Goal: Information Seeking & Learning: Find specific page/section

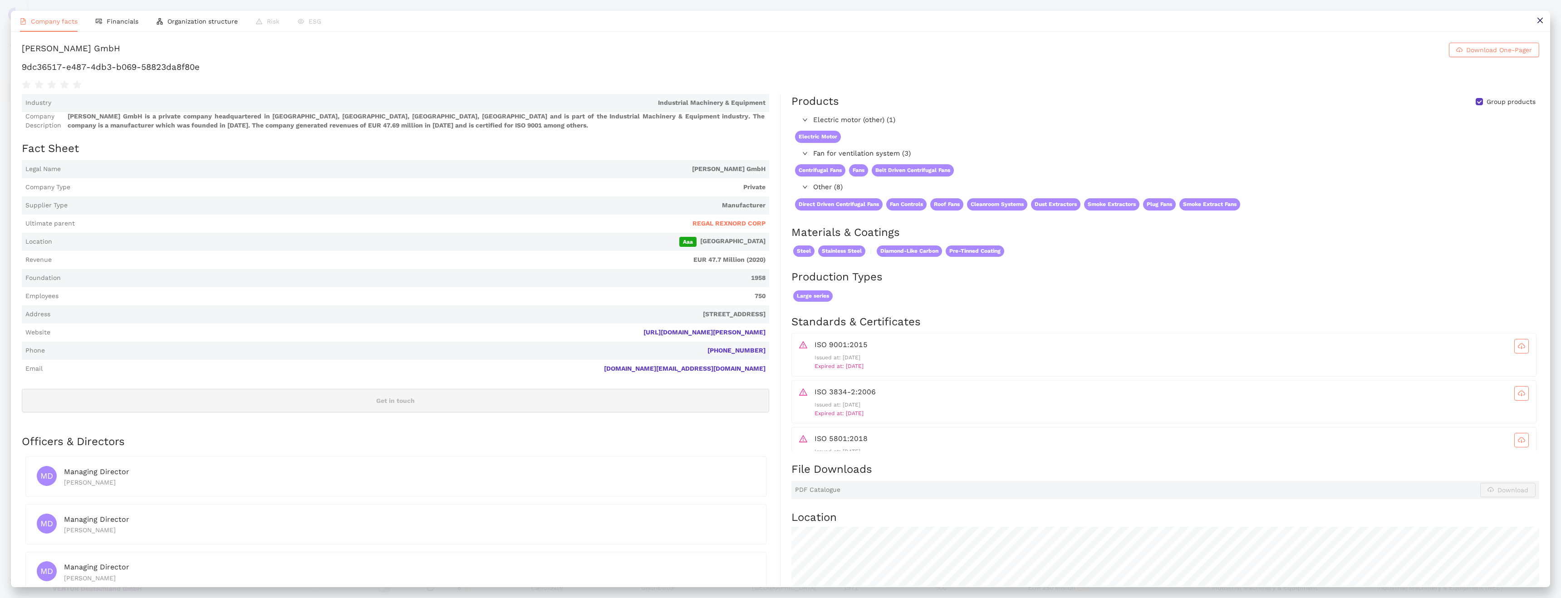
scroll to position [99, 0]
click at [1541, 26] on button at bounding box center [1539, 21] width 20 height 20
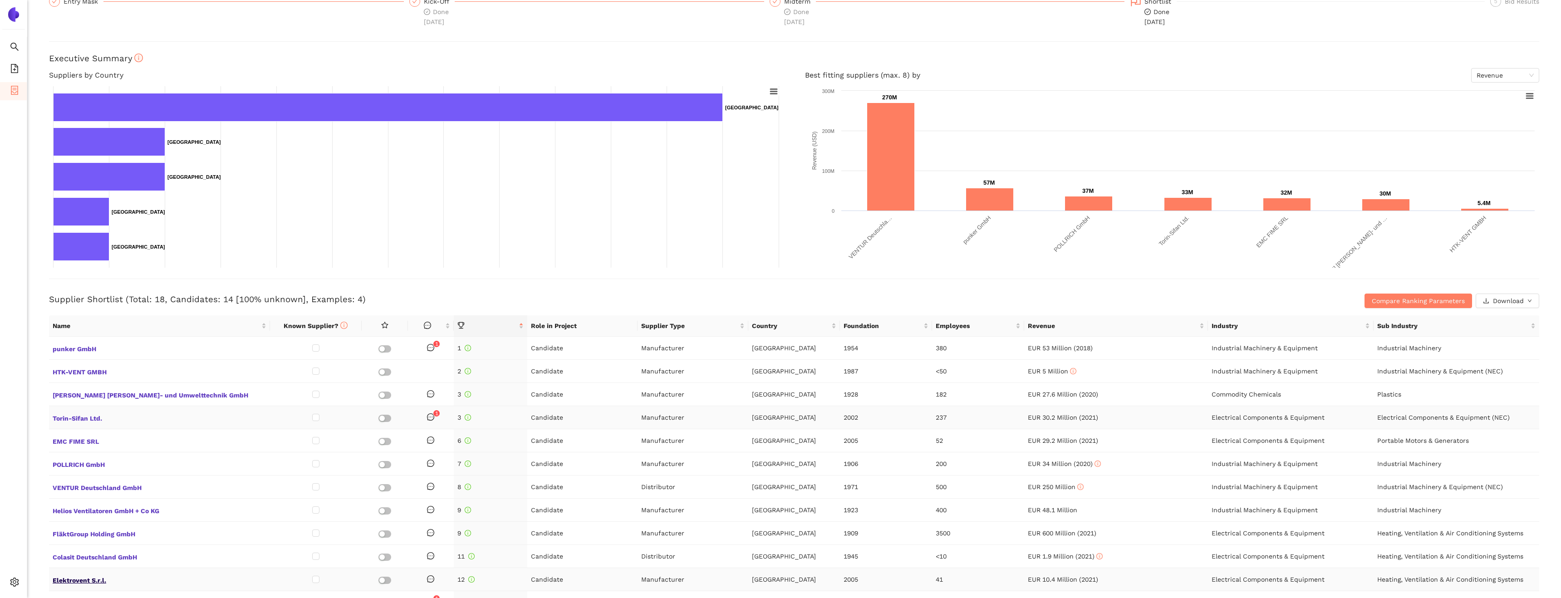
scroll to position [14, 0]
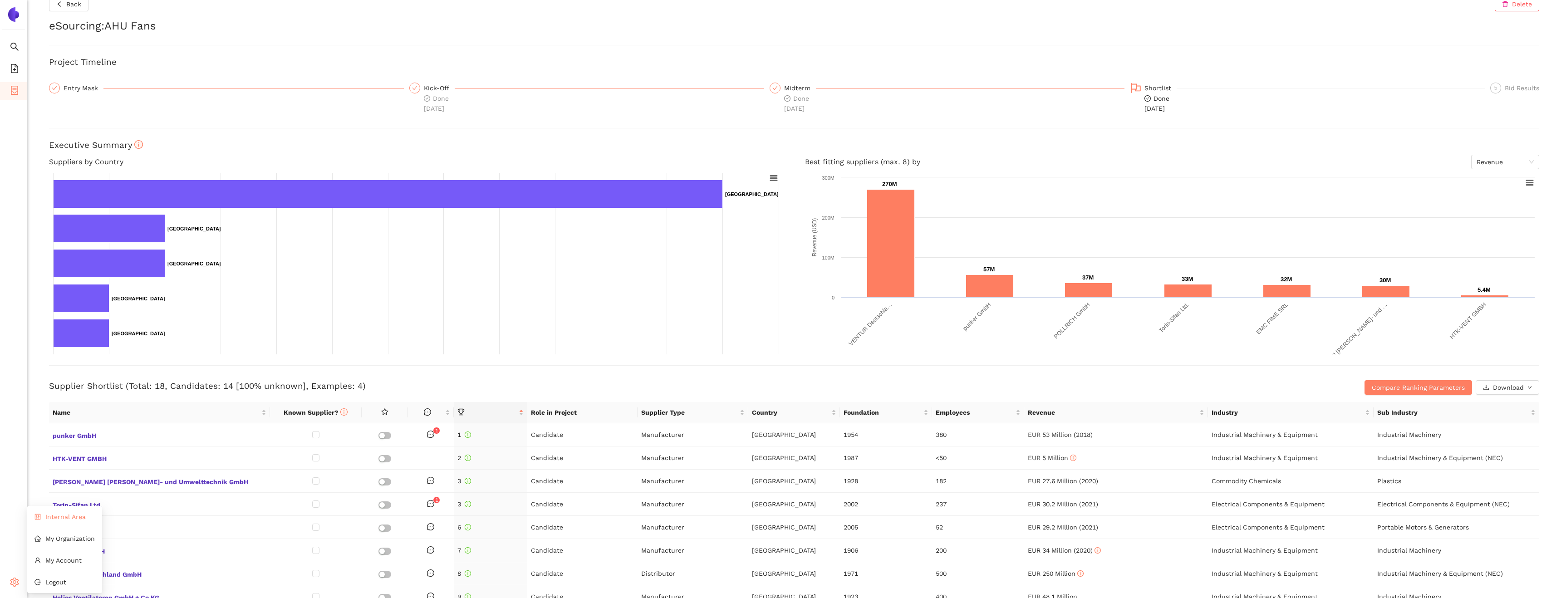
click at [69, 522] on li "Internal Area" at bounding box center [64, 517] width 75 height 18
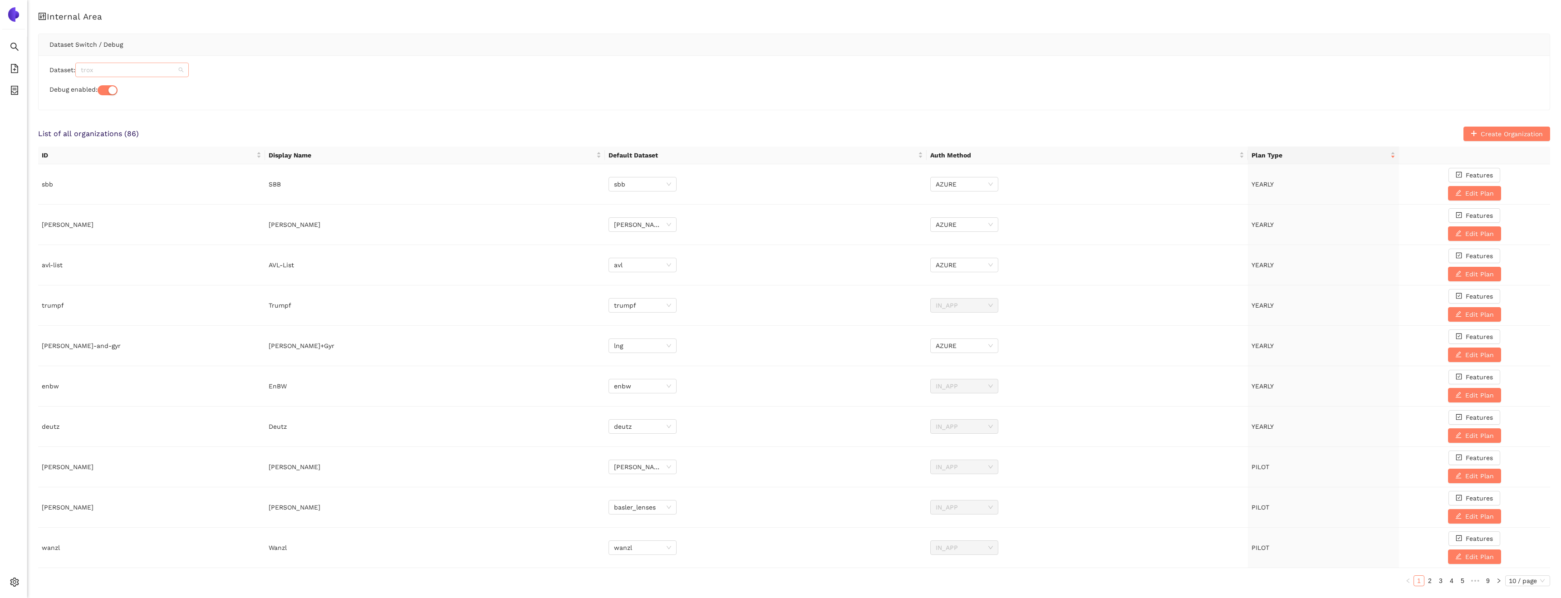
scroll to position [4453, 0]
click at [119, 67] on span "trox" at bounding box center [132, 70] width 103 height 14
paste input "rreu_efqfef"
type input "rreu_efqfef"
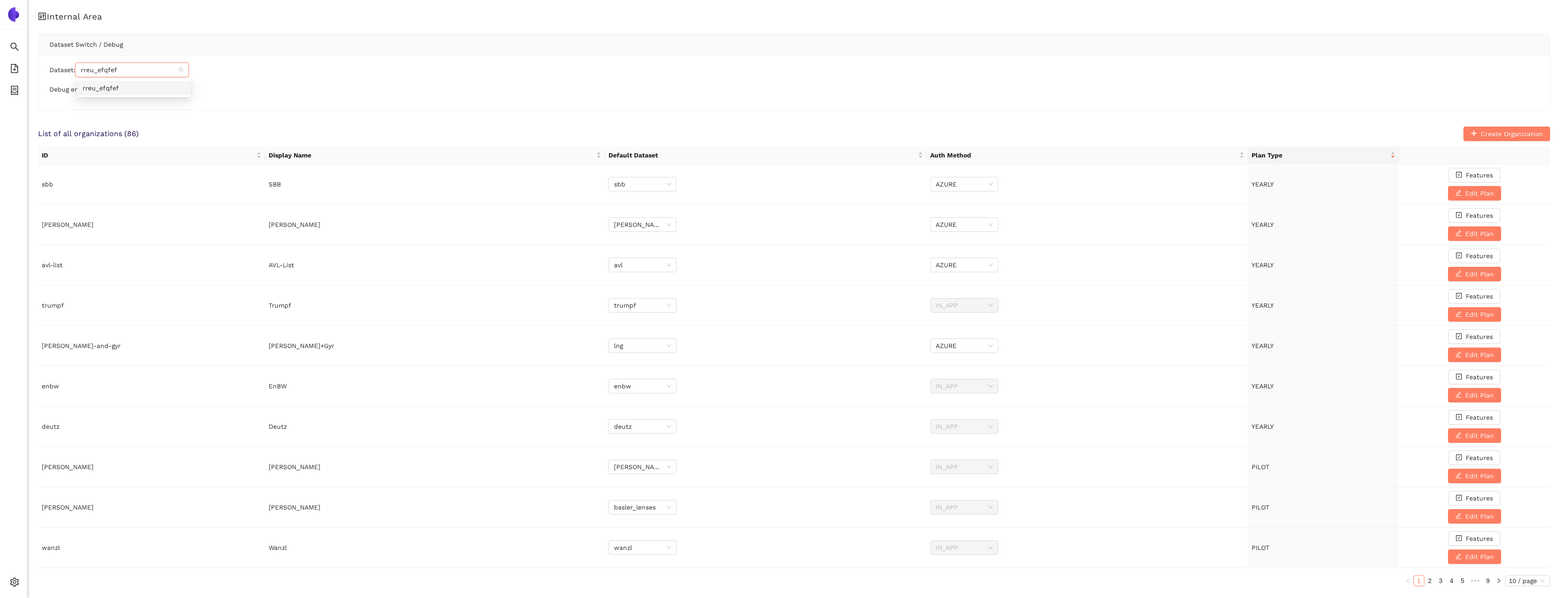
click at [124, 88] on div "rreu_efqfef" at bounding box center [134, 88] width 103 height 10
click at [387, 130] on div "List of all organizations ( 86 ) Create Organization" at bounding box center [794, 134] width 1512 height 15
click at [7, 89] on li "eSourcing Projects" at bounding box center [13, 91] width 27 height 18
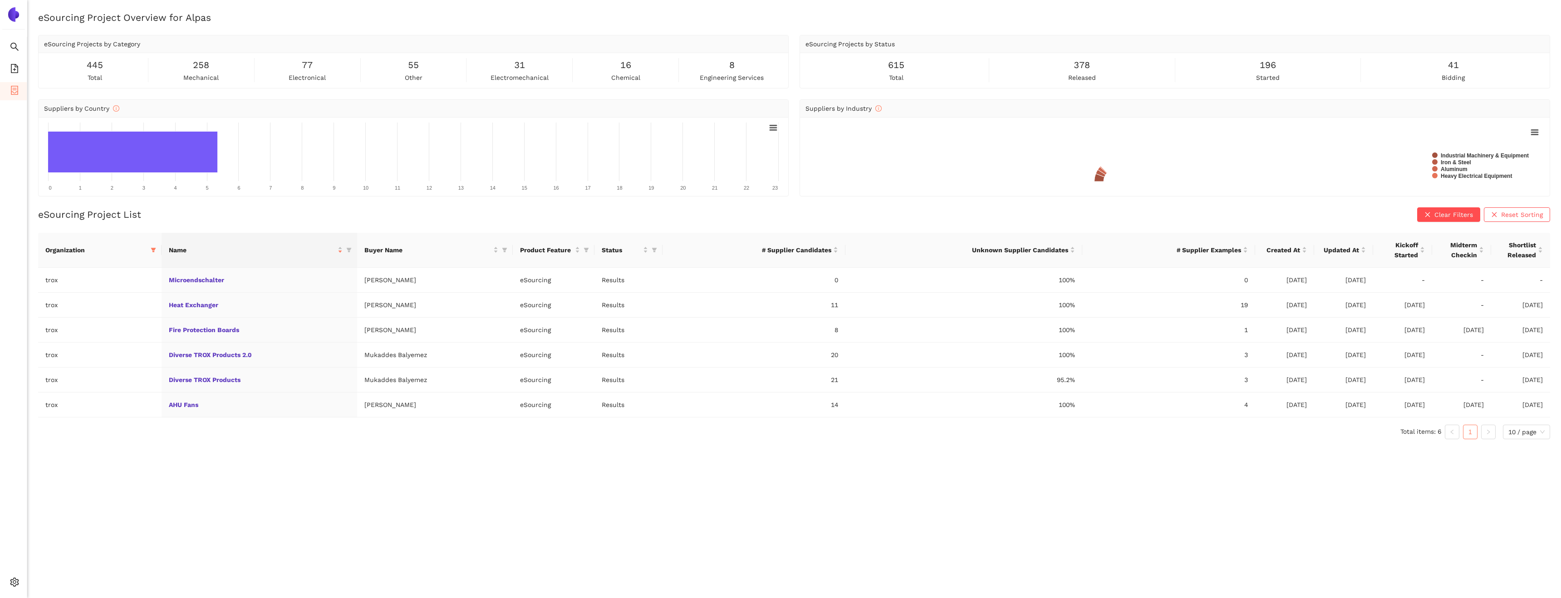
scroll to position [11, 0]
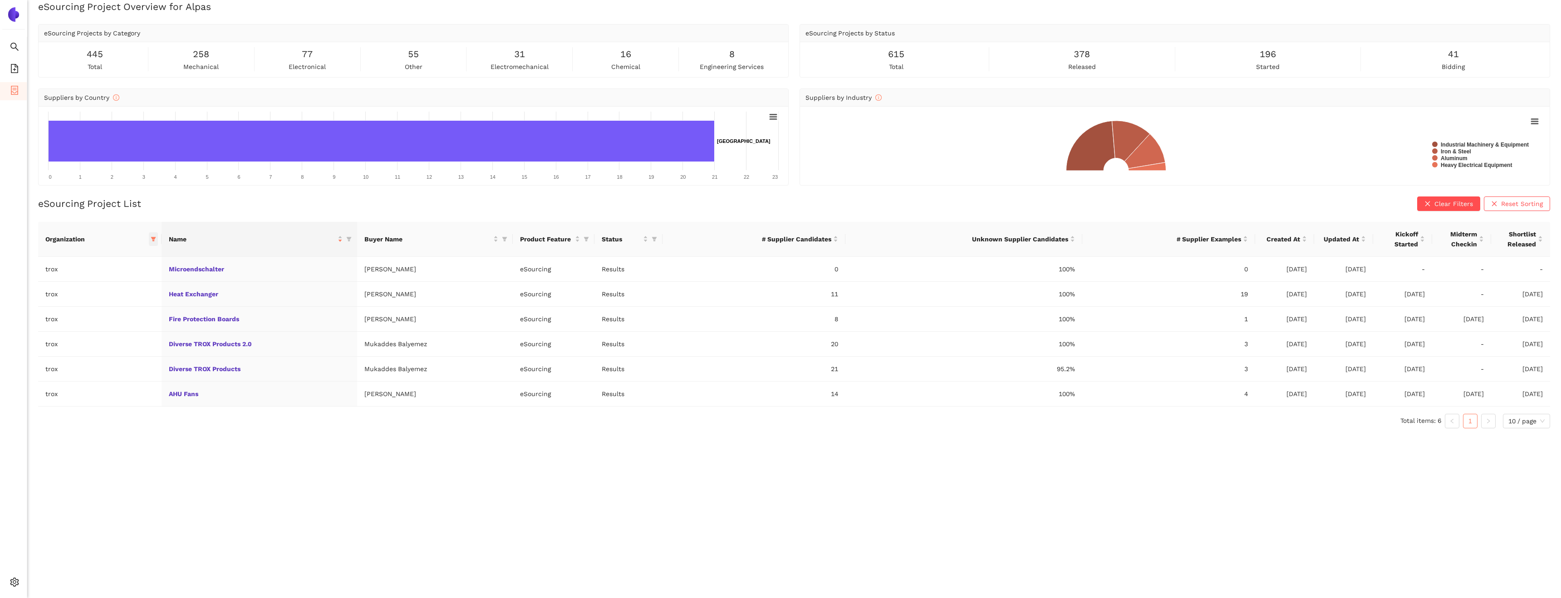
click at [154, 242] on span at bounding box center [153, 239] width 9 height 14
click at [77, 399] on span "Reset" at bounding box center [83, 398] width 17 height 10
checkbox input "false"
click at [154, 398] on button "OK" at bounding box center [162, 398] width 16 height 11
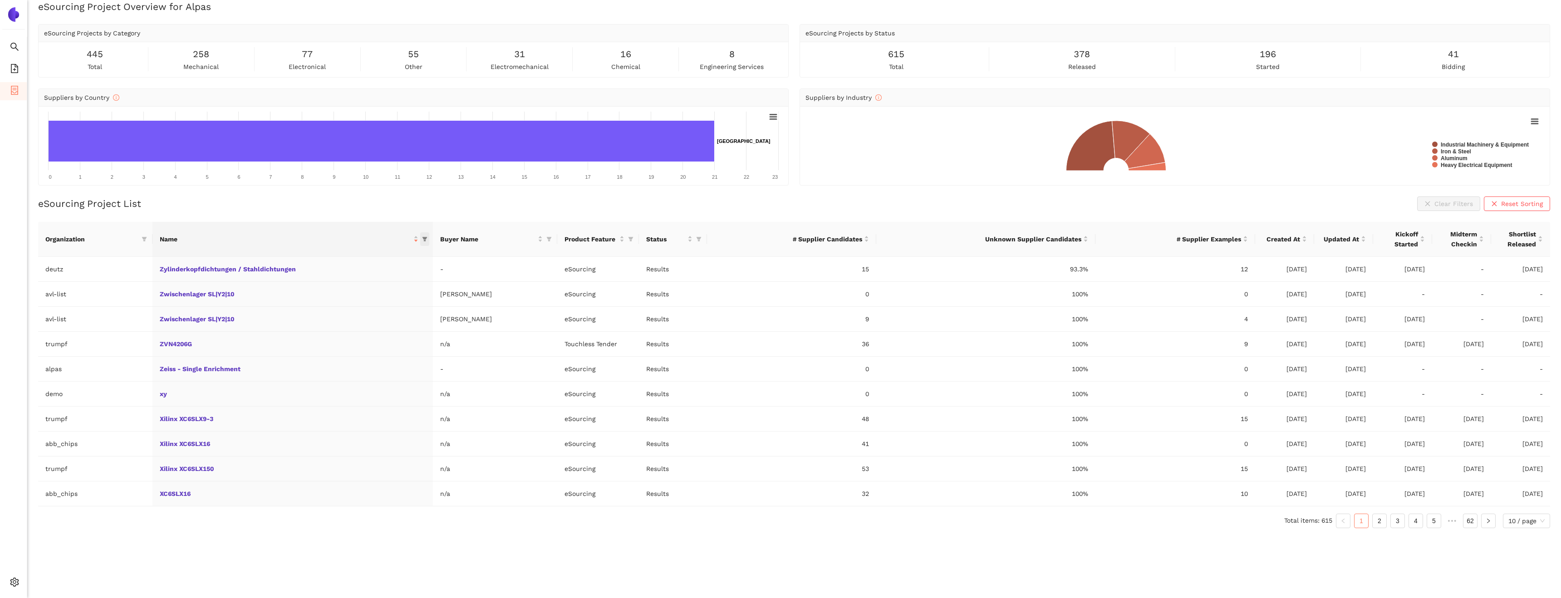
click at [422, 238] on icon "filter" at bounding box center [424, 239] width 5 height 5
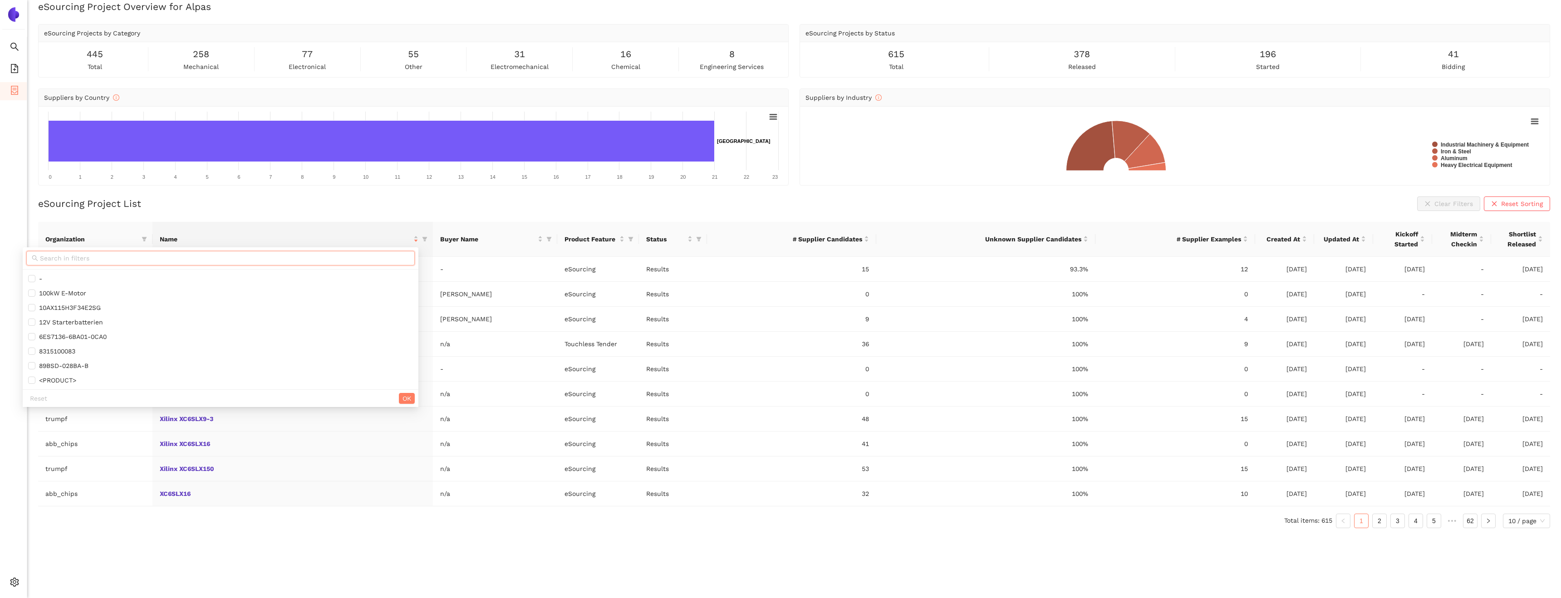
click at [339, 257] on input "text" at bounding box center [224, 258] width 369 height 10
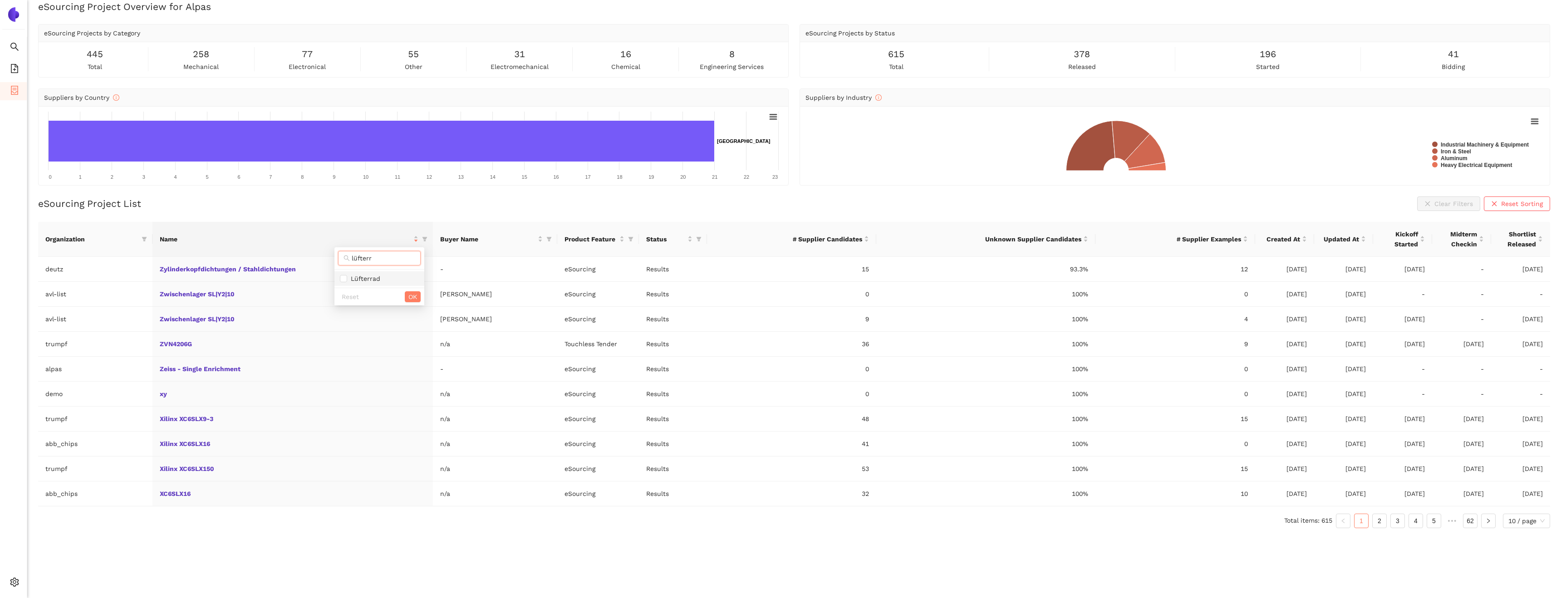
type input "lüfterr"
click at [369, 276] on span "Lüfterrad" at bounding box center [363, 278] width 33 height 7
checkbox input "true"
click at [411, 292] on span "OK" at bounding box center [412, 297] width 9 height 10
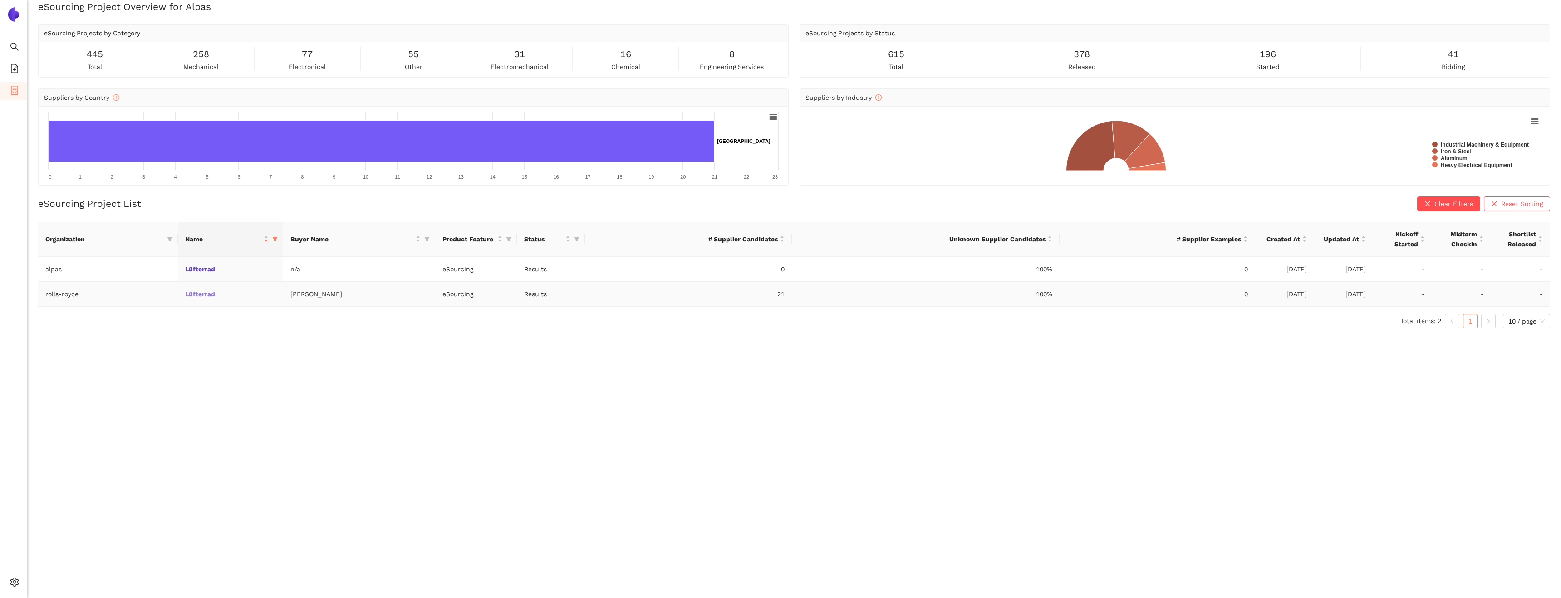
click at [0, 0] on link "Lüfterrad" at bounding box center [0, 0] width 0 height 0
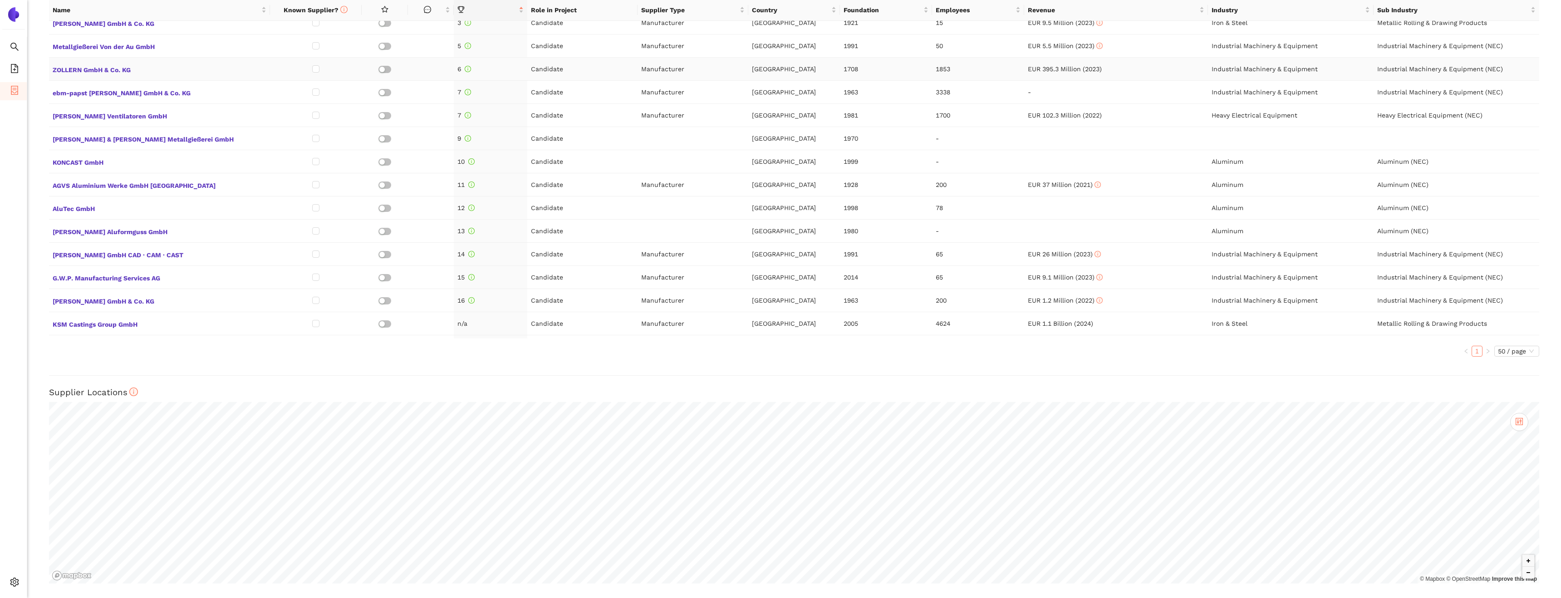
scroll to position [168, 0]
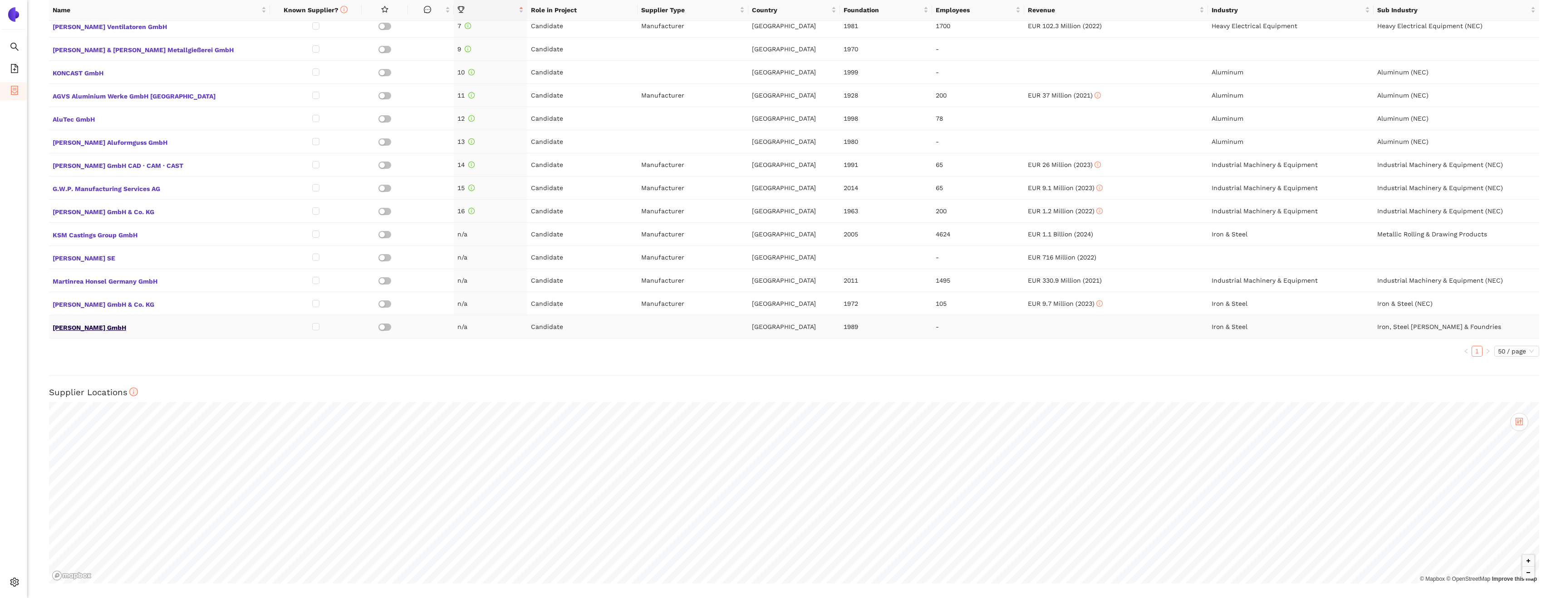
click at [86, 326] on span "A. W. Schumacher GmbH" at bounding box center [160, 327] width 214 height 12
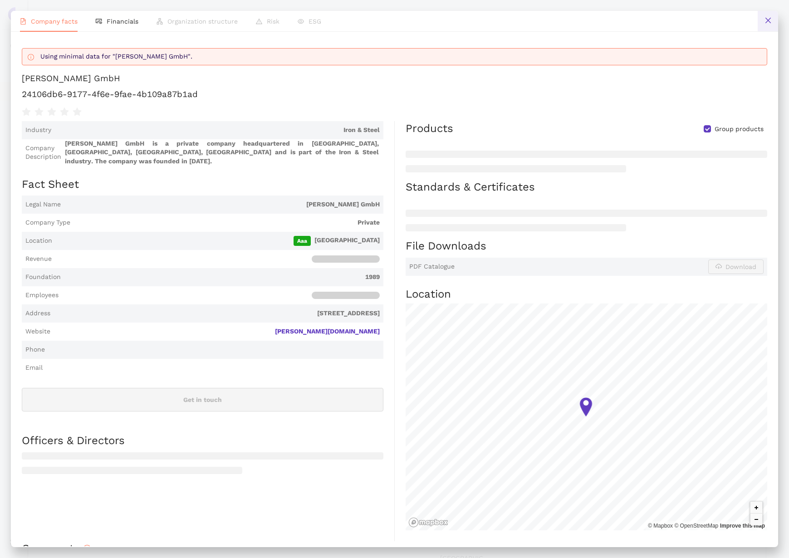
click at [767, 26] on button at bounding box center [768, 21] width 20 height 20
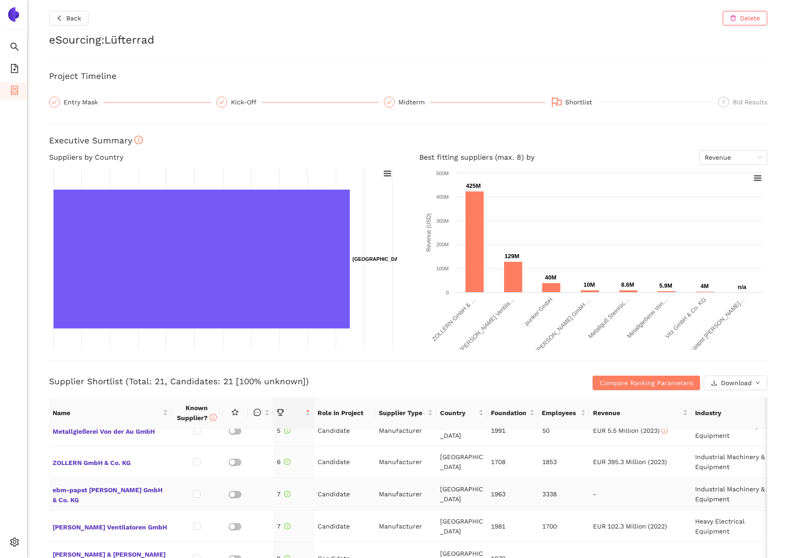
scroll to position [140, 0]
click at [124, 456] on span "ZOLLERN GmbH & Co. KG" at bounding box center [110, 462] width 115 height 12
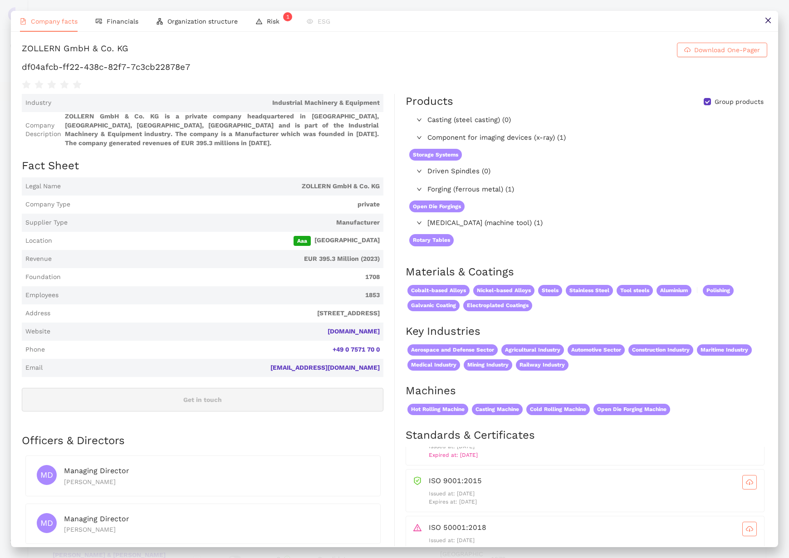
scroll to position [62, 0]
click at [766, 19] on icon "close" at bounding box center [767, 20] width 7 height 7
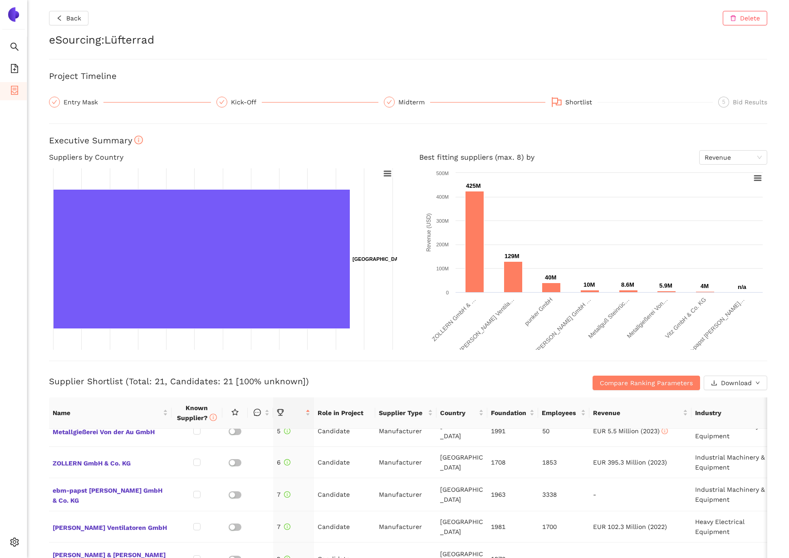
click at [654, 93] on div "Back Delete eSourcing : Lüfterrad Project Timeline Entry Mask Kick-Off Midterm …" at bounding box center [408, 279] width 762 height 558
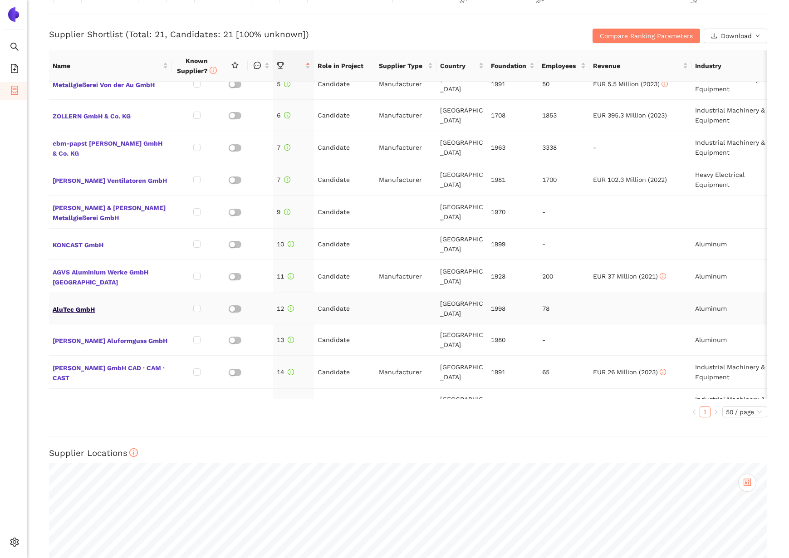
click at [86, 303] on span "AluTec GmbH" at bounding box center [110, 309] width 115 height 12
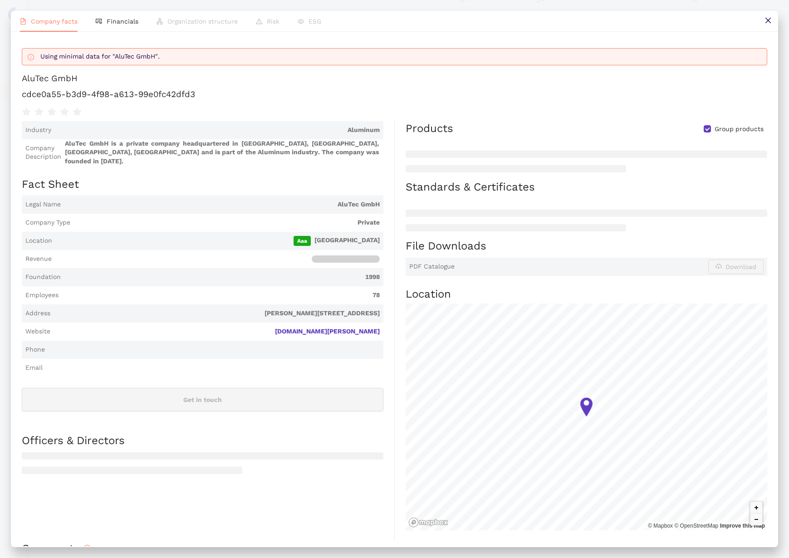
click at [151, 96] on h1 "cdce0a55-b3d9-4f98-a613-99e0fc42dfd3" at bounding box center [394, 94] width 745 height 12
copy div "cdce0a55-b3d9-4f98-a613-99e0fc42dfd3"
click at [768, 18] on icon "close" at bounding box center [767, 20] width 7 height 7
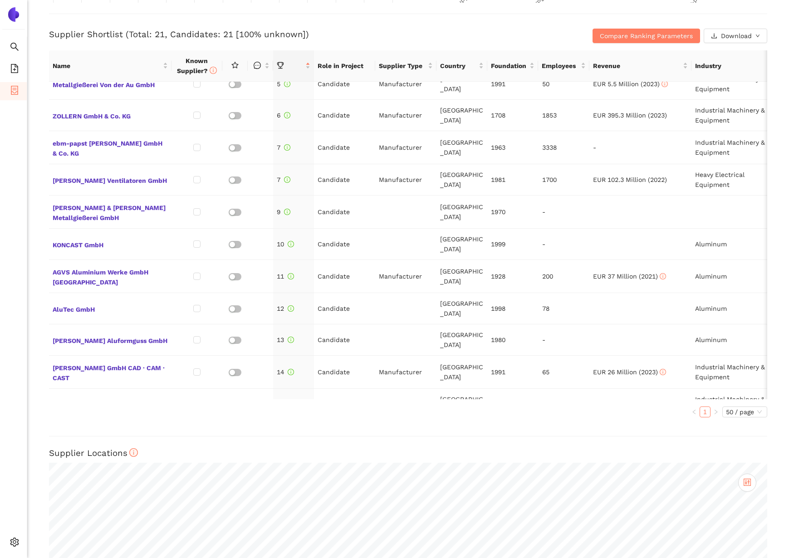
click at [119, 430] on span "Grunewald GmbH & Co. KG" at bounding box center [110, 436] width 115 height 12
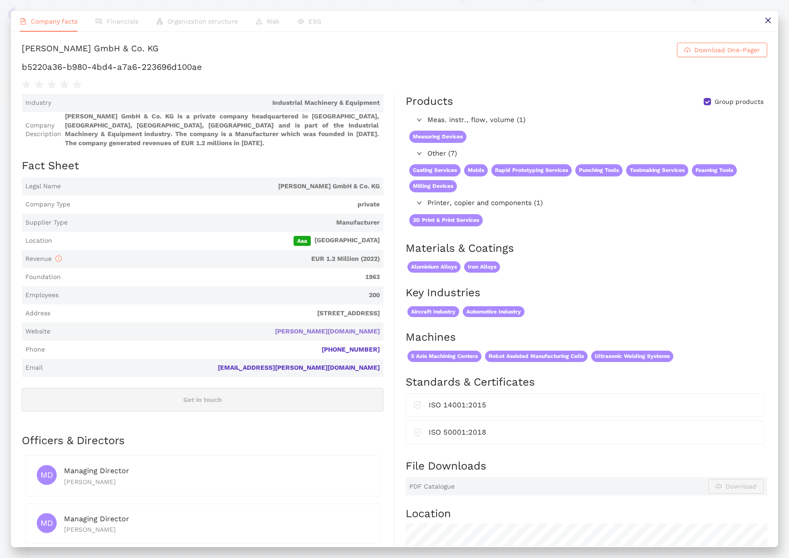
click at [0, 0] on link "grunewald.de" at bounding box center [0, 0] width 0 height 0
click at [768, 21] on icon "close" at bounding box center [767, 20] width 7 height 7
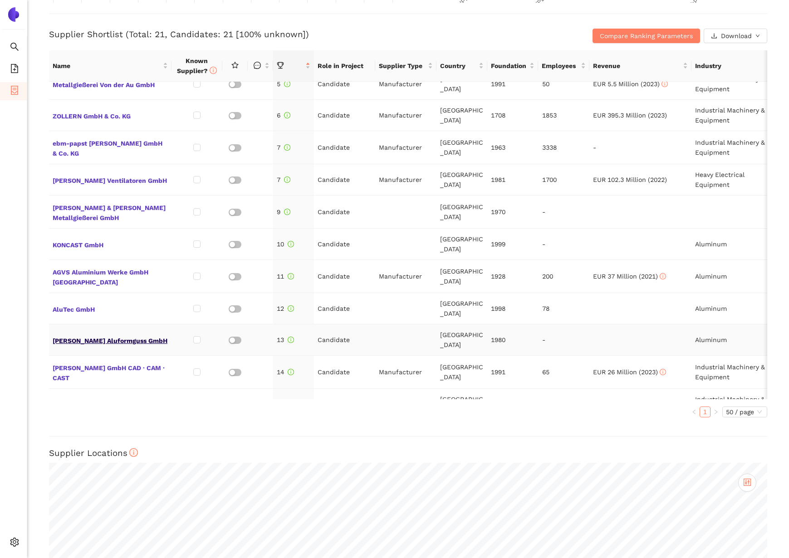
click at [122, 334] on span "GRABERT Aluformguss GmbH" at bounding box center [110, 340] width 115 height 12
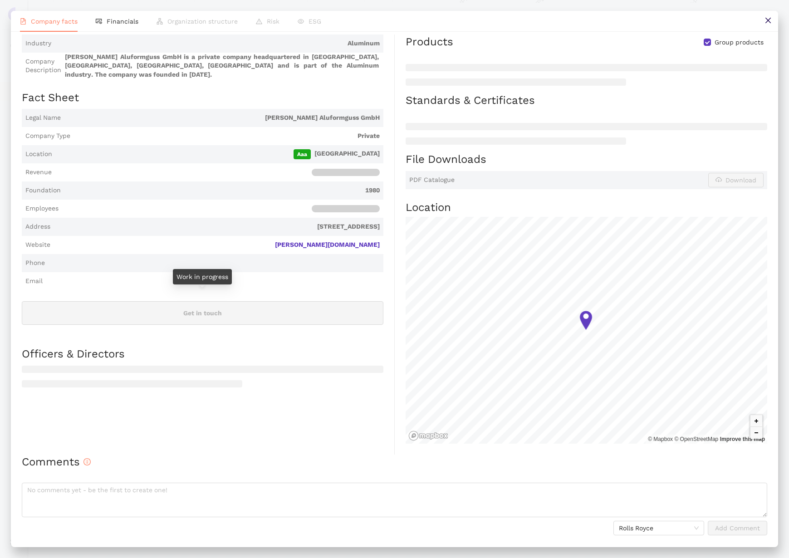
scroll to position [0, 0]
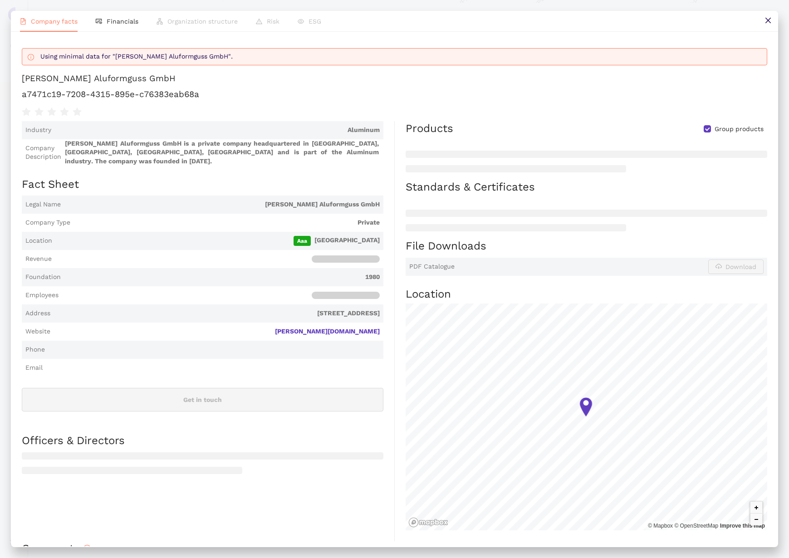
click at [128, 92] on h1 "a7471c19-7208-4315-895e-c76383eab68a" at bounding box center [394, 94] width 745 height 12
copy div "a7471c19-7208-4315-895e-c76383eab68a"
click at [766, 19] on icon "close" at bounding box center [767, 20] width 7 height 7
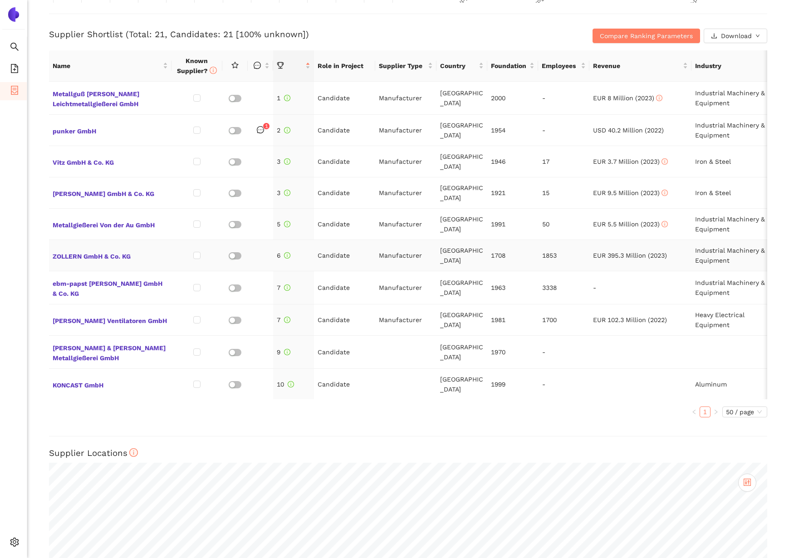
scroll to position [47, 0]
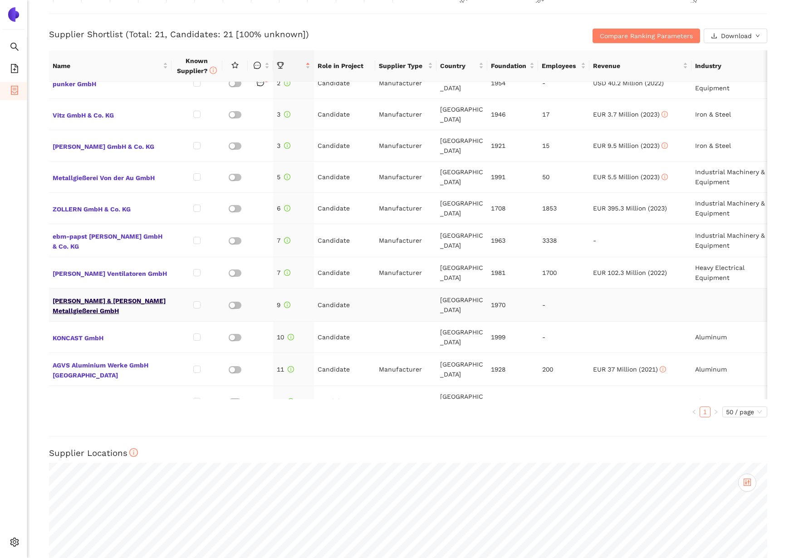
click at [143, 294] on span "SIEG & SPEITH Metallgießerei GmbH" at bounding box center [110, 305] width 115 height 22
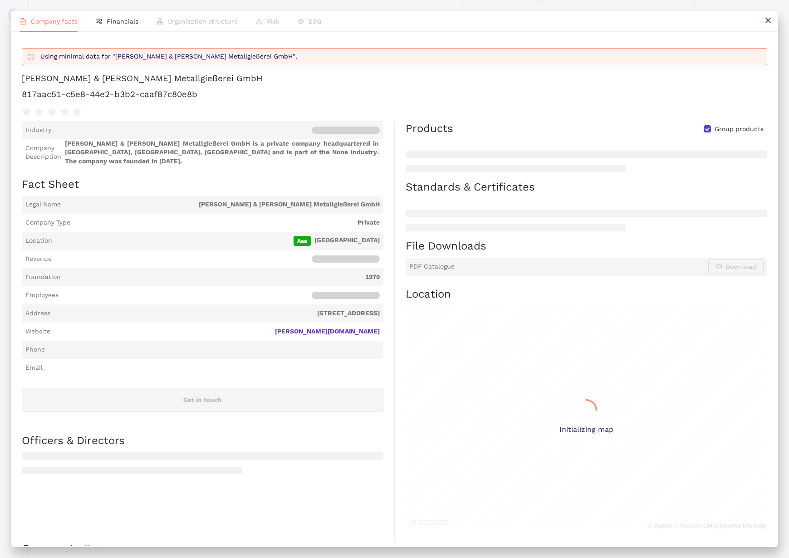
scroll to position [347, 0]
click at [763, 19] on button at bounding box center [768, 21] width 20 height 20
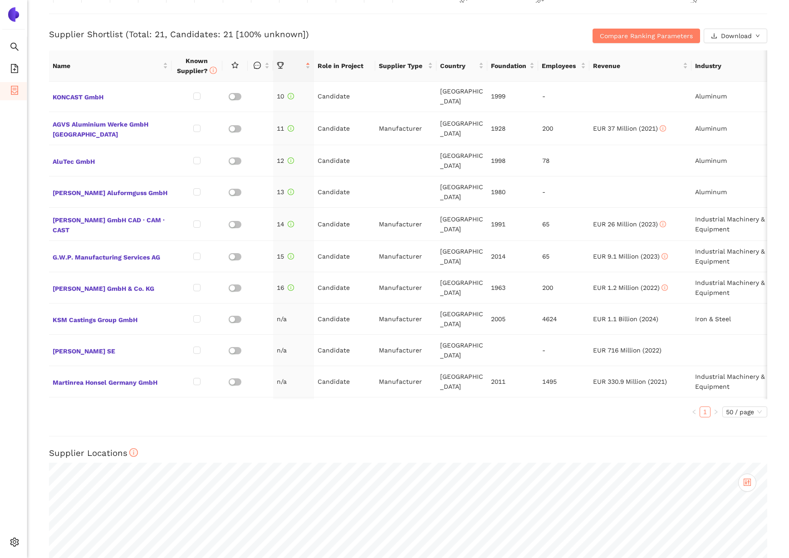
scroll to position [448, 0]
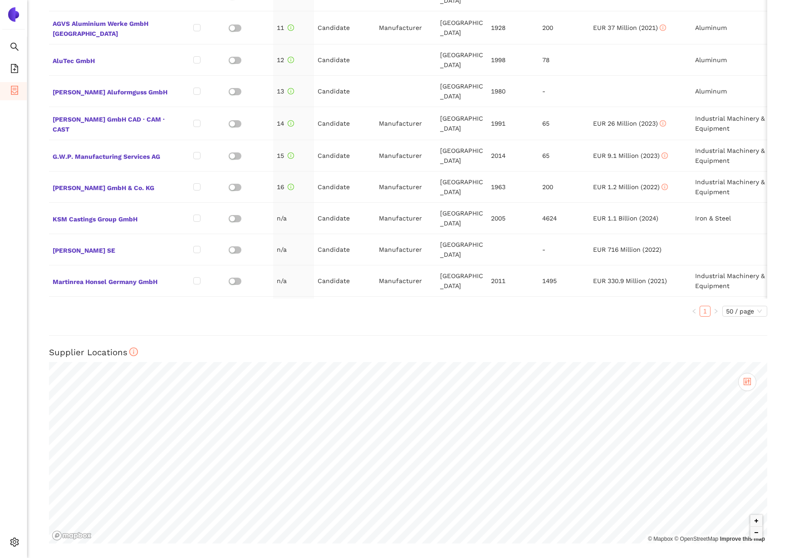
click at [121, 343] on span "A. W. Schumacher GmbH" at bounding box center [110, 349] width 115 height 12
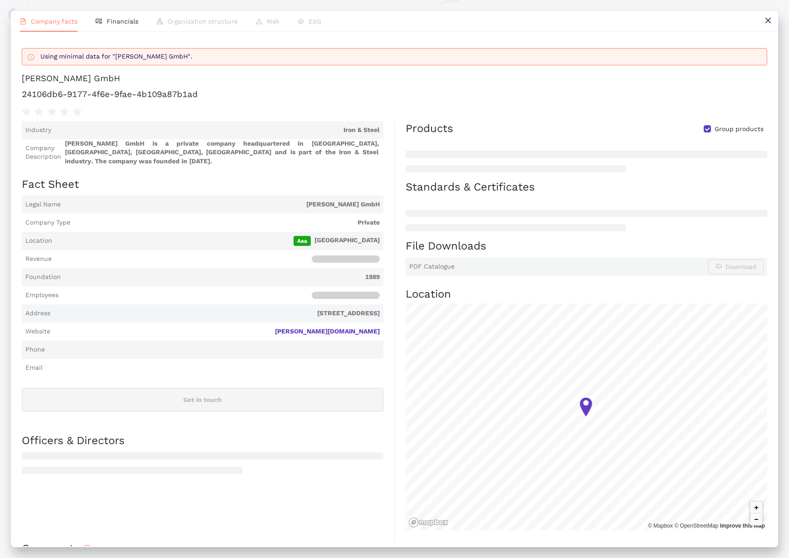
click at [130, 95] on h1 "24106db6-9177-4f6e-9fae-4b109a87b1ad" at bounding box center [394, 94] width 745 height 12
copy div "24106db6-9177-4f6e-9fae-4b109a87b1ad"
click at [770, 24] on icon "close" at bounding box center [767, 20] width 7 height 7
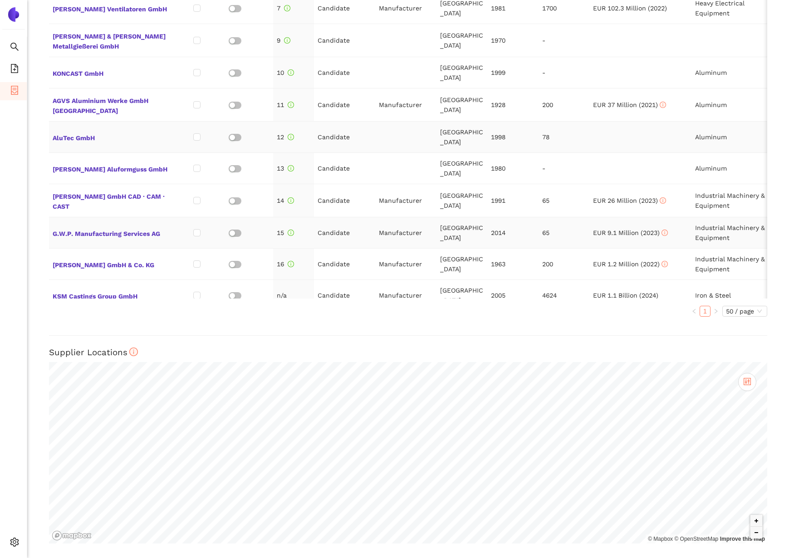
scroll to position [211, 0]
click at [85, 162] on span "GRABERT Aluformguss GmbH" at bounding box center [110, 168] width 115 height 12
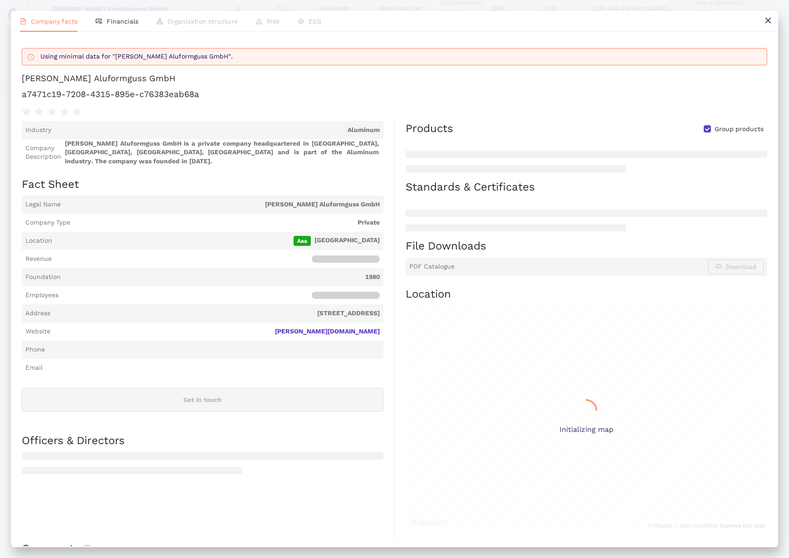
scroll to position [448, 0]
click at [90, 93] on h1 "a7471c19-7208-4315-895e-c76383eab68a" at bounding box center [394, 94] width 745 height 12
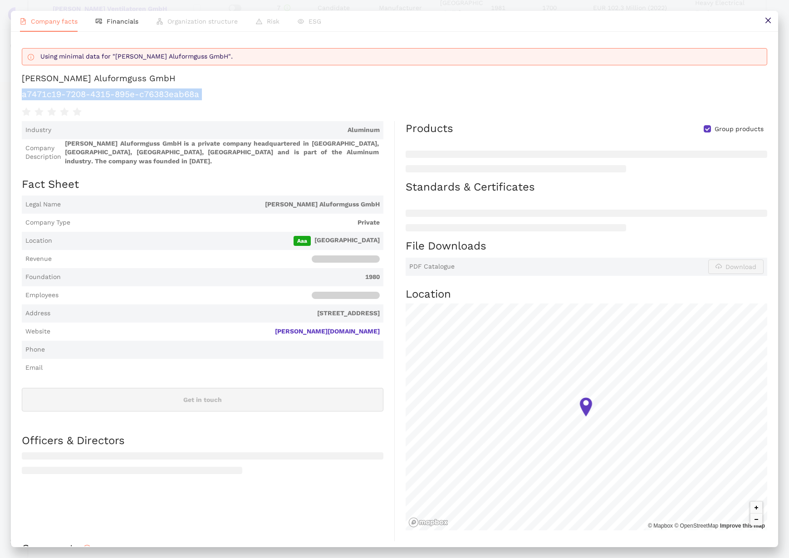
click at [90, 93] on h1 "a7471c19-7208-4315-895e-c76383eab68a" at bounding box center [394, 94] width 745 height 12
copy div "a7471c19-7208-4315-895e-c76383eab68a"
click at [763, 20] on button at bounding box center [768, 21] width 20 height 20
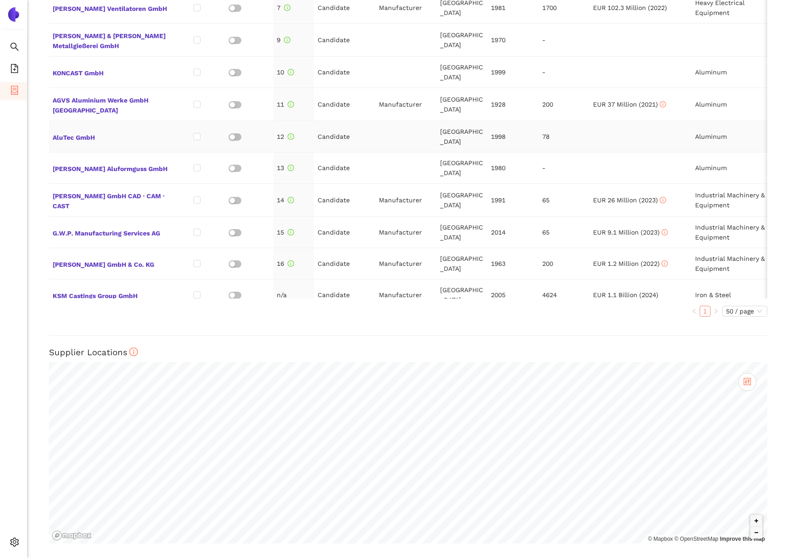
click at [76, 121] on td "AluTec GmbH" at bounding box center [110, 136] width 122 height 31
click at [73, 131] on span "AluTec GmbH" at bounding box center [110, 137] width 115 height 12
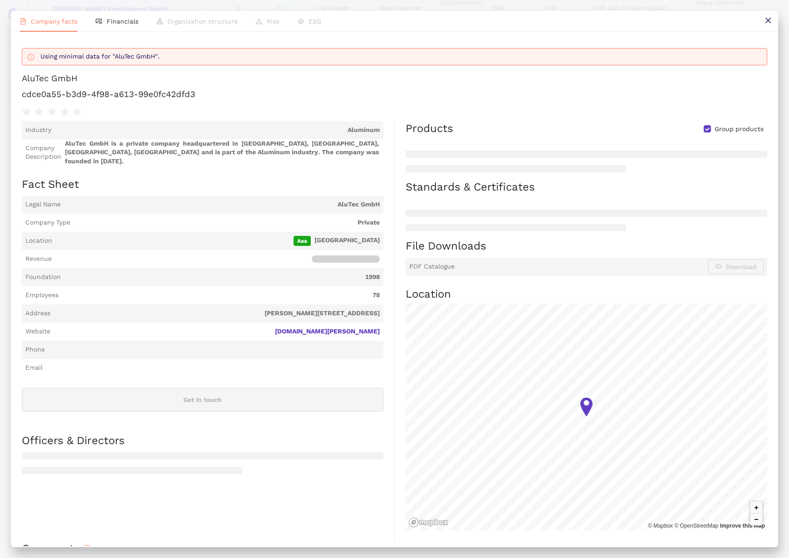
click at [68, 87] on div "Using minimal data for "AluTec GmbH". AluTec GmbH cdce0a55-b3d9-4f98-a613-99e0f…" at bounding box center [394, 80] width 745 height 75
copy div "cdce0a55-b3d9-4f98-a613-99e0fc42dfd3"
click at [761, 28] on button at bounding box center [768, 21] width 20 height 20
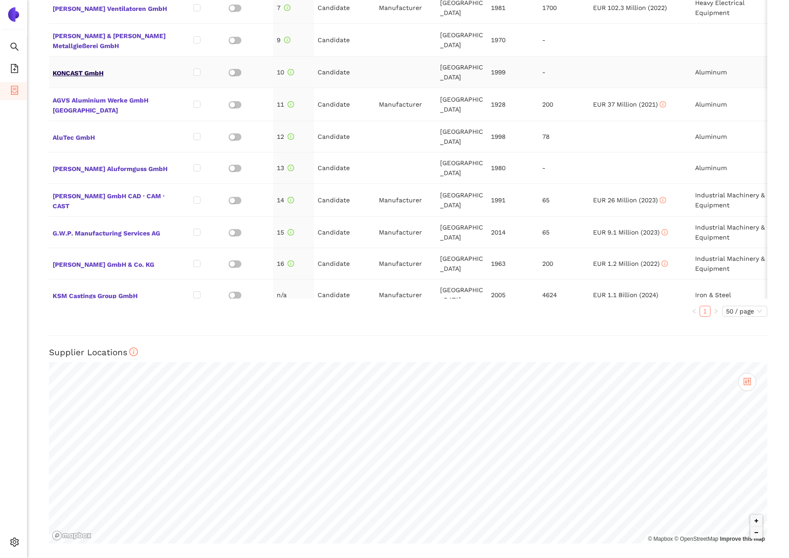
click at [89, 66] on span "KONCAST GmbH" at bounding box center [110, 72] width 115 height 12
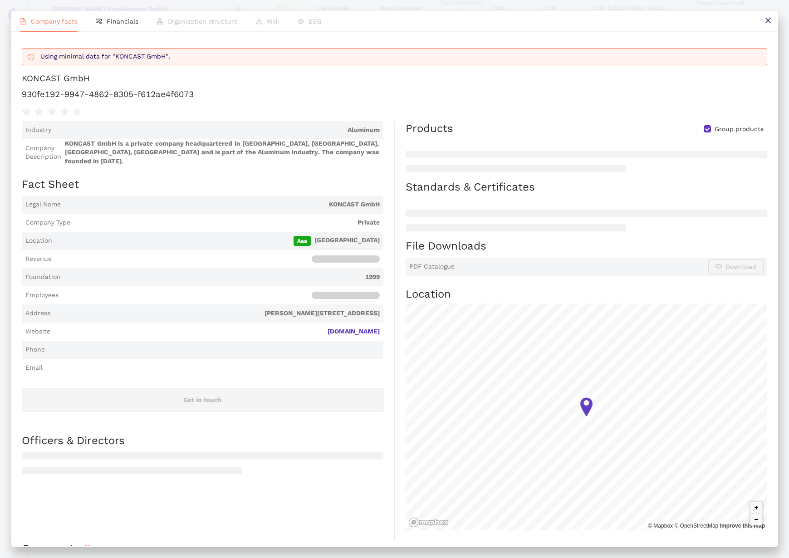
click at [94, 98] on h1 "930fe192-9947-4862-8305-f612ae4f6073" at bounding box center [394, 94] width 745 height 12
copy div "930fe192-9947-4862-8305-f612ae4f6073"
click at [769, 17] on icon "close" at bounding box center [767, 20] width 7 height 7
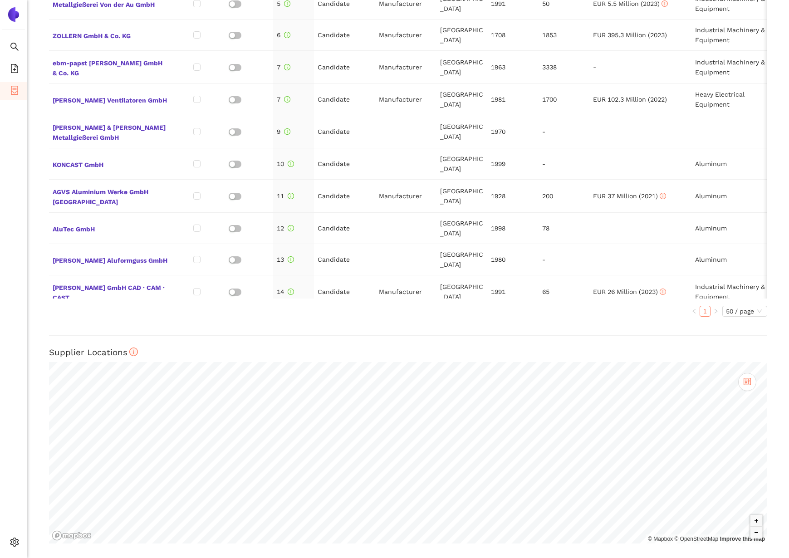
scroll to position [113, 0]
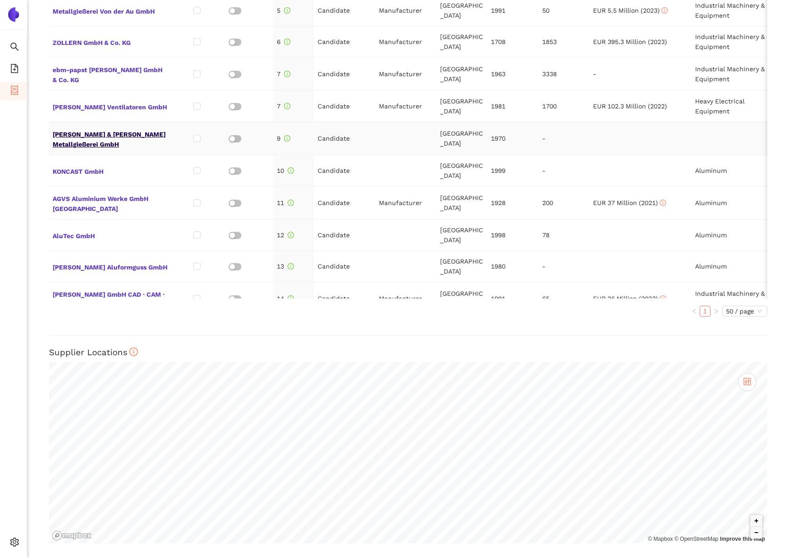
click at [70, 130] on span "SIEG & SPEITH Metallgießerei GmbH" at bounding box center [110, 138] width 115 height 22
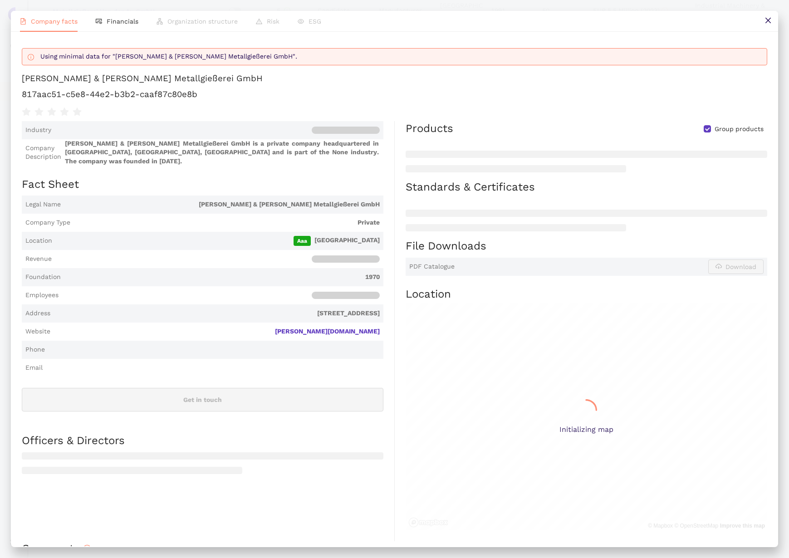
scroll to position [448, 0]
click at [113, 95] on h1 "817aac51-c5e8-44e2-b3b2-caaf87c80e8b" at bounding box center [394, 94] width 745 height 12
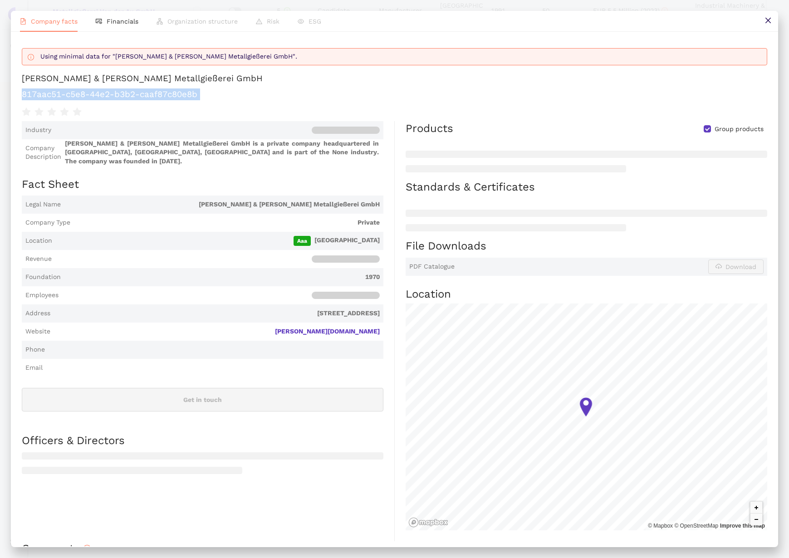
click at [113, 95] on h1 "817aac51-c5e8-44e2-b3b2-caaf87c80e8b" at bounding box center [394, 94] width 745 height 12
copy div "817aac51-c5e8-44e2-b3b2-caaf87c80e8b"
click at [771, 23] on button at bounding box center [768, 21] width 20 height 20
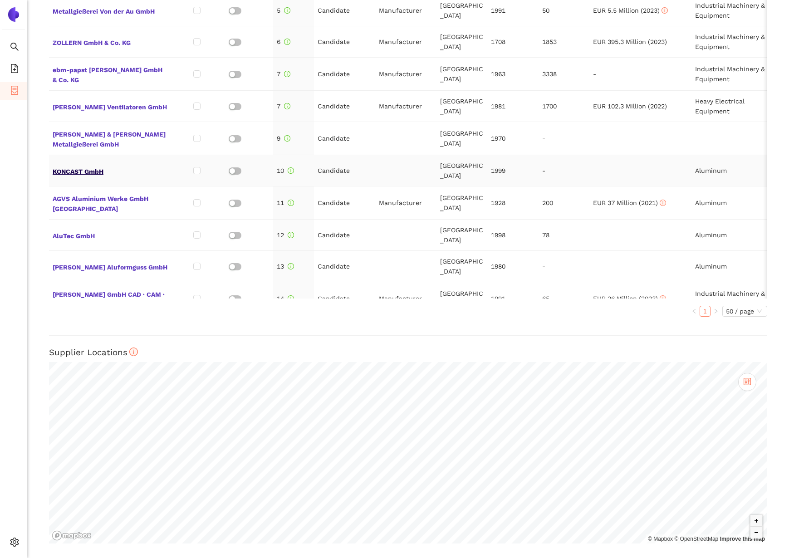
click at [75, 165] on span "KONCAST GmbH" at bounding box center [110, 171] width 115 height 12
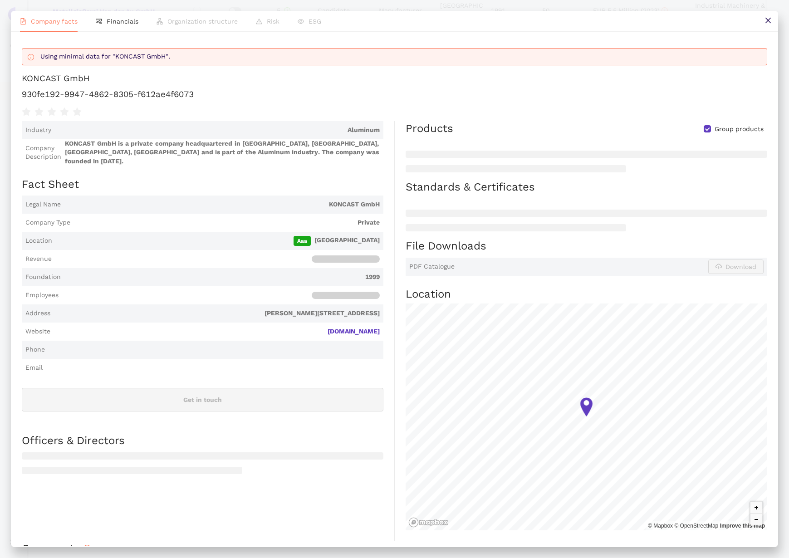
click at [67, 79] on div "KONCAST GmbH" at bounding box center [56, 79] width 68 height 12
copy div "KONCAST GmbH"
click at [161, 92] on h1 "930fe192-9947-4862-8305-f612ae4f6073" at bounding box center [394, 94] width 745 height 12
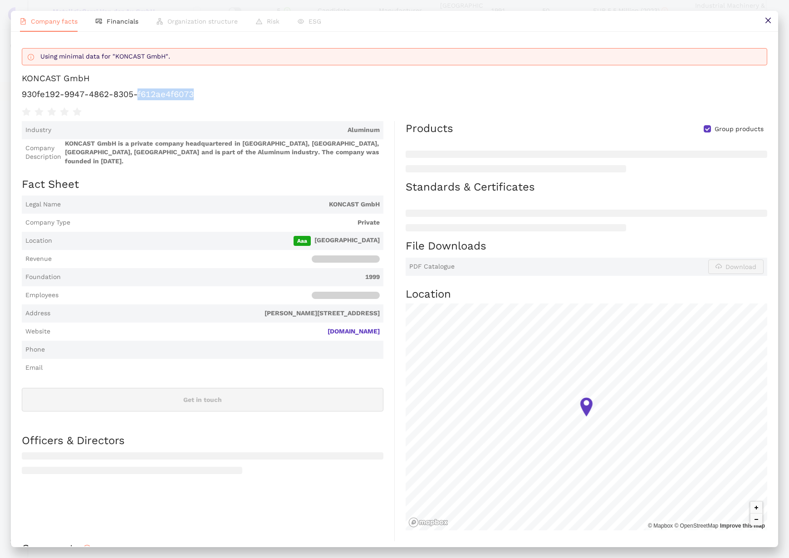
click at [161, 92] on h1 "930fe192-9947-4862-8305-f612ae4f6073" at bounding box center [394, 94] width 745 height 12
copy div "930fe192-9947-4862-8305-f612ae4f6073"
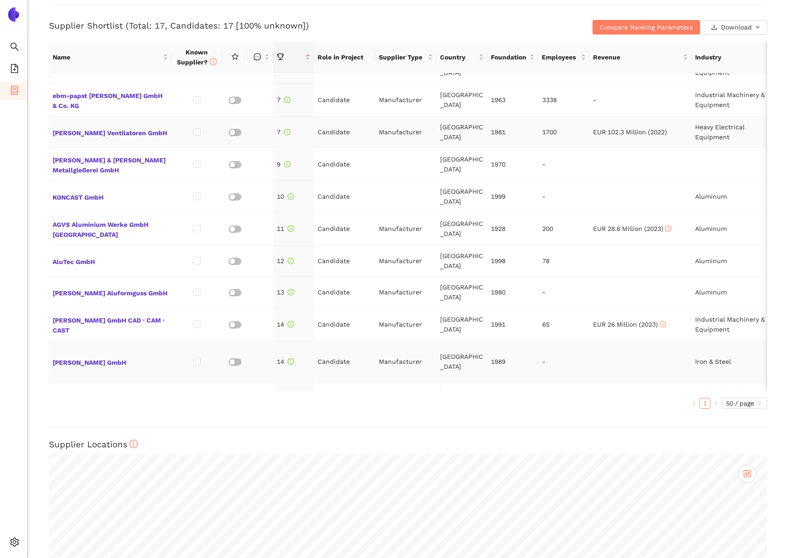
scroll to position [360, 0]
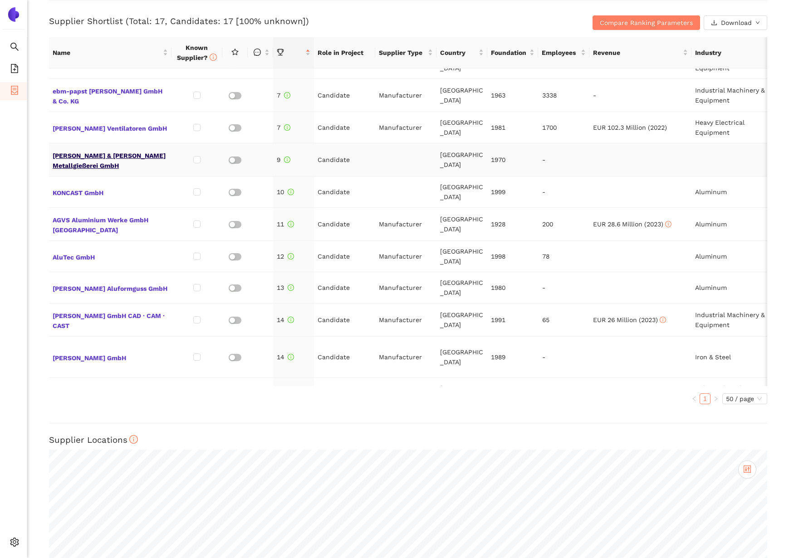
click at [114, 149] on span "[PERSON_NAME] & [PERSON_NAME] Metallgießerei GmbH" at bounding box center [110, 160] width 115 height 22
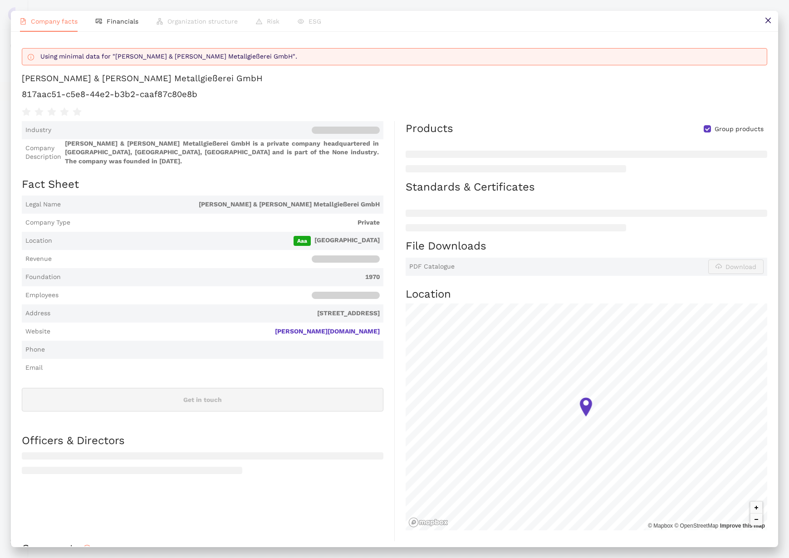
click at [117, 90] on h1 "817aac51-c5e8-44e2-b3b2-caaf87c80e8b" at bounding box center [394, 94] width 745 height 12
copy div "817aac51-c5e8-44e2-b3b2-caaf87c80e8b"
click at [769, 22] on icon "close" at bounding box center [767, 20] width 7 height 7
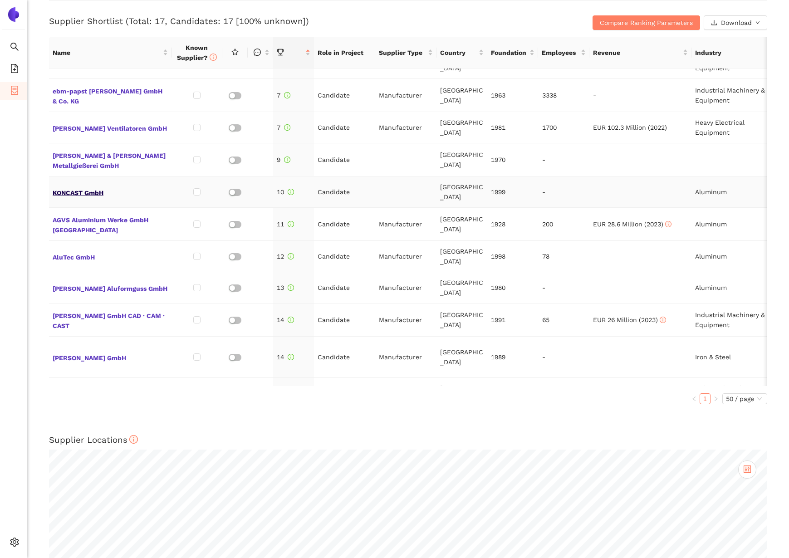
click at [86, 186] on span "KONCAST GmbH" at bounding box center [110, 192] width 115 height 12
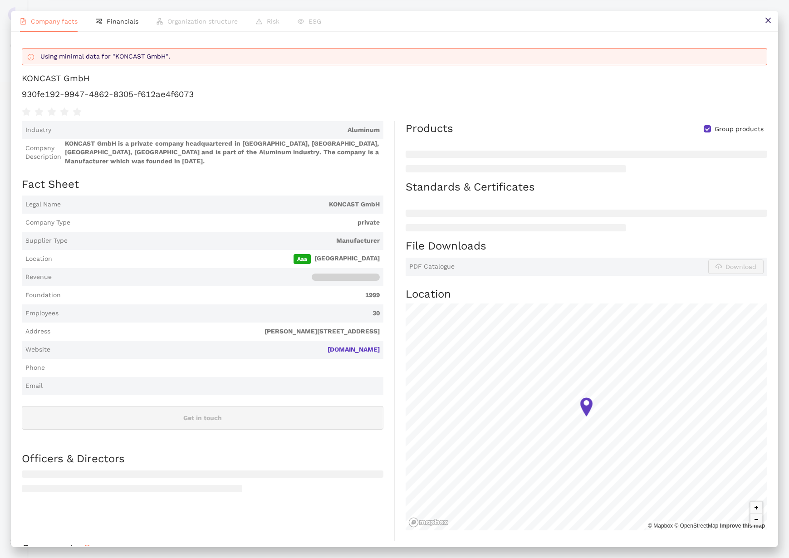
click at [133, 93] on h1 "930fe192-9947-4862-8305-f612ae4f6073" at bounding box center [394, 94] width 745 height 12
click at [78, 80] on div "KONCAST GmbH" at bounding box center [56, 79] width 68 height 12
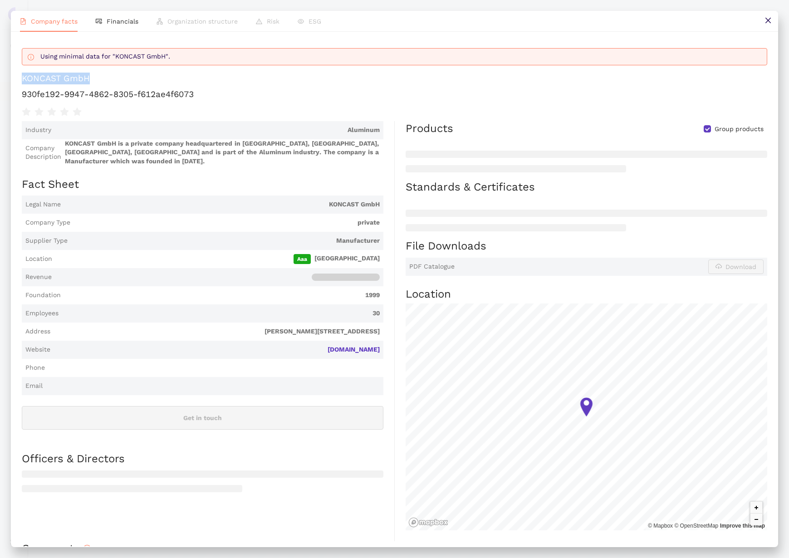
copy div "KONCAST GmbH"
click at [121, 93] on h1 "930fe192-9947-4862-8305-f612ae4f6073" at bounding box center [394, 94] width 745 height 12
copy div "930fe192-9947-4862-8305-f612ae4f6073"
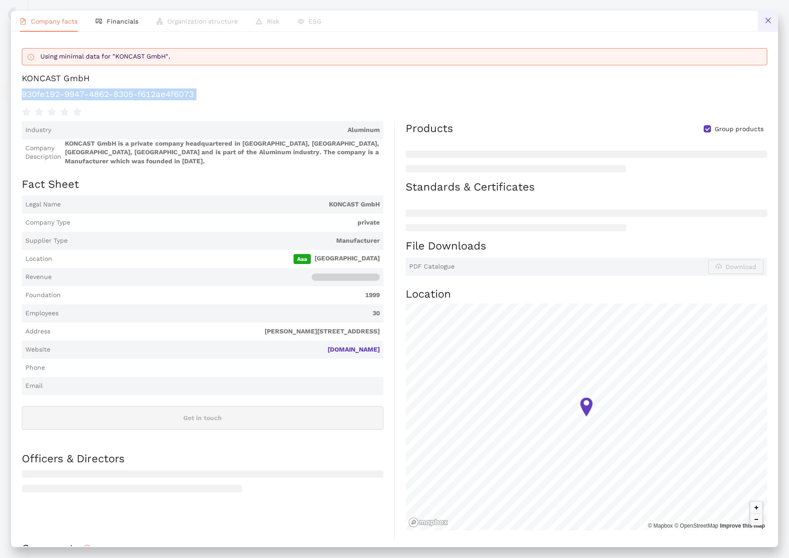
click at [768, 20] on icon "close" at bounding box center [767, 20] width 5 height 5
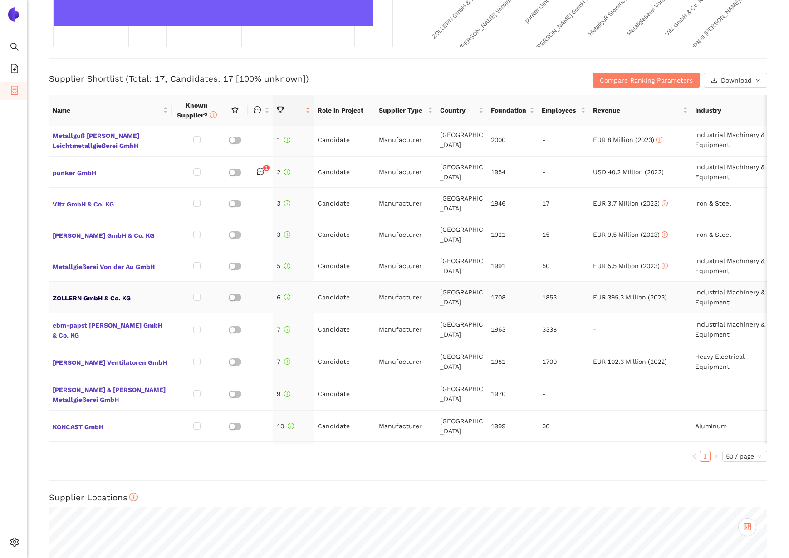
scroll to position [0, 0]
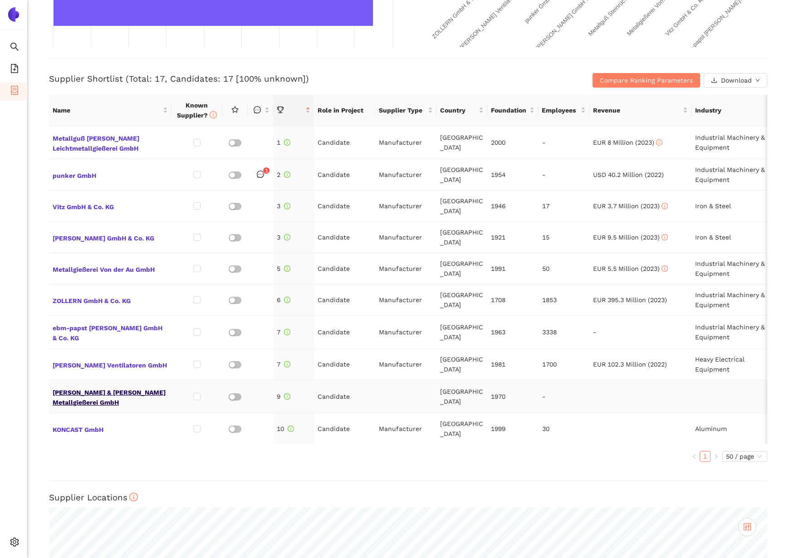
click at [121, 386] on span "SIEG & SPEITH Metallgießerei GmbH" at bounding box center [110, 397] width 115 height 22
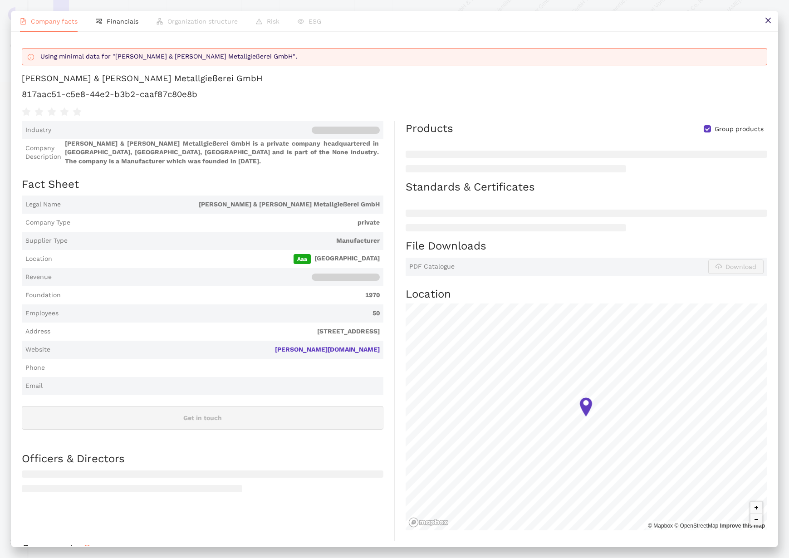
scroll to position [303, 0]
click at [768, 26] on button at bounding box center [768, 21] width 20 height 20
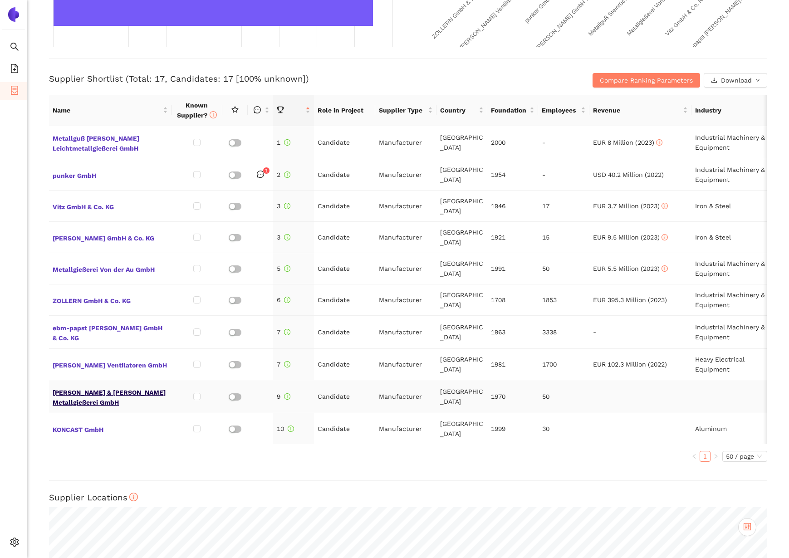
click at [125, 386] on span "SIEG & SPEITH Metallgießerei GmbH" at bounding box center [110, 397] width 115 height 22
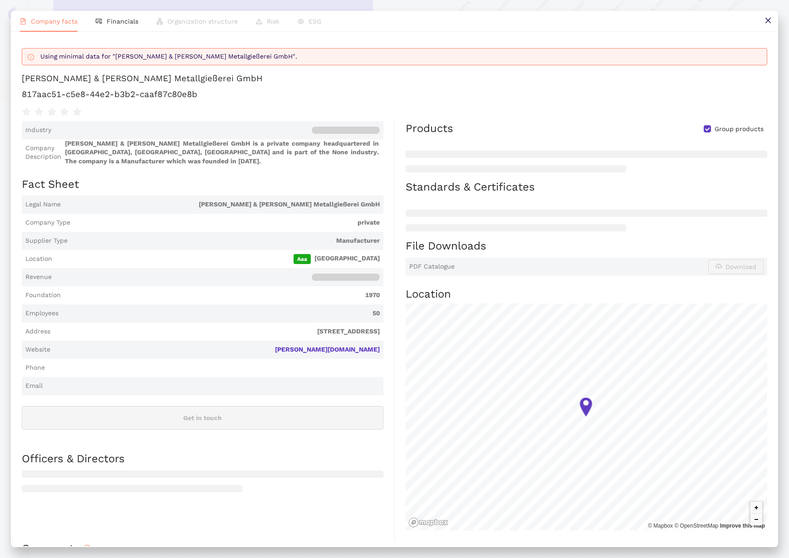
click at [133, 79] on div "SIEG & SPEITH Metallgießerei GmbH" at bounding box center [142, 79] width 241 height 12
copy div "SIEG & SPEITH Metallgießerei GmbH"
click at [768, 19] on icon "close" at bounding box center [767, 20] width 7 height 7
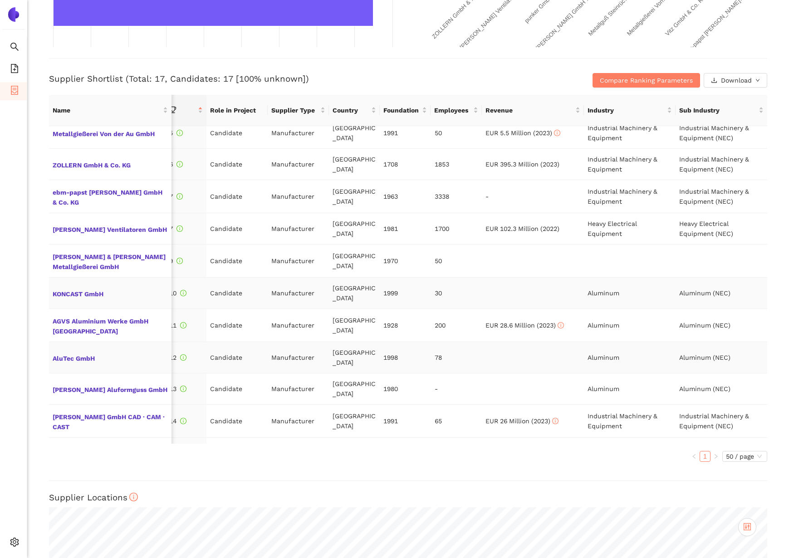
scroll to position [137, 108]
click at [79, 350] on span "AluTec GmbH" at bounding box center [110, 356] width 115 height 12
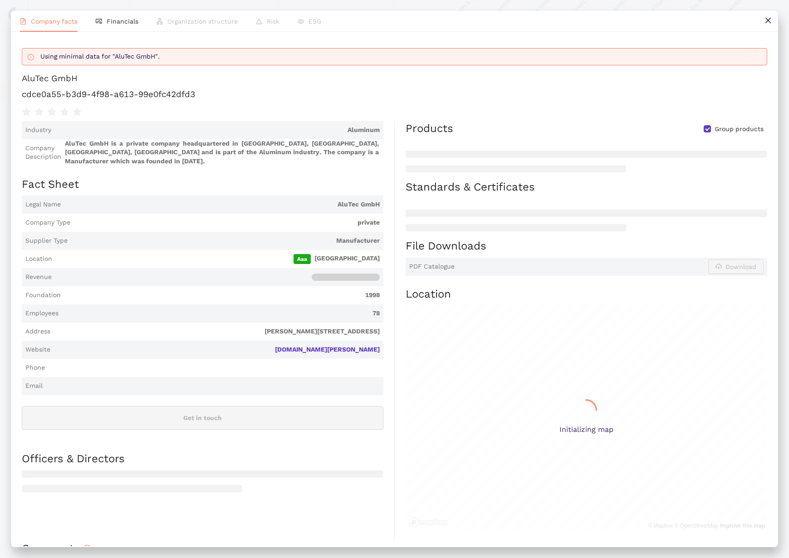
scroll to position [303, 0]
click at [102, 91] on h1 "cdce0a55-b3d9-4f98-a613-99e0fc42dfd3" at bounding box center [394, 94] width 745 height 12
click at [58, 71] on div "Using minimal data for "AluTec GmbH". AluTec GmbH cdce0a55-b3d9-4f98-a613-99e0f…" at bounding box center [394, 80] width 745 height 75
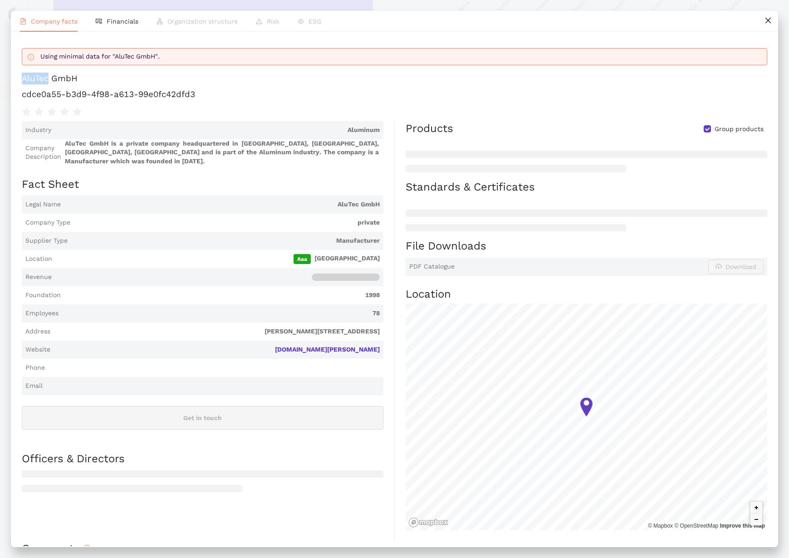
click at [58, 71] on div "Using minimal data for "AluTec GmbH". AluTec GmbH cdce0a55-b3d9-4f98-a613-99e0f…" at bounding box center [394, 80] width 745 height 75
copy div "AluTec GmbH"
click at [102, 89] on h1 "cdce0a55-b3d9-4f98-a613-99e0fc42dfd3" at bounding box center [394, 94] width 745 height 12
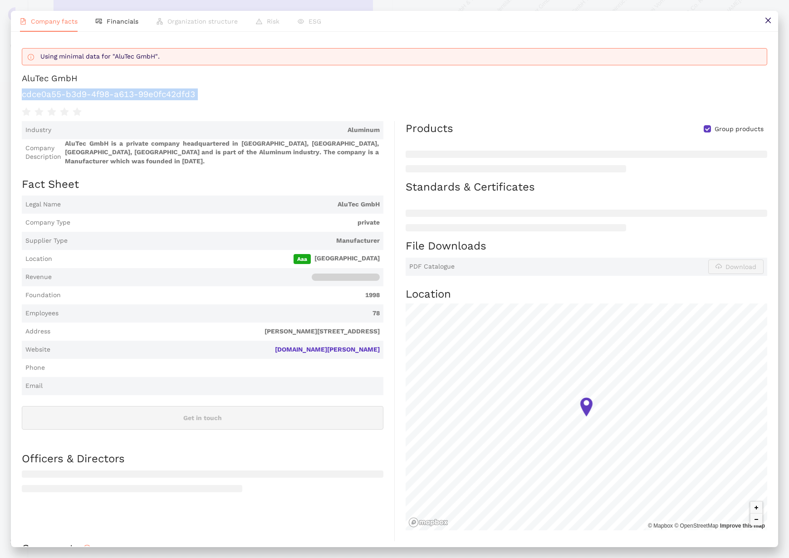
click at [102, 89] on h1 "cdce0a55-b3d9-4f98-a613-99e0fc42dfd3" at bounding box center [394, 94] width 745 height 12
copy div "cdce0a55-b3d9-4f98-a613-99e0fc42dfd3"
click at [768, 20] on icon "close" at bounding box center [767, 20] width 5 height 5
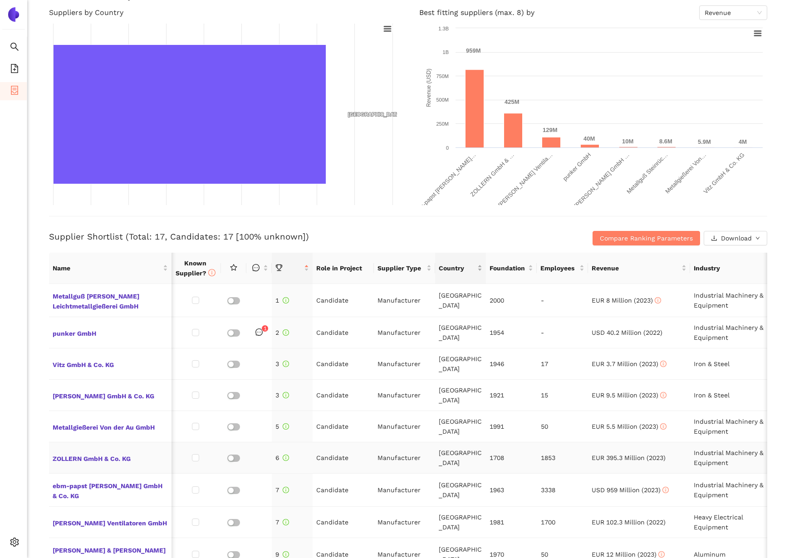
scroll to position [271, 0]
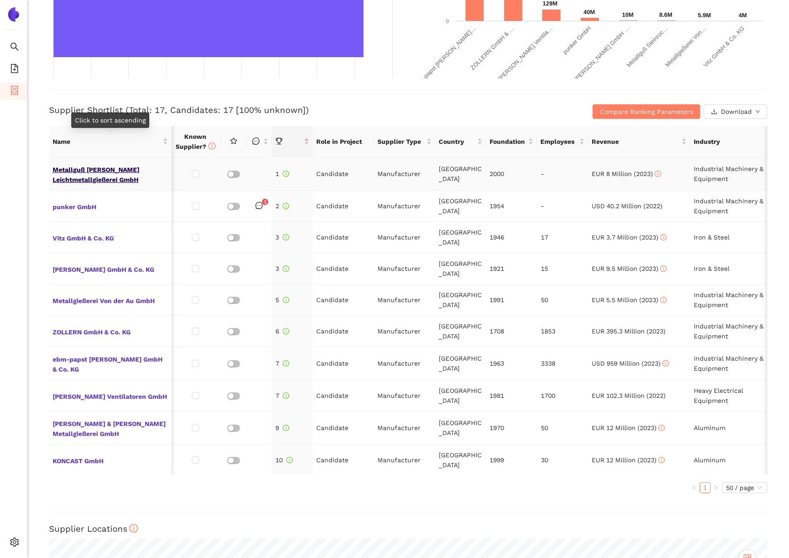
click at [105, 174] on span "Metallguß [PERSON_NAME] Leichtmetallgießerei GmbH" at bounding box center [110, 174] width 115 height 22
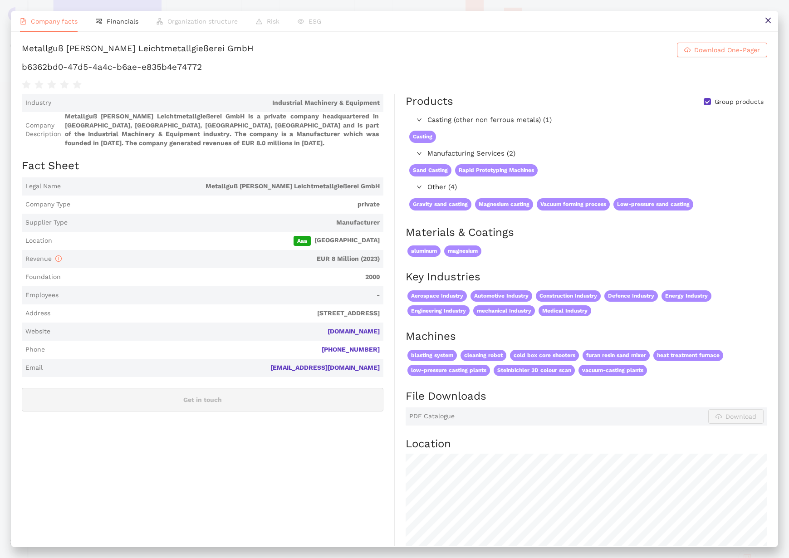
click at [109, 45] on div "Metallguß [PERSON_NAME] Leichtmetallgießerei GmbH" at bounding box center [138, 50] width 232 height 15
copy h1 "Metallguß [PERSON_NAME] Leichtmetallgießerei GmbH Download One-Pager"
click at [768, 26] on button at bounding box center [768, 21] width 20 height 20
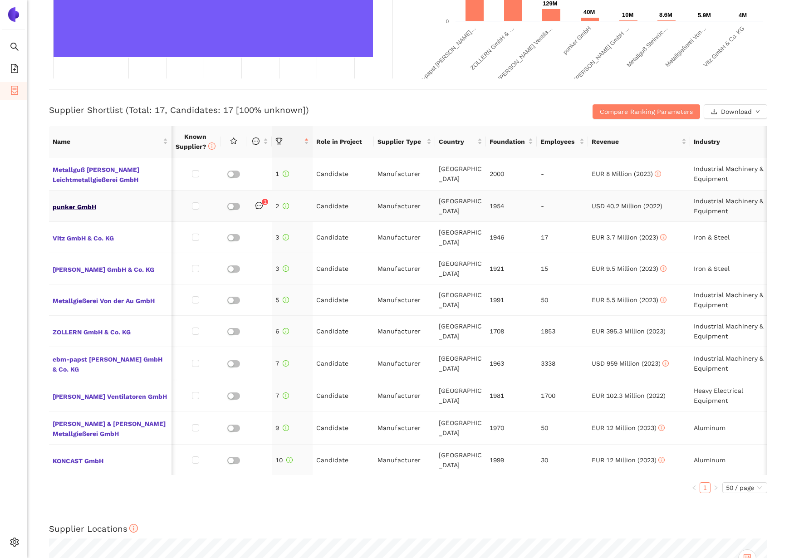
click at [90, 206] on span "punker GmbH" at bounding box center [110, 206] width 115 height 12
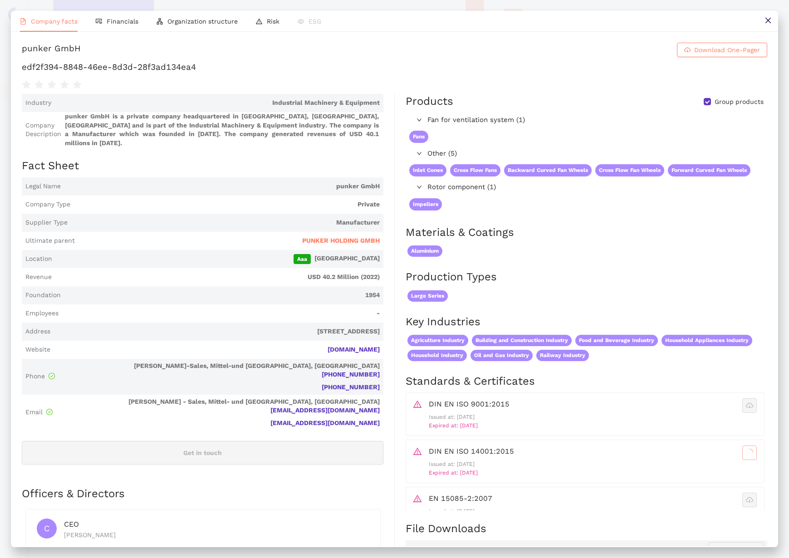
click at [118, 67] on h1 "edf2f394-8848-46ee-8d3d-28f3ad134ea4" at bounding box center [394, 67] width 745 height 12
copy div "edf2f394-8848-46ee-8d3d-28f3ad134ea4"
click at [46, 41] on div "punker GmbH Download One-Pager edf2f394-8848-46ee-8d3d-28f3ad134ea4 Industry In…" at bounding box center [394, 289] width 767 height 514
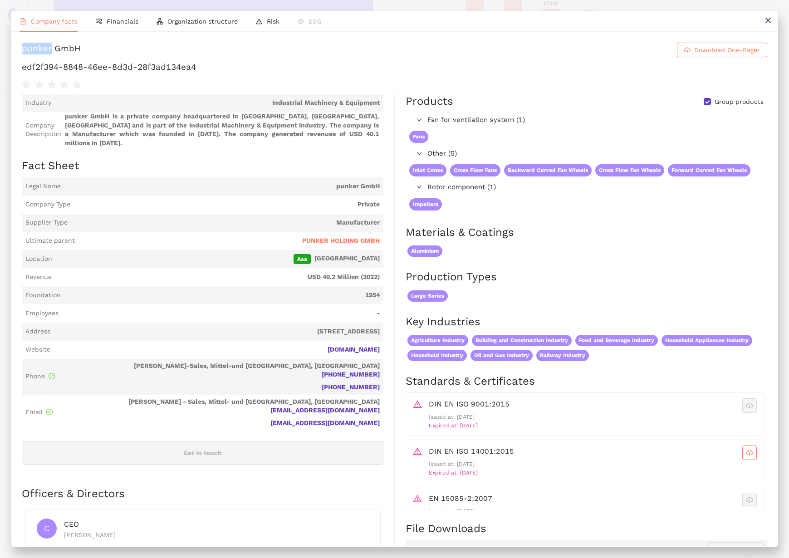
click at [46, 41] on div "punker GmbH Download One-Pager edf2f394-8848-46ee-8d3d-28f3ad134ea4 Industry In…" at bounding box center [394, 289] width 767 height 514
copy h1 "punker GmbH Download One-Pager"
click at [764, 24] on button at bounding box center [768, 21] width 20 height 20
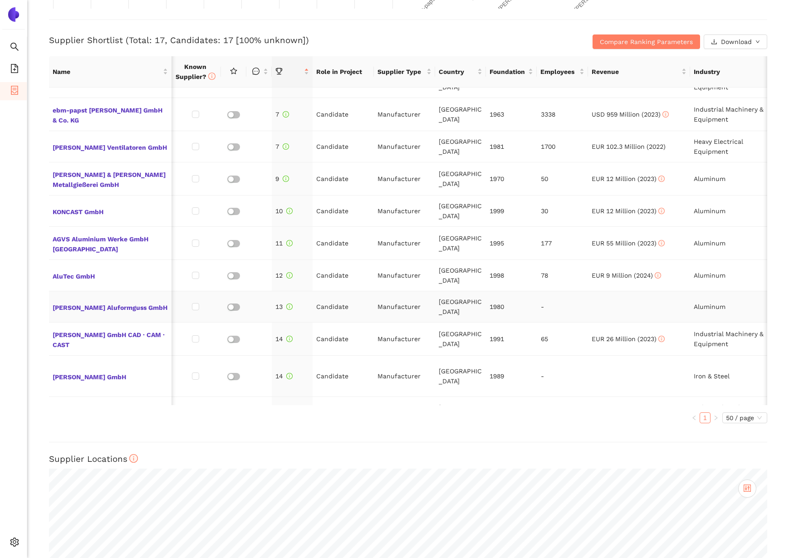
scroll to position [339, 0]
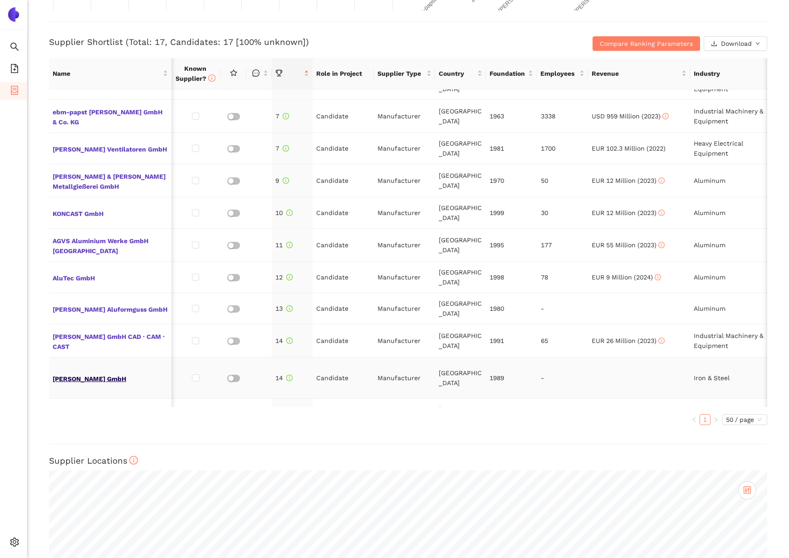
click at [118, 372] on span "A. W. Schumacher GmbH" at bounding box center [110, 378] width 115 height 12
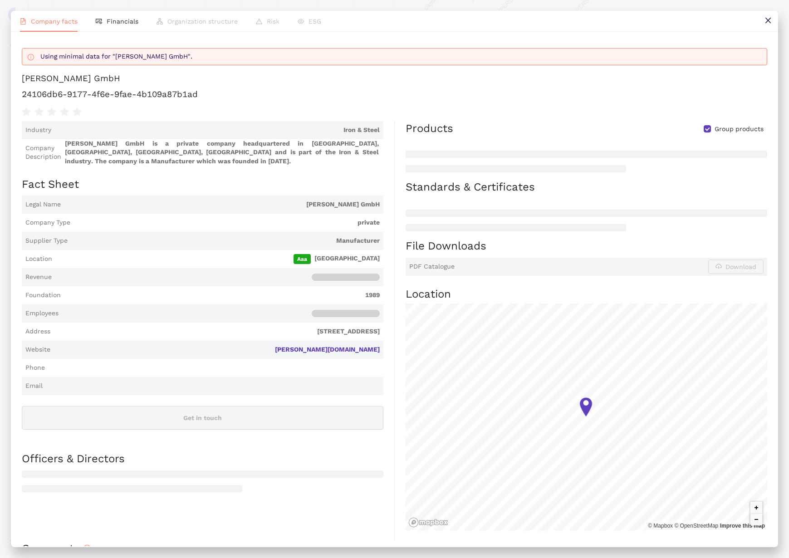
click at [102, 92] on h1 "24106db6-9177-4f6e-9fae-4b109a87b1ad" at bounding box center [394, 94] width 745 height 12
click at [94, 81] on div "A. W. Schumacher GmbH" at bounding box center [71, 79] width 98 height 12
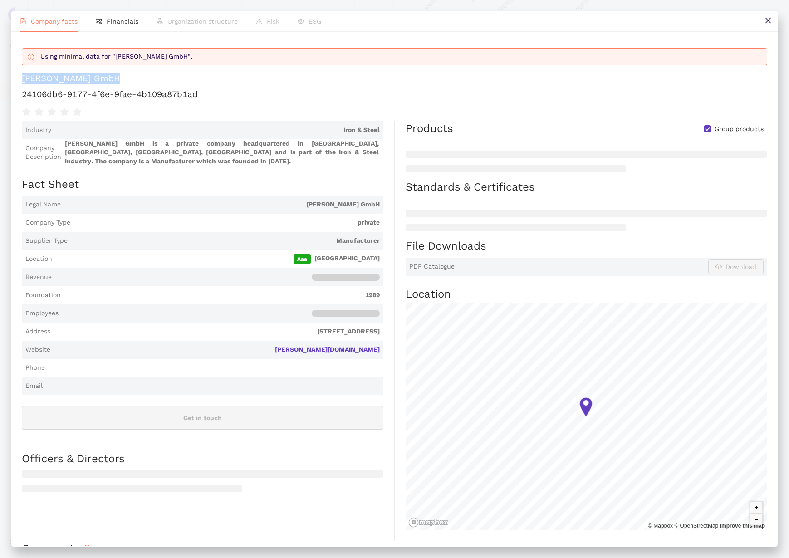
click at [94, 81] on div "A. W. Schumacher GmbH" at bounding box center [71, 79] width 98 height 12
copy div "A. W. Schumacher GmbH"
click at [71, 90] on h1 "24106db6-9177-4f6e-9fae-4b109a87b1ad" at bounding box center [394, 94] width 745 height 12
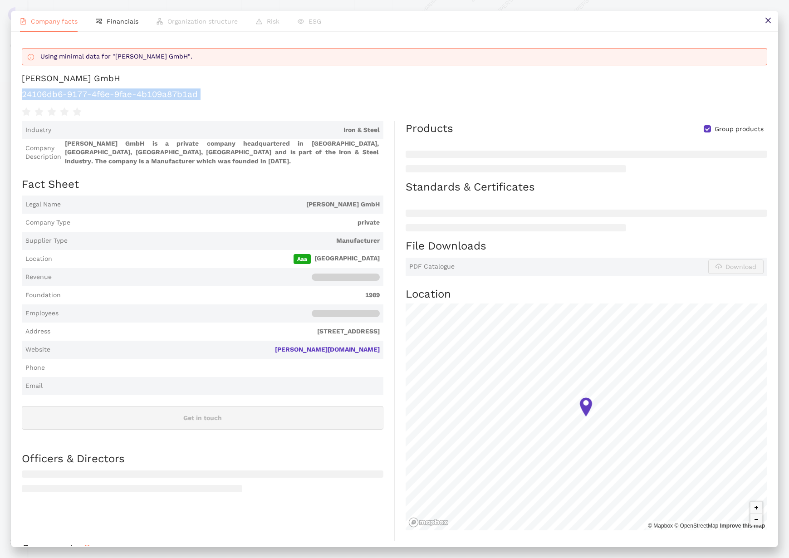
copy div "24106db6-9177-4f6e-9fae-4b109a87b1ad"
click at [781, 22] on div "Company facts Financials Organization structure Risk ESG Using minimal data for…" at bounding box center [394, 279] width 789 height 558
click at [770, 22] on icon "close" at bounding box center [767, 20] width 7 height 7
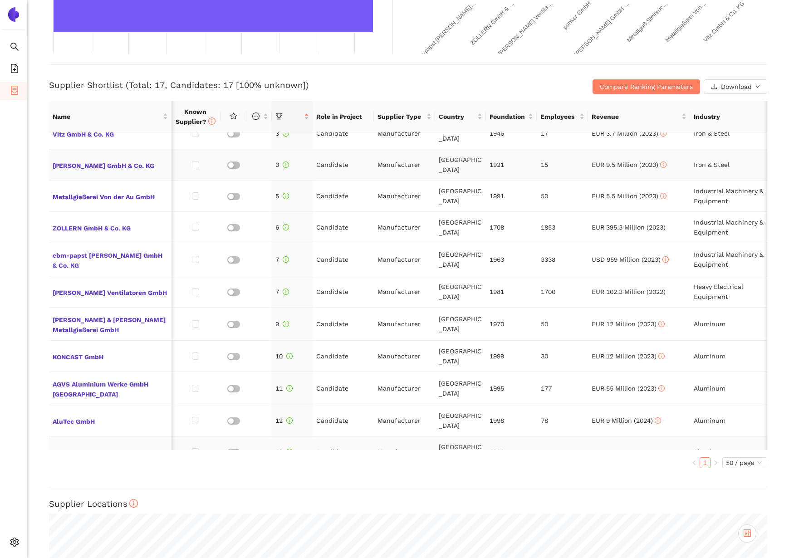
scroll to position [0, 1]
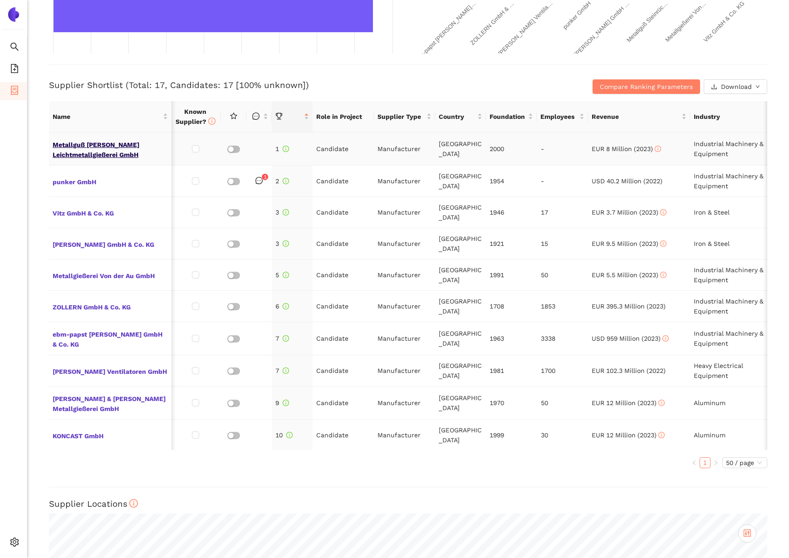
click at [85, 151] on span "Metallguß Steinrücken Leichtmetallgießerei GmbH" at bounding box center [110, 149] width 115 height 22
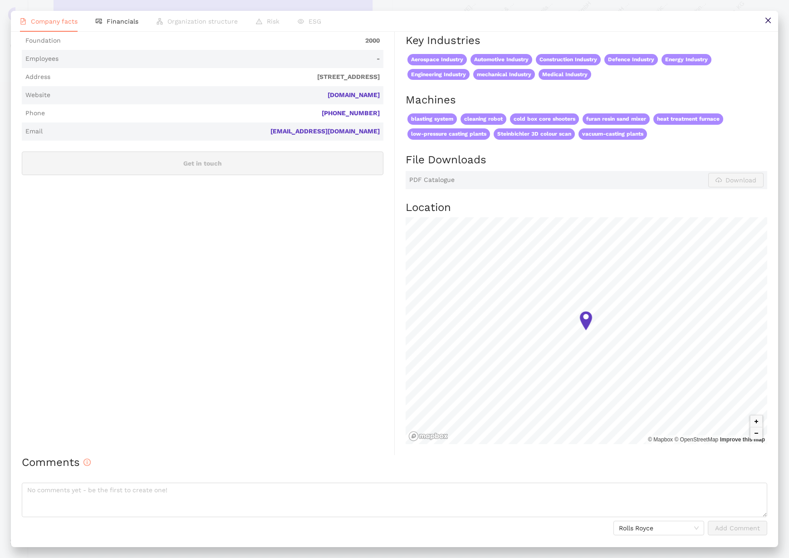
scroll to position [0, 0]
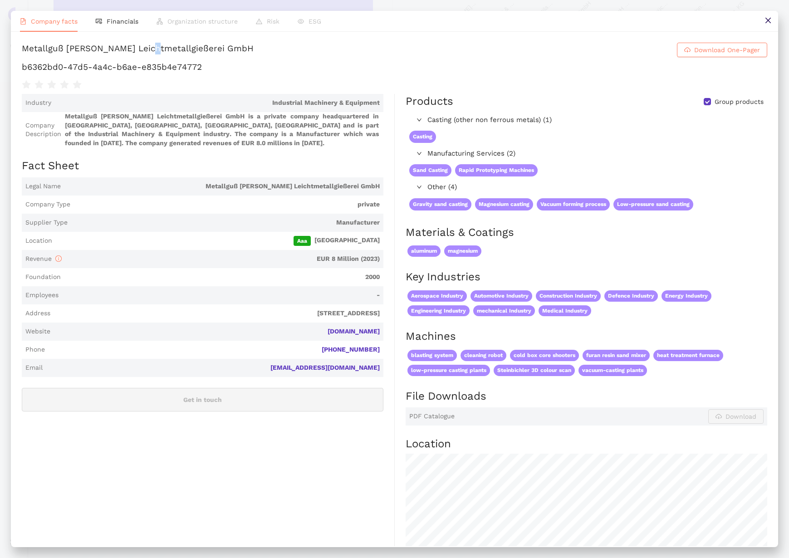
click at [149, 47] on div "Metallguß Steinrücken Leichtmetallgießerei GmbH" at bounding box center [138, 50] width 232 height 15
copy h1 "Metallguß Steinrücken Leichtmetallgießerei GmbH Download One-Pager"
click at [156, 66] on h1 "b6362bd0-47d5-4a4c-b6ae-e835b4e74772" at bounding box center [394, 67] width 745 height 12
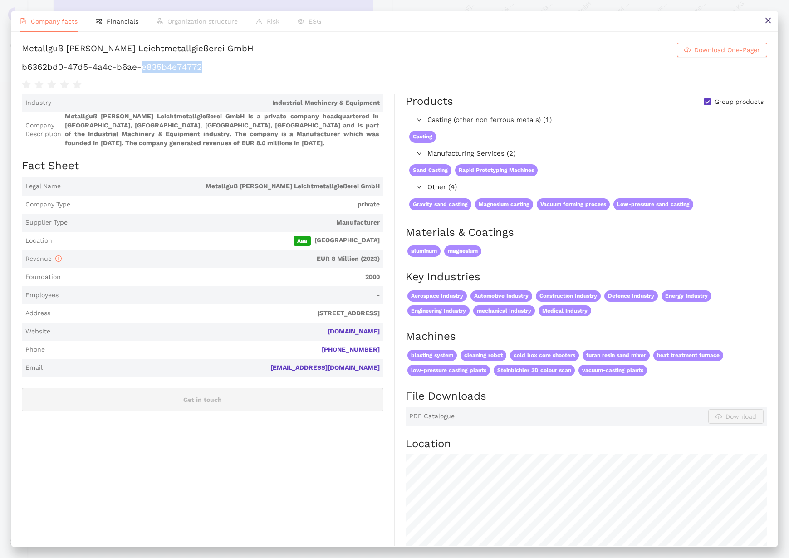
click at [156, 66] on h1 "b6362bd0-47d5-4a4c-b6ae-e835b4e74772" at bounding box center [394, 67] width 745 height 12
copy div "b6362bd0-47d5-4a4c-b6ae-e835b4e74772"
click at [764, 24] on icon "close" at bounding box center [767, 20] width 7 height 7
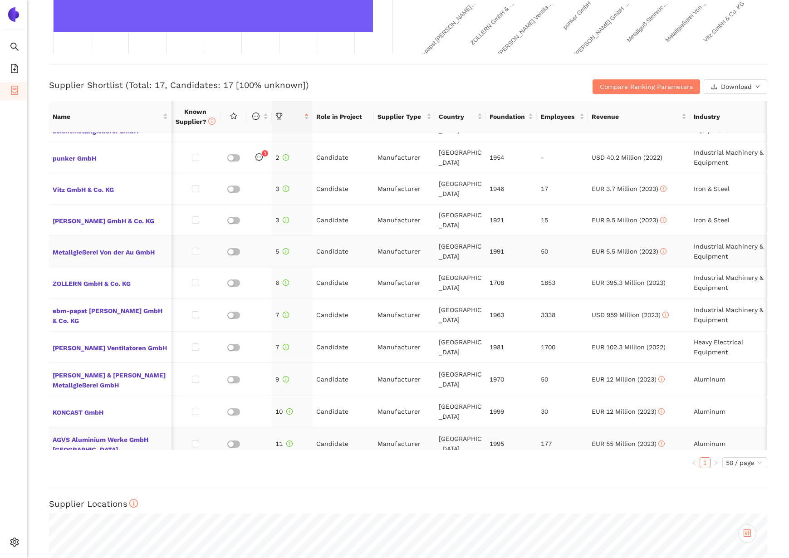
scroll to position [0, 1]
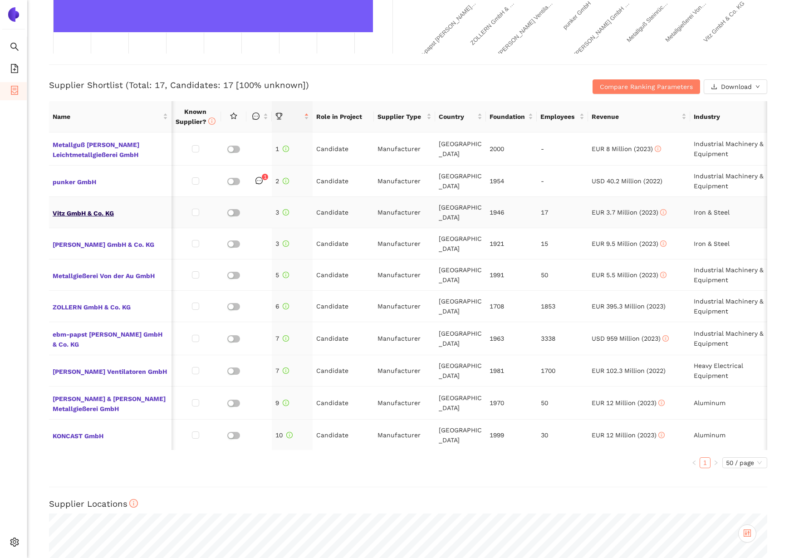
click at [94, 212] on span "Vitz GmbH & Co. KG" at bounding box center [110, 212] width 115 height 12
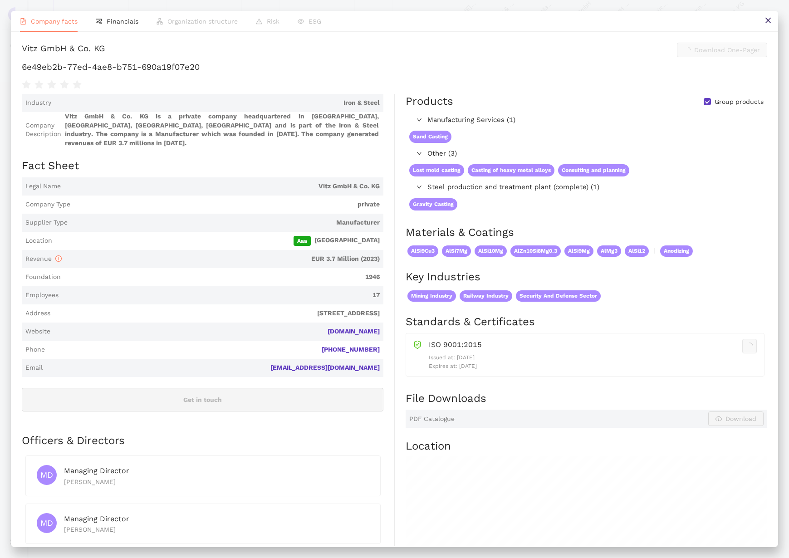
scroll to position [296, 0]
click at [771, 26] on button at bounding box center [768, 21] width 20 height 20
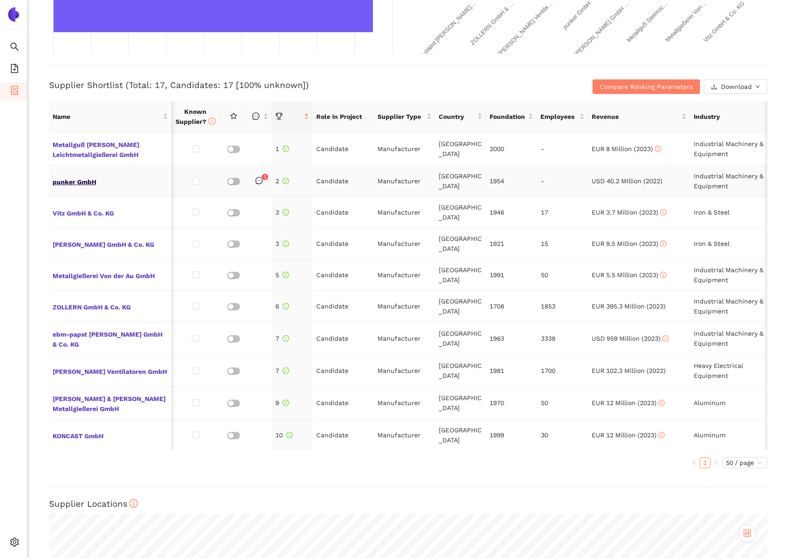
click at [87, 183] on span "punker GmbH" at bounding box center [110, 181] width 115 height 12
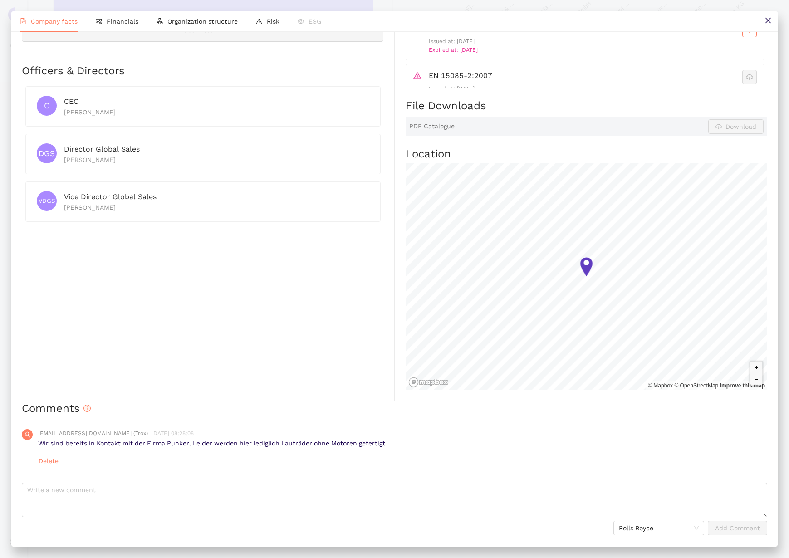
scroll to position [0, 0]
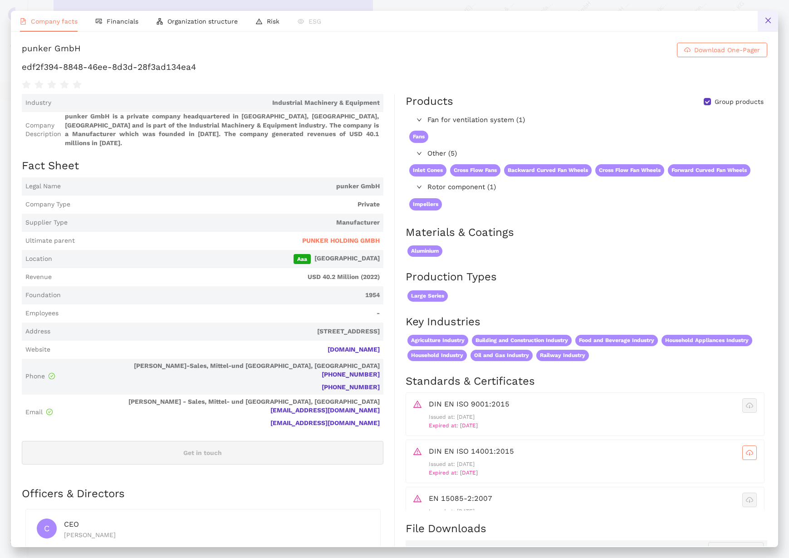
click at [768, 24] on button at bounding box center [768, 21] width 20 height 20
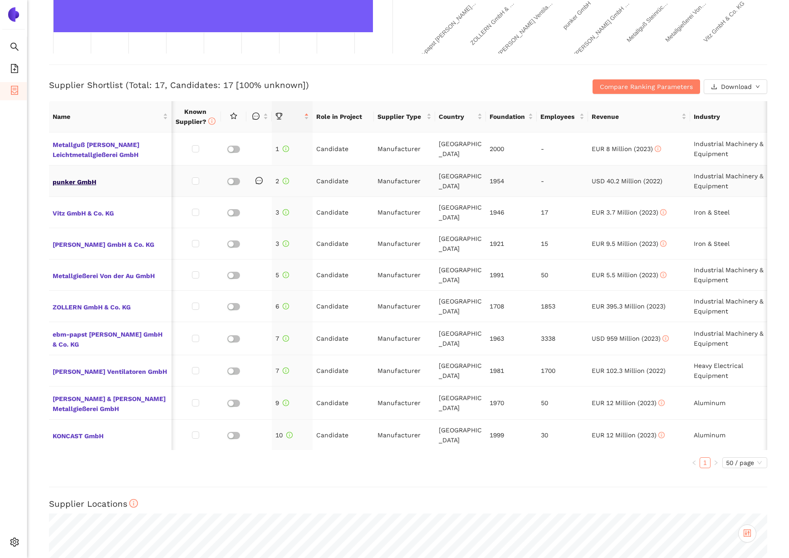
click at [86, 176] on span "punker GmbH" at bounding box center [110, 181] width 115 height 12
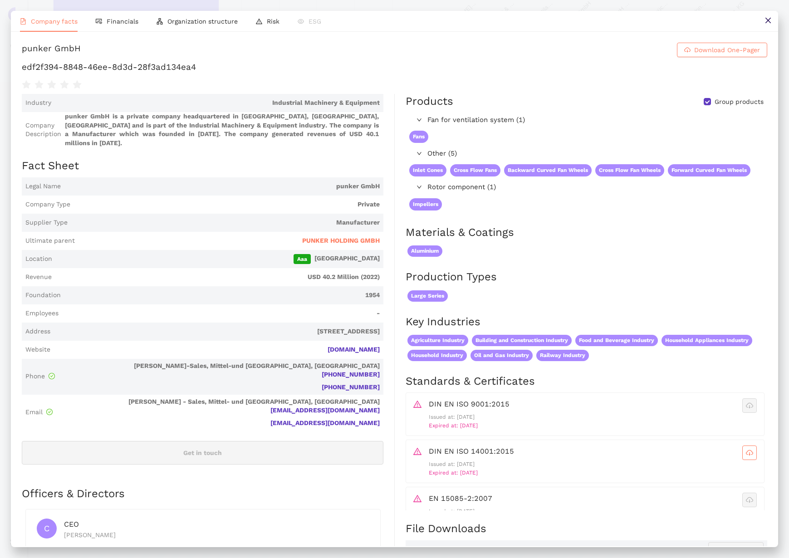
scroll to position [423, 0]
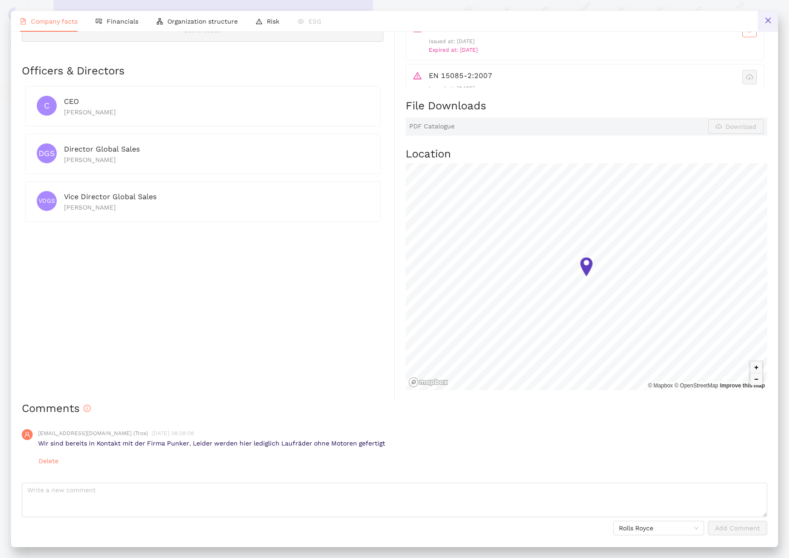
click at [774, 22] on button at bounding box center [768, 21] width 20 height 20
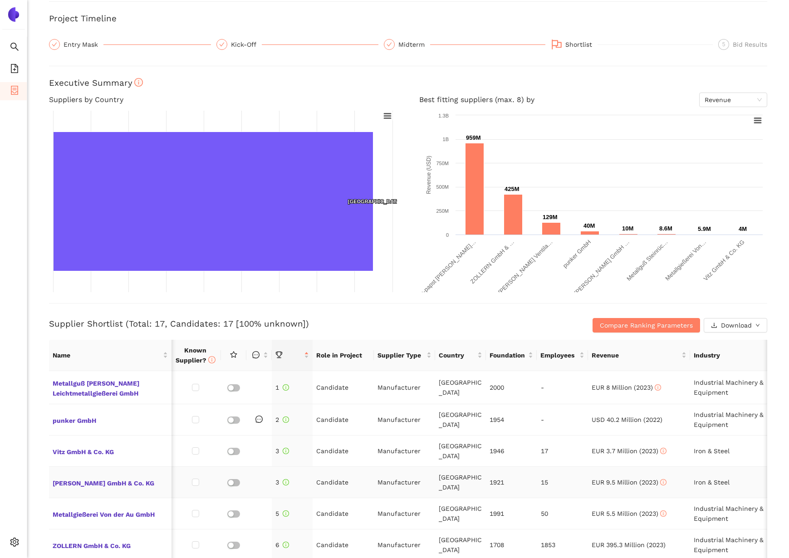
scroll to position [0, 0]
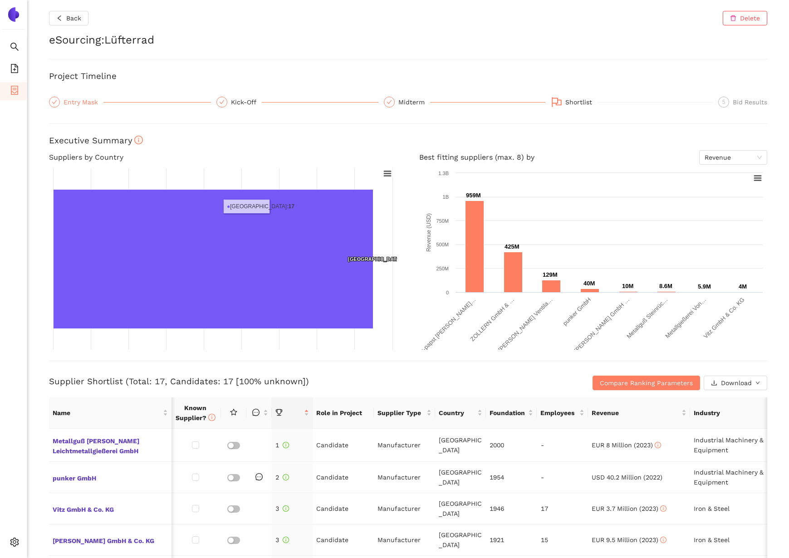
click at [89, 103] on div "Entry Mask" at bounding box center [84, 102] width 40 height 11
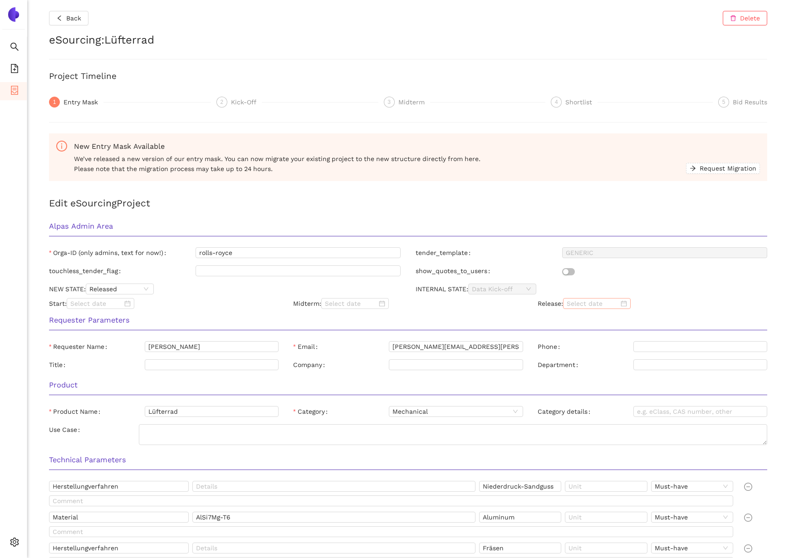
click at [578, 306] on input at bounding box center [593, 304] width 52 height 10
type input "2025/08/11"
click at [590, 378] on div "11" at bounding box center [592, 381] width 11 height 11
click at [102, 308] on input at bounding box center [96, 304] width 52 height 10
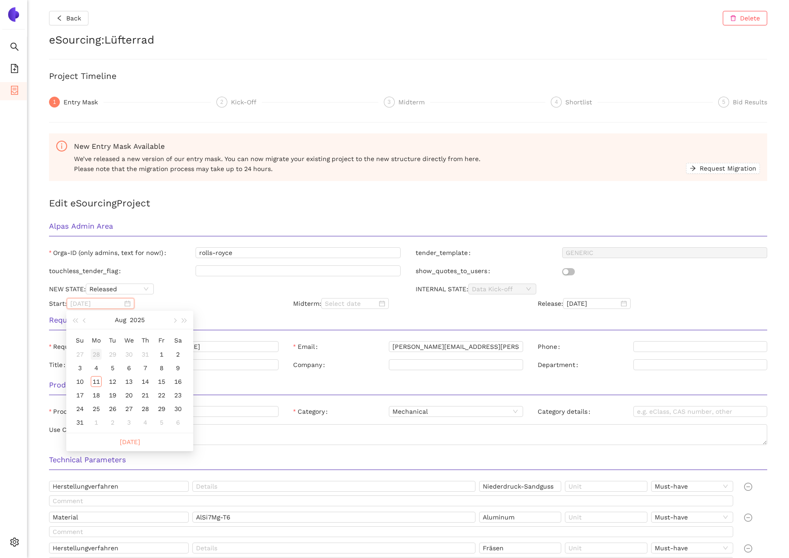
type input "2025/07/28"
click at [83, 321] on span "button" at bounding box center [85, 320] width 5 height 5
type input "2025/07/11"
click at [162, 368] on div "11" at bounding box center [161, 367] width 11 height 11
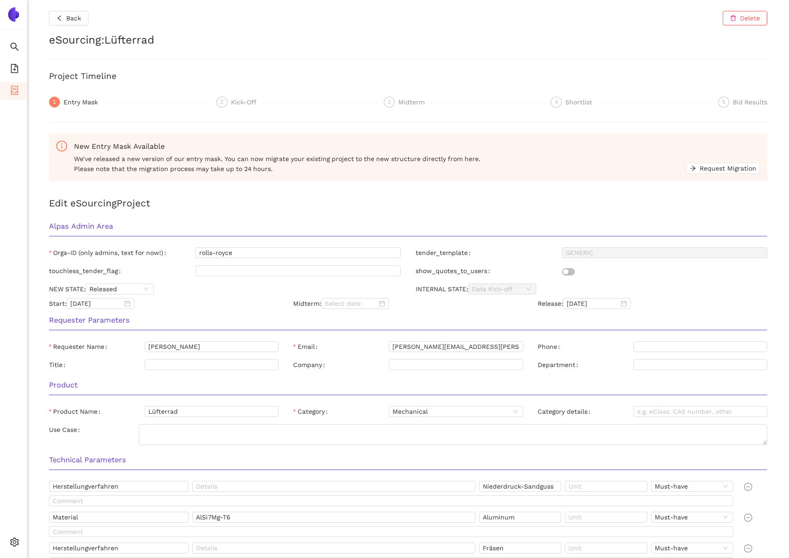
click at [211, 315] on h3 "Requester Parameters" at bounding box center [408, 320] width 718 height 12
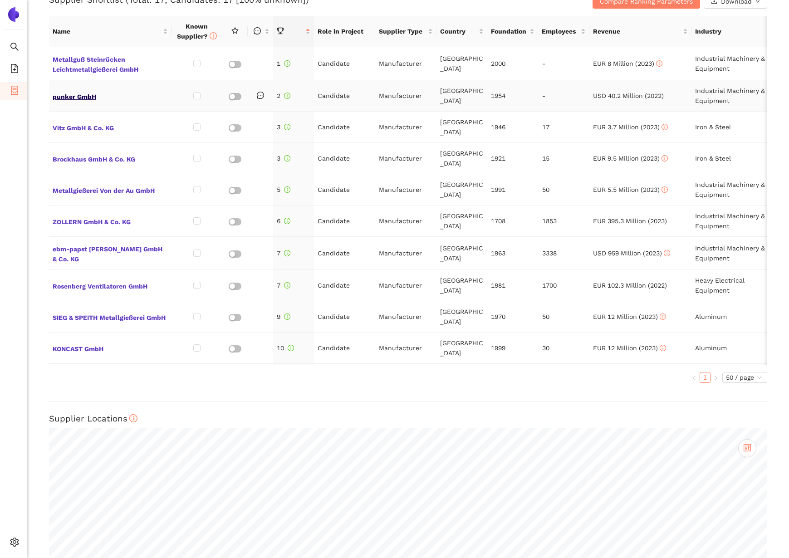
click at [84, 98] on span "punker GmbH" at bounding box center [110, 96] width 115 height 12
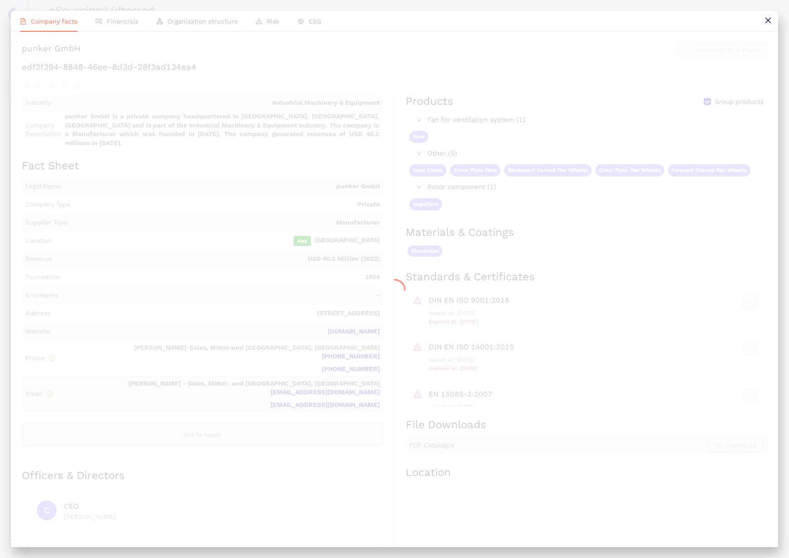
scroll to position [400, 0]
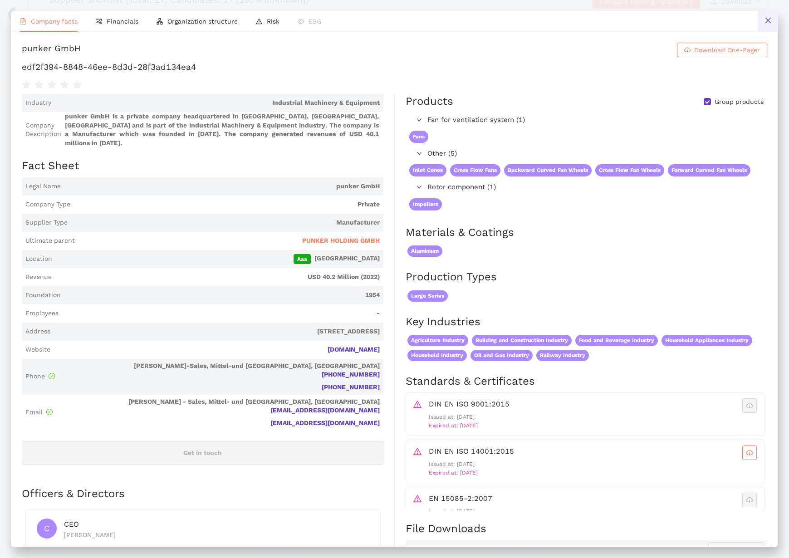
click at [767, 21] on icon "close" at bounding box center [767, 20] width 5 height 5
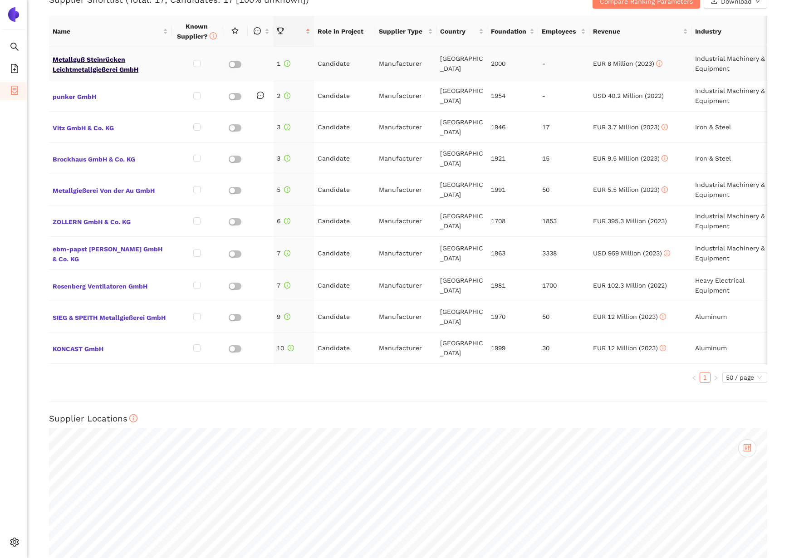
click at [113, 65] on span "Metallguß Steinrücken Leichtmetallgießerei GmbH" at bounding box center [110, 64] width 115 height 22
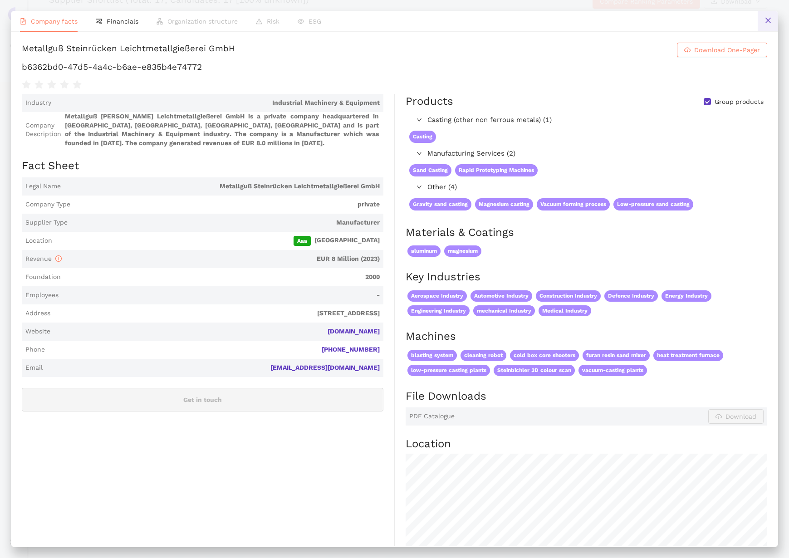
click at [763, 18] on button at bounding box center [768, 21] width 20 height 20
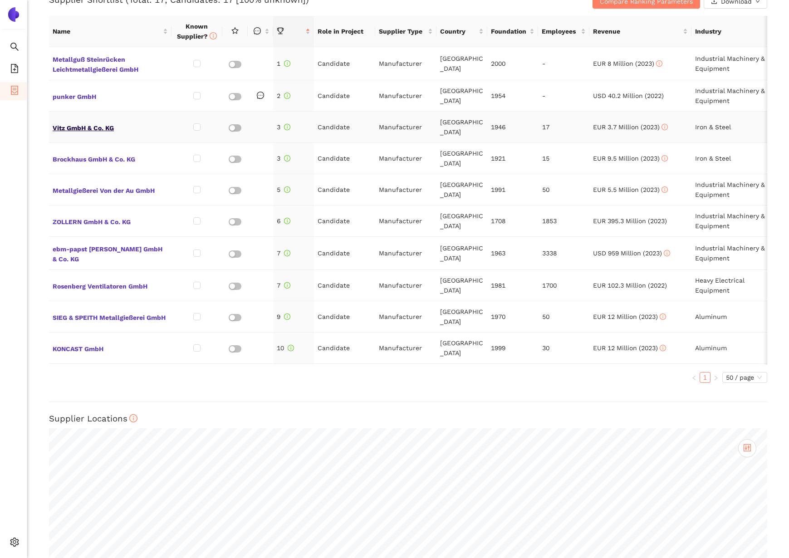
click at [97, 122] on span "Vitz GmbH & Co. KG" at bounding box center [110, 127] width 115 height 12
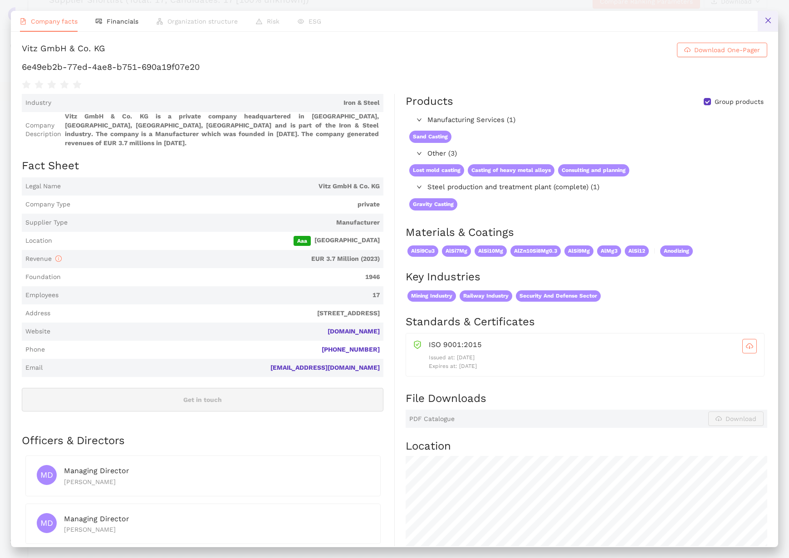
click at [768, 18] on icon "close" at bounding box center [767, 20] width 7 height 7
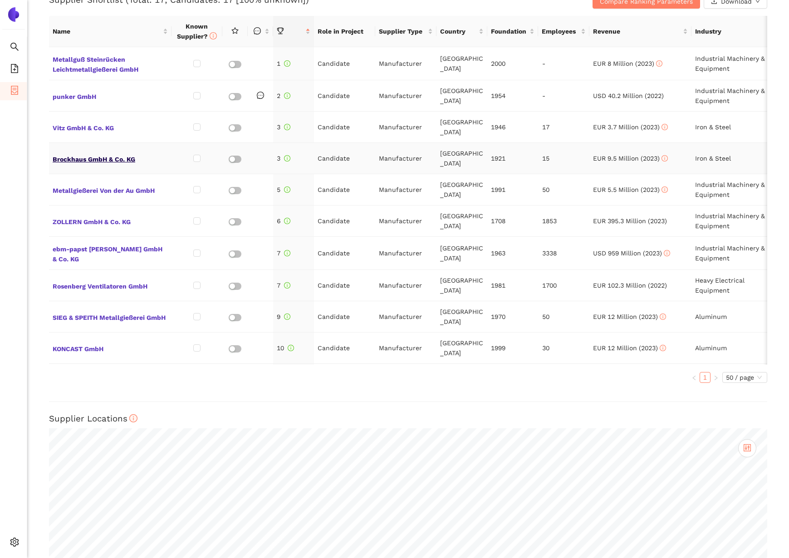
click at [78, 152] on span "Brockhaus GmbH & Co. KG" at bounding box center [110, 158] width 115 height 12
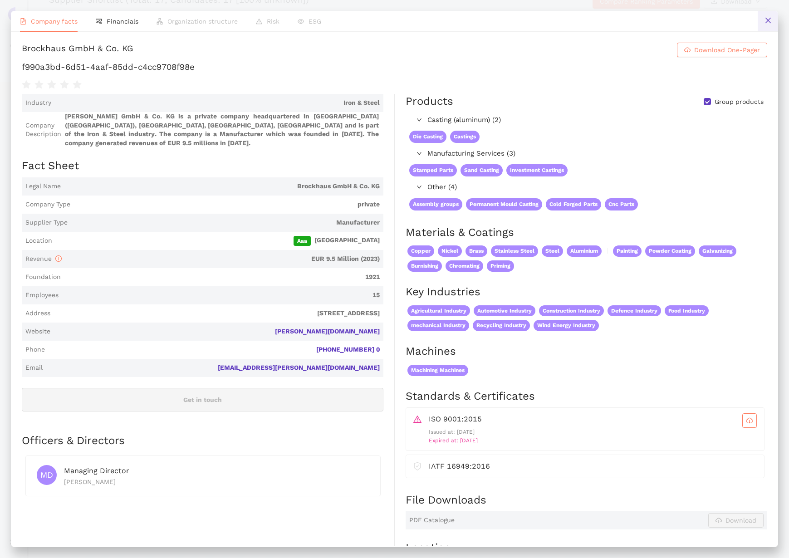
click at [768, 17] on icon "close" at bounding box center [767, 20] width 7 height 7
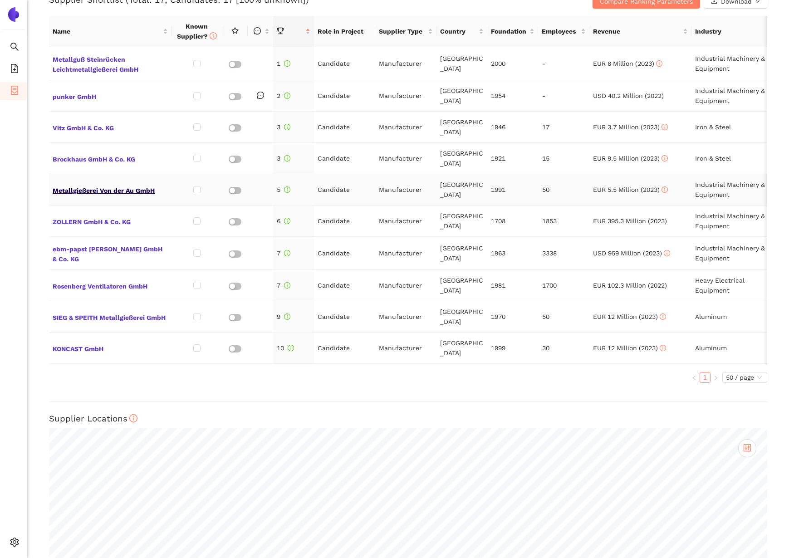
click at [64, 184] on span "Metallgießerei Von der Au GmbH" at bounding box center [110, 190] width 115 height 12
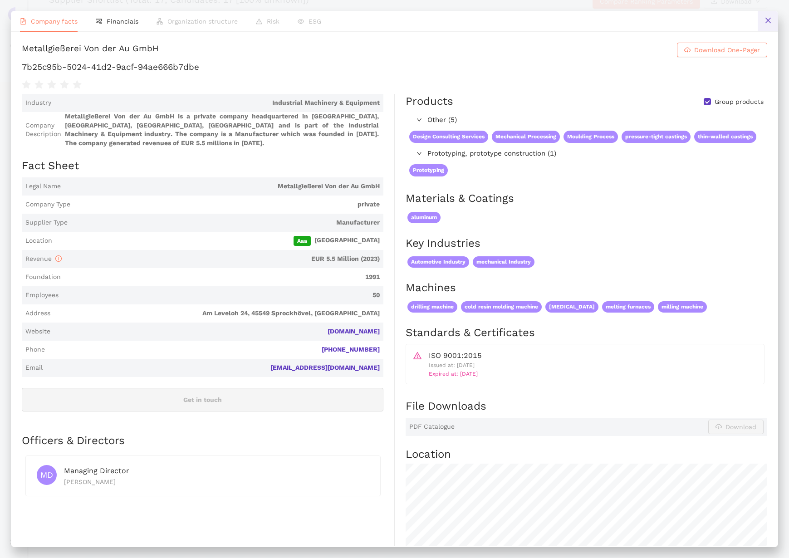
click at [762, 21] on button at bounding box center [768, 21] width 20 height 20
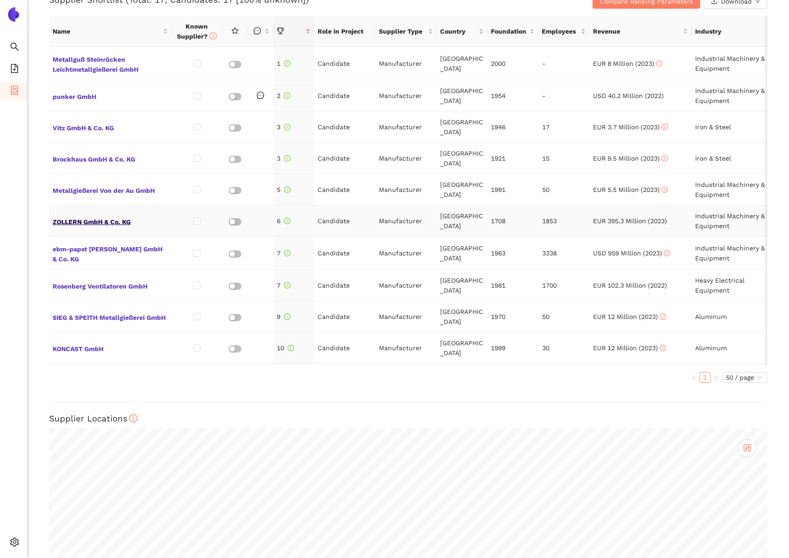
click at [117, 215] on span "ZOLLERN GmbH & Co. KG" at bounding box center [110, 221] width 115 height 12
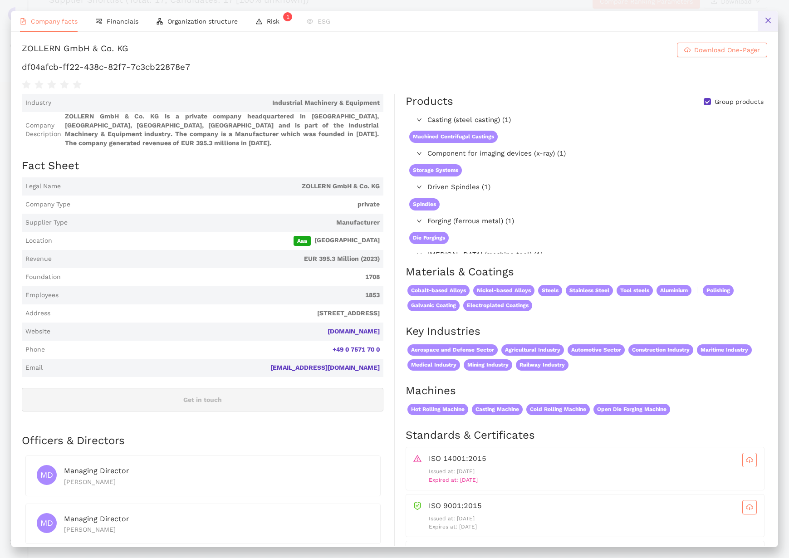
click at [758, 22] on button at bounding box center [768, 21] width 20 height 20
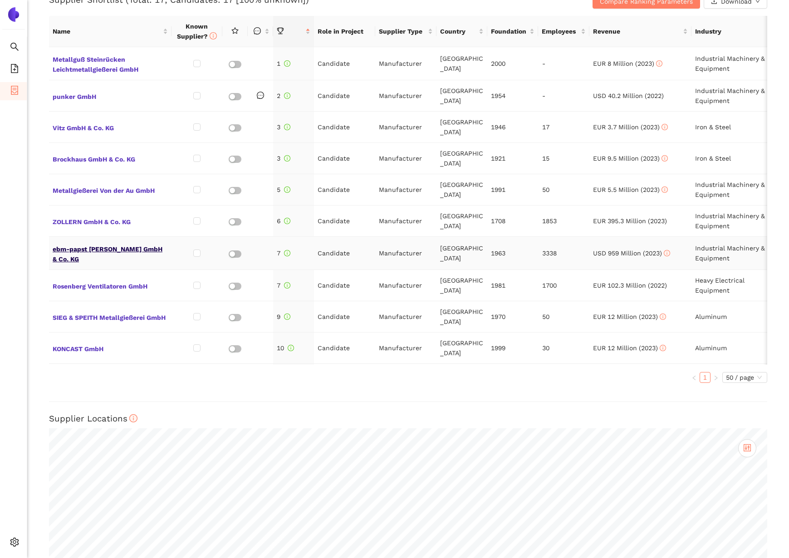
click at [140, 242] on span "ebm-papst [PERSON_NAME] GmbH & Co. KG" at bounding box center [110, 253] width 115 height 22
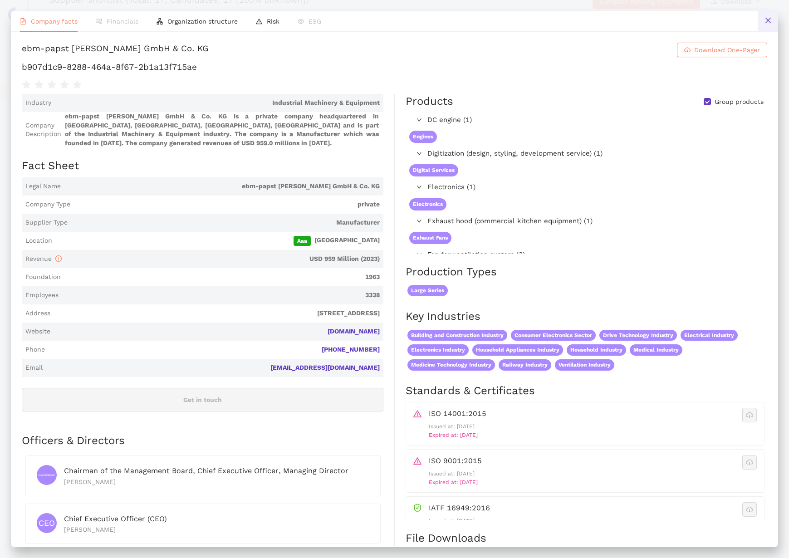
click at [763, 22] on button at bounding box center [768, 21] width 20 height 20
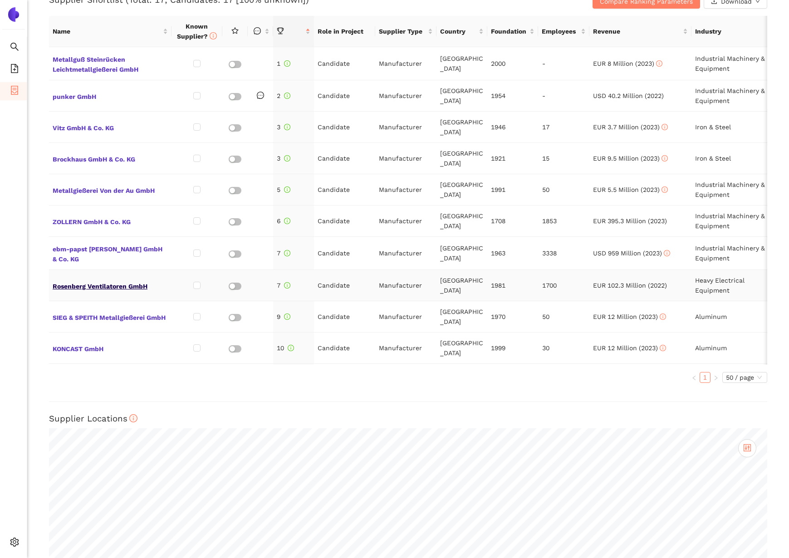
click at [112, 282] on span "Rosenberg Ventilatoren GmbH" at bounding box center [110, 285] width 115 height 12
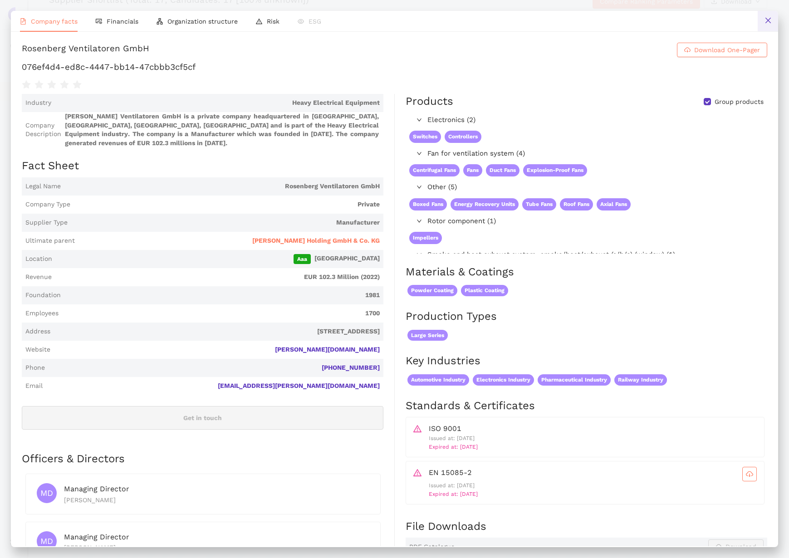
click at [762, 27] on button at bounding box center [768, 21] width 20 height 20
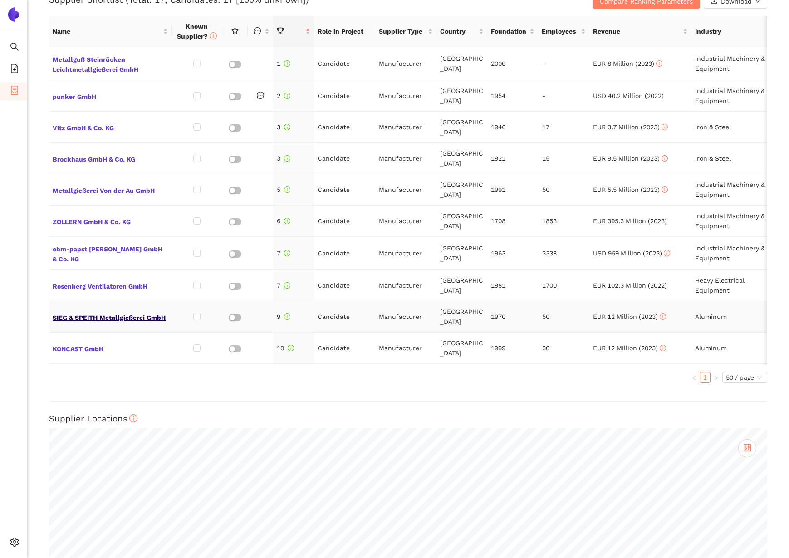
click at [146, 311] on span "SIEG & SPEITH Metallgießerei GmbH" at bounding box center [110, 317] width 115 height 12
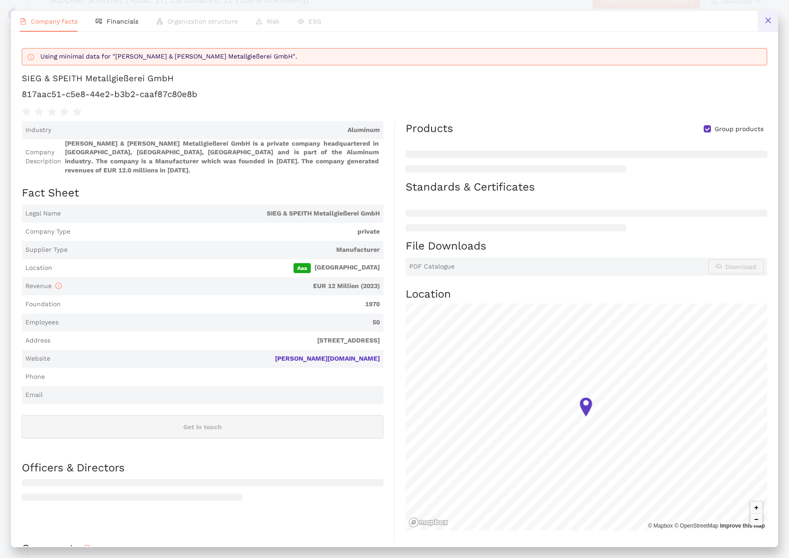
click at [771, 24] on button at bounding box center [768, 21] width 20 height 20
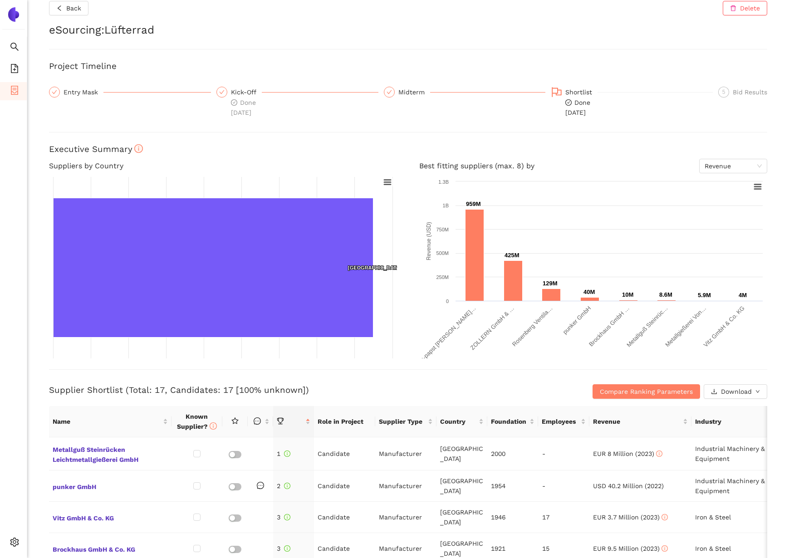
scroll to position [0, 0]
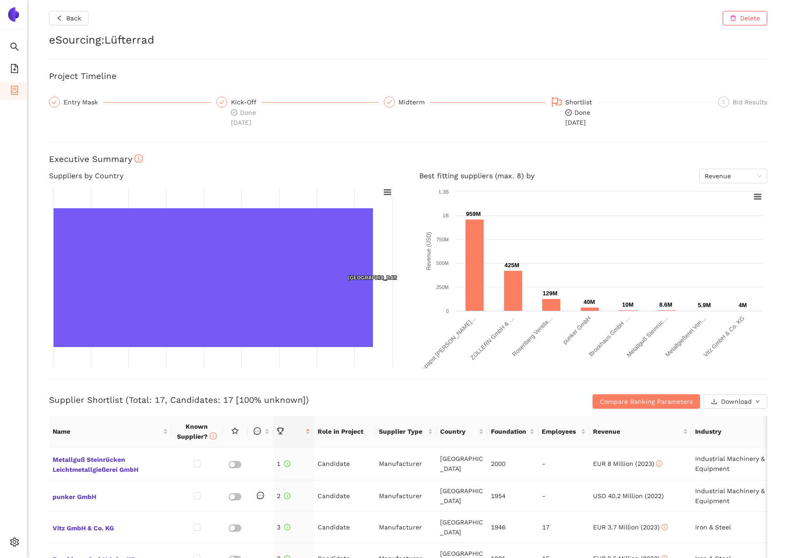
click at [318, 131] on div "Back Delete eSourcing : Lüfterrad Project Timeline Entry Mask Kick-Off Done [DA…" at bounding box center [408, 279] width 762 height 558
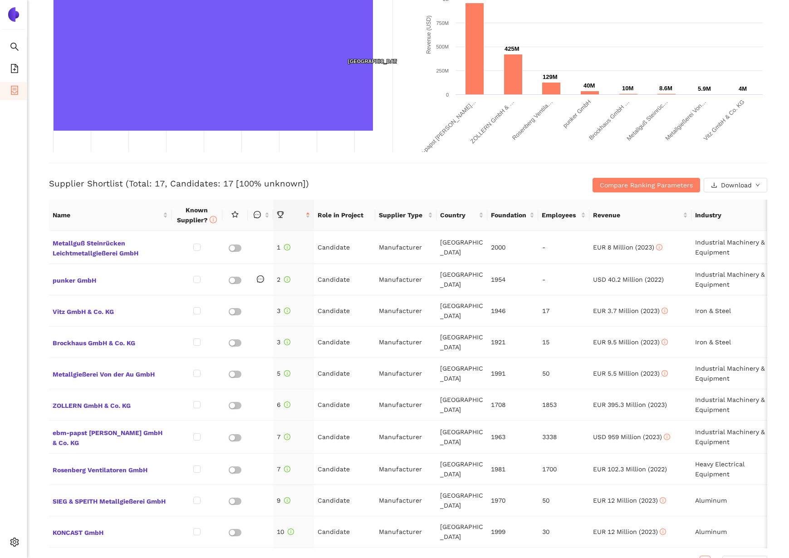
scroll to position [277, 0]
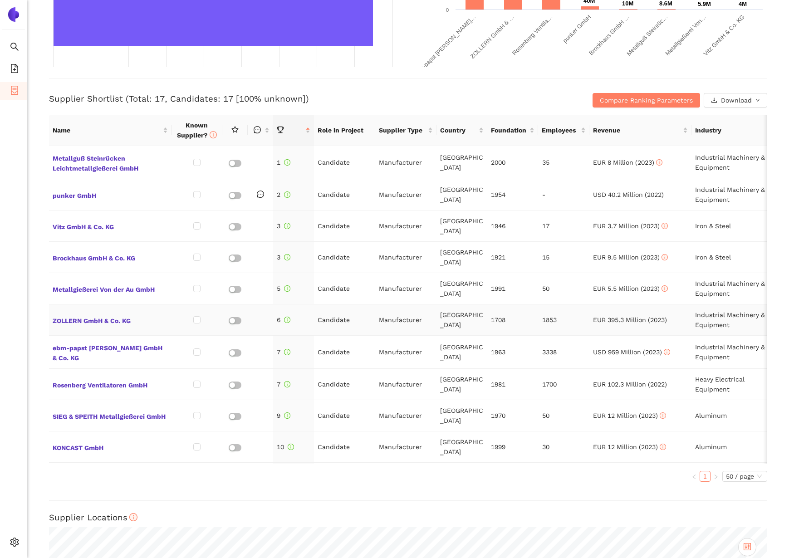
scroll to position [269, 0]
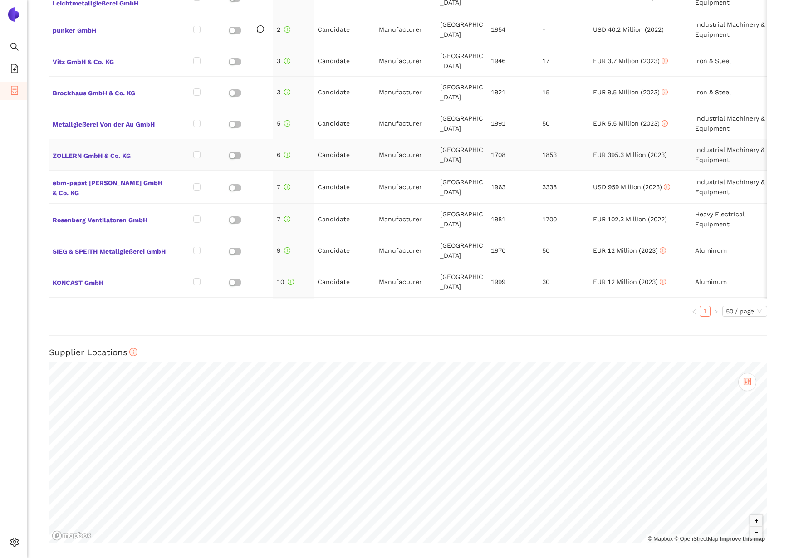
scroll to position [466, 0]
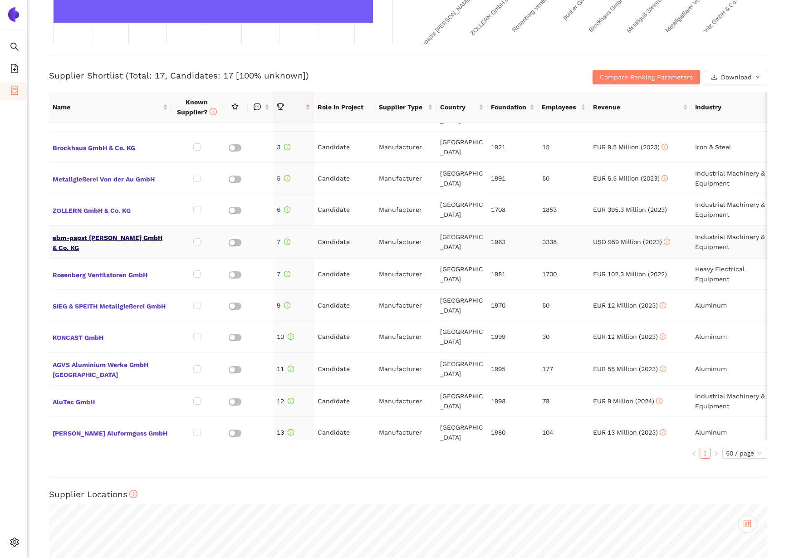
scroll to position [187, 0]
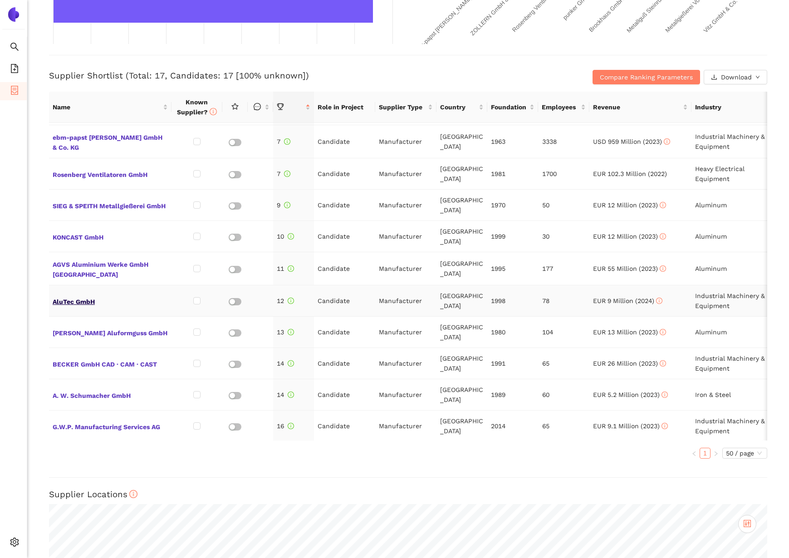
click at [79, 295] on span "AluTec GmbH" at bounding box center [110, 301] width 115 height 12
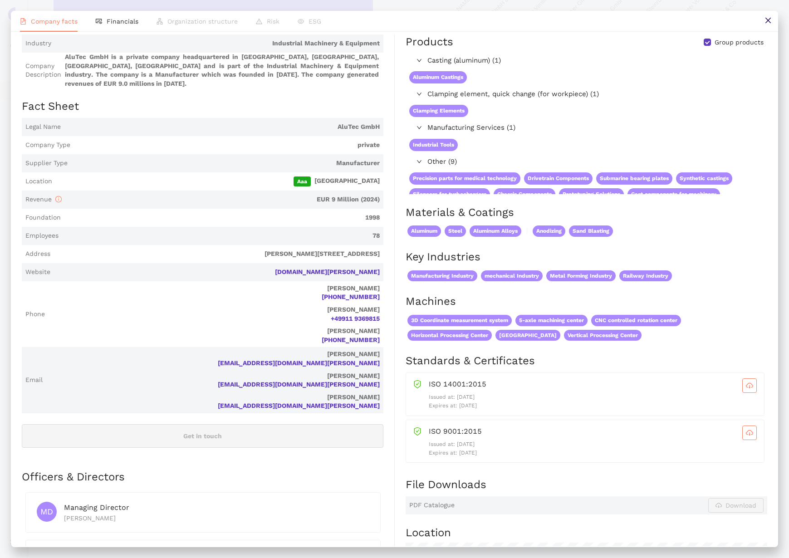
scroll to position [0, 0]
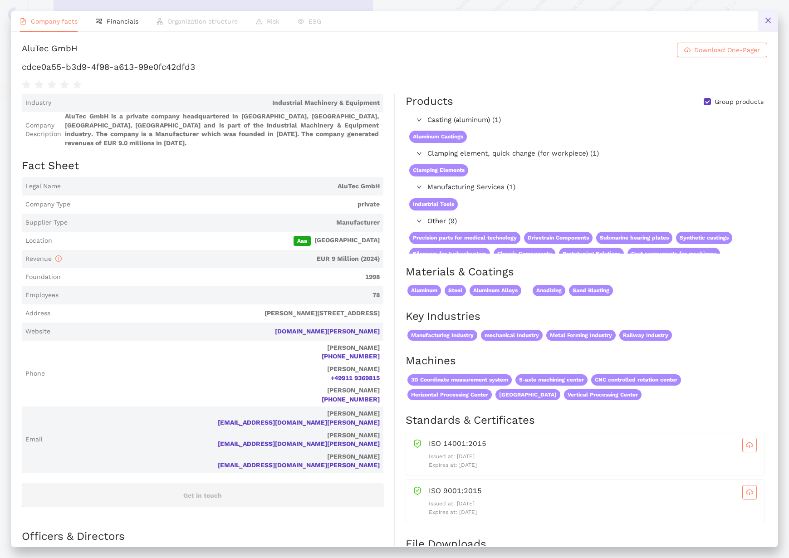
click at [768, 22] on icon "close" at bounding box center [767, 20] width 7 height 7
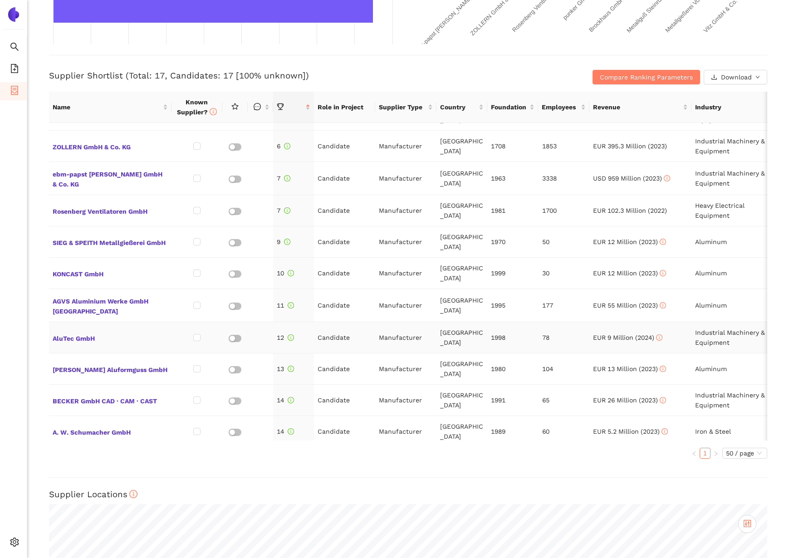
scroll to position [142, 0]
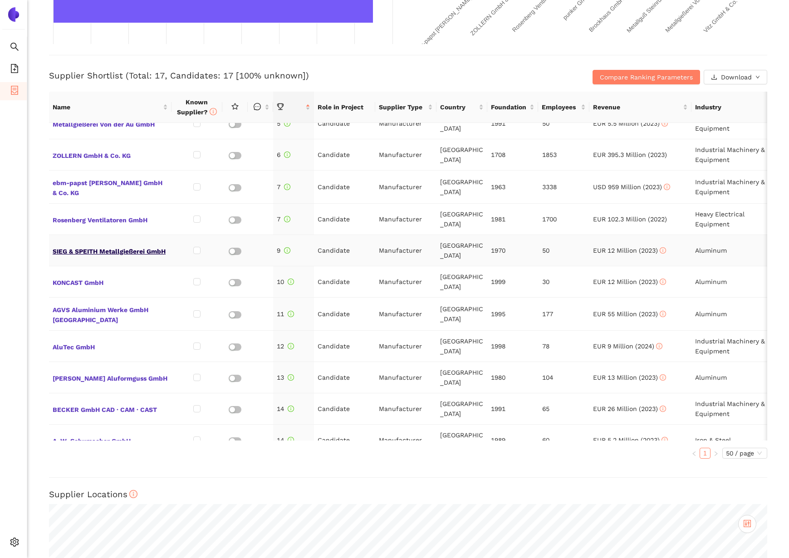
click at [114, 245] on span "SIEG & SPEITH Metallgießerei GmbH" at bounding box center [110, 251] width 115 height 12
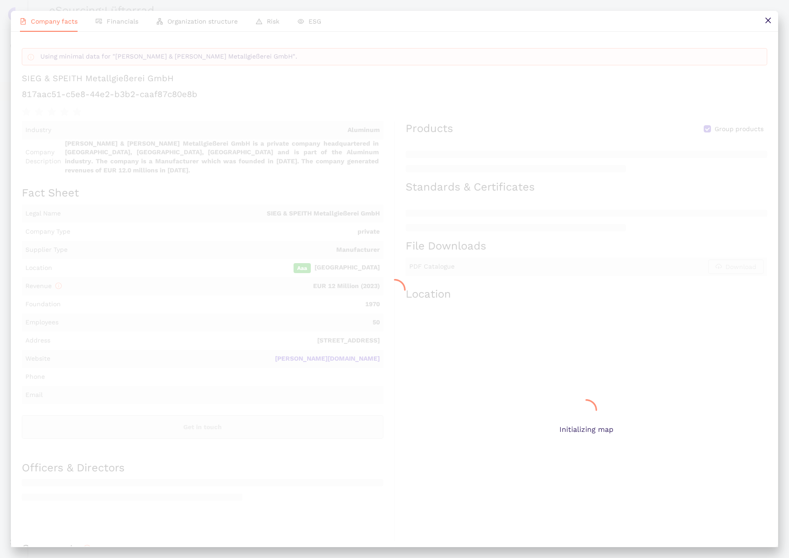
scroll to position [324, 0]
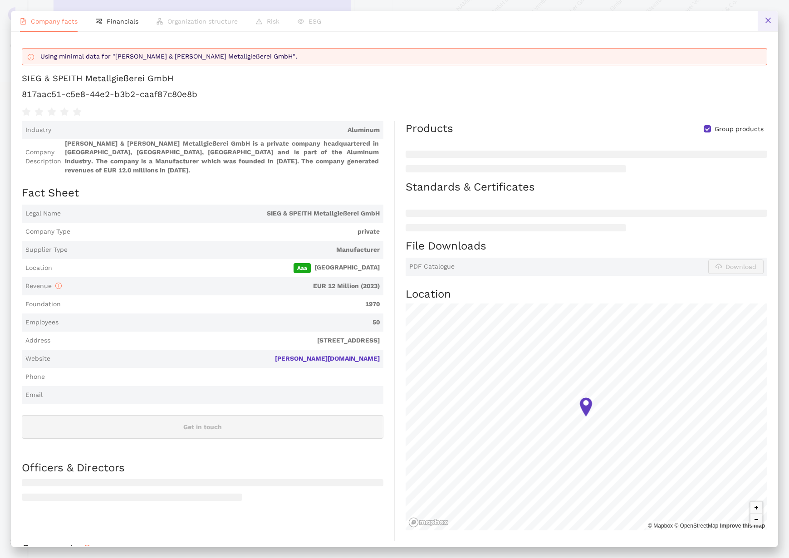
click at [771, 21] on button at bounding box center [768, 21] width 20 height 20
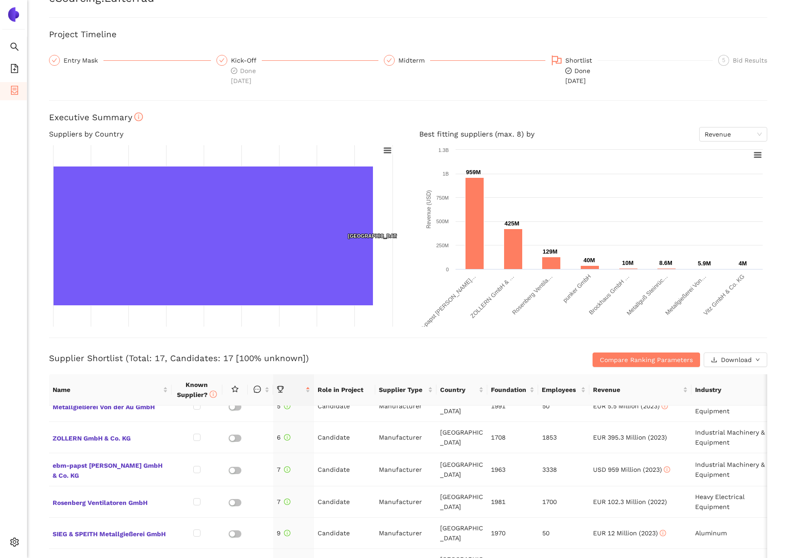
scroll to position [0, 0]
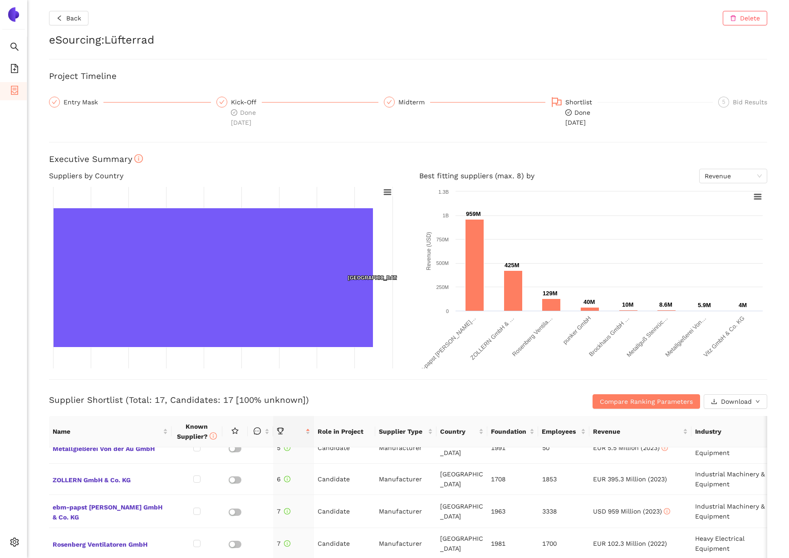
click at [468, 63] on div "Back Delete eSourcing : Lüfterrad Project Timeline Entry Mask Kick-Off Done 11.…" at bounding box center [408, 279] width 762 height 558
click at [58, 480] on li "Internal Area" at bounding box center [64, 477] width 75 height 18
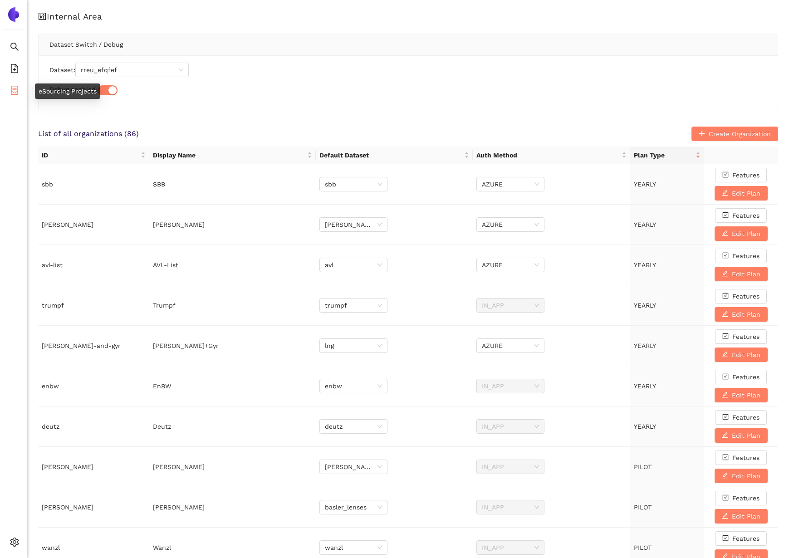
click at [16, 88] on icon "container" at bounding box center [14, 90] width 7 height 9
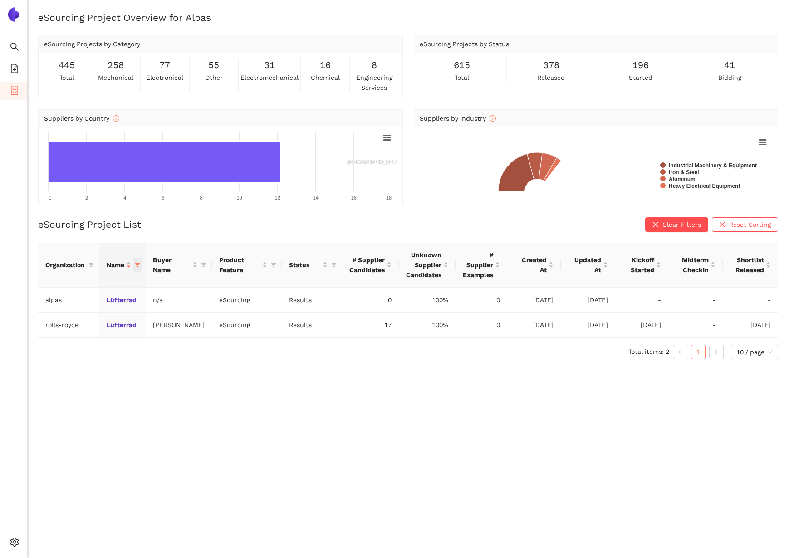
click at [139, 266] on icon "filter" at bounding box center [137, 264] width 5 height 5
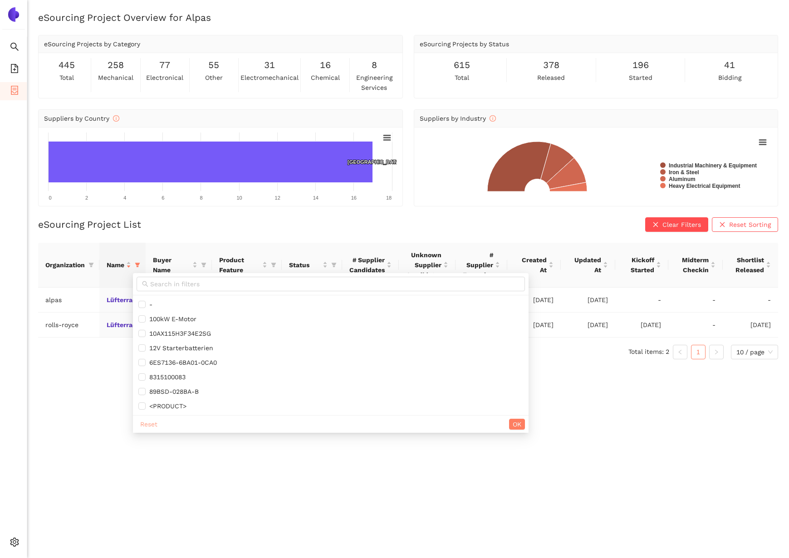
click at [143, 424] on span "Reset" at bounding box center [148, 424] width 17 height 10
checkbox input "false"
click at [88, 390] on div "eSourcing Project Overview for Alpas eSourcing Projects by Category 445 total 2…" at bounding box center [408, 290] width 762 height 558
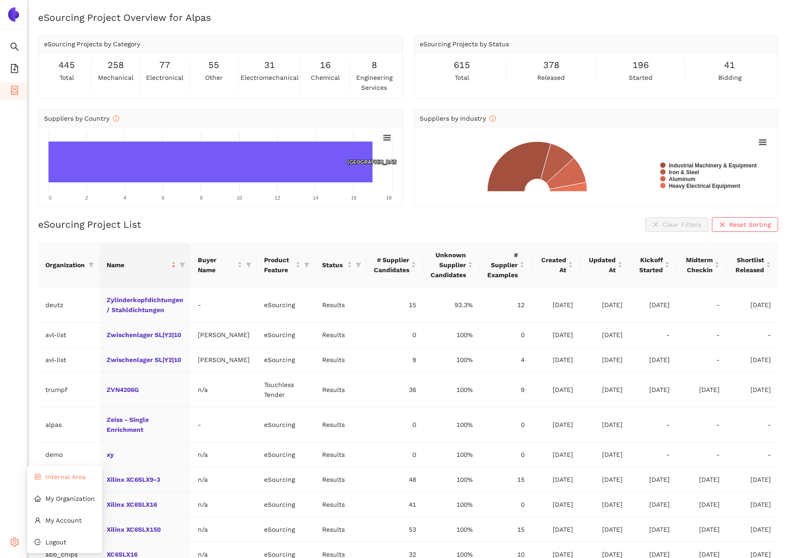
click at [65, 473] on span "Internal Area" at bounding box center [65, 476] width 40 height 7
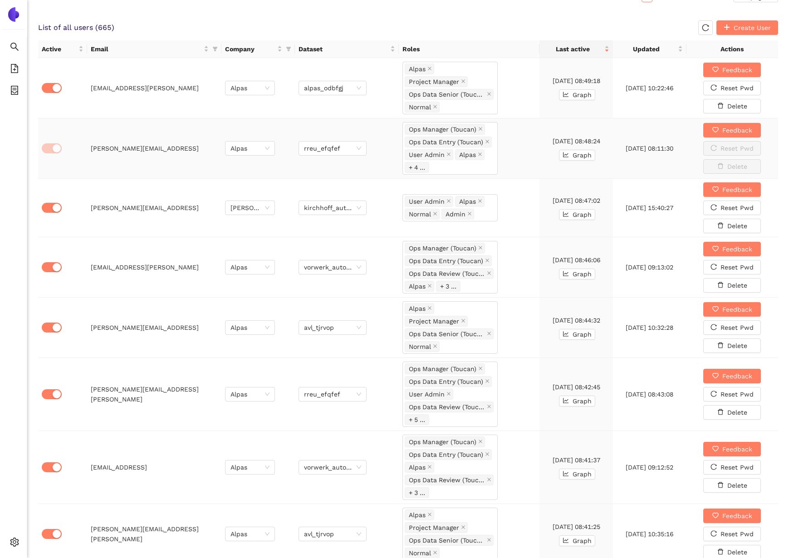
scroll to position [582, 0]
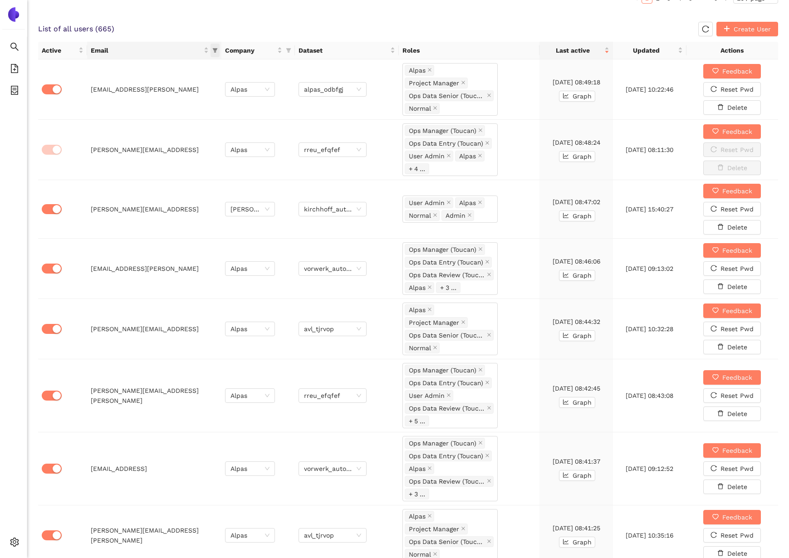
click at [215, 49] on icon "filter" at bounding box center [215, 50] width 5 height 5
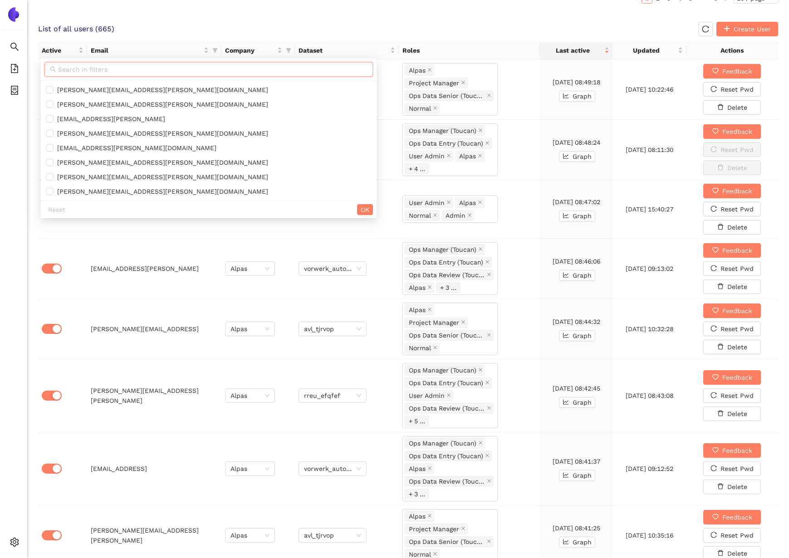
click at [171, 67] on input "text" at bounding box center [212, 69] width 309 height 10
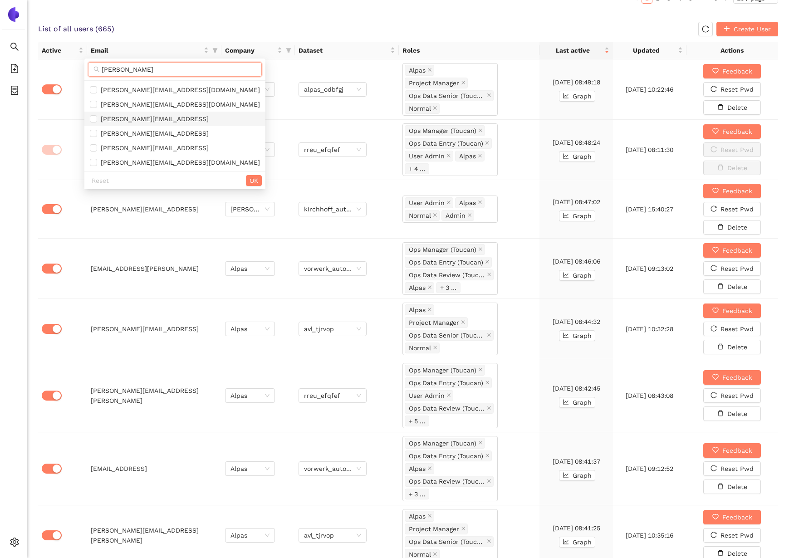
type input "matthias"
click at [142, 121] on span "[PERSON_NAME][EMAIL_ADDRESS]" at bounding box center [153, 118] width 112 height 7
checkbox input "true"
click at [250, 182] on span "OK" at bounding box center [254, 181] width 9 height 10
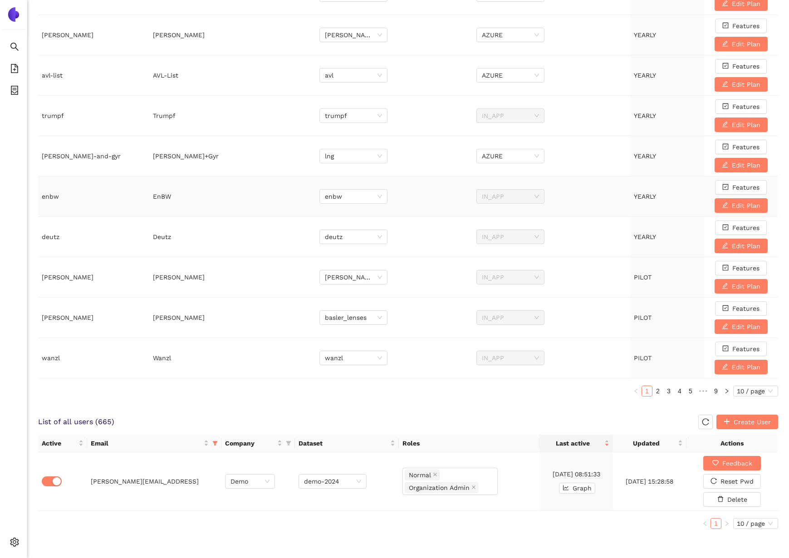
scroll to position [190, 0]
click at [258, 483] on span "Demo" at bounding box center [249, 482] width 39 height 14
type input "ops"
click at [253, 501] on div "Operational Orga" at bounding box center [249, 499] width 39 height 10
click at [324, 485] on span "demo-2024" at bounding box center [332, 482] width 57 height 14
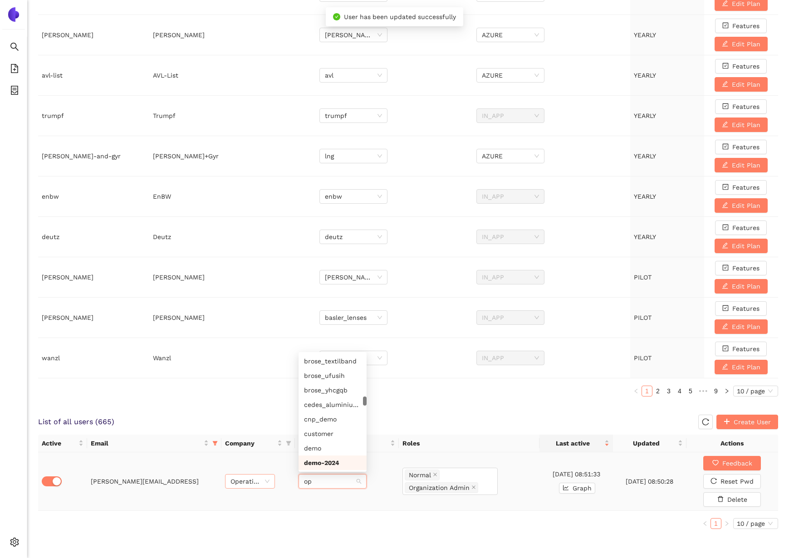
scroll to position [29, 0]
type input "ops"
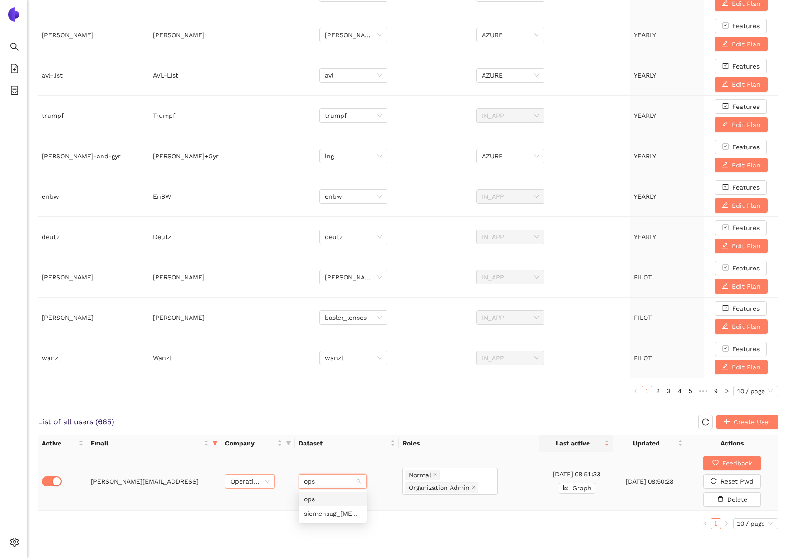
click at [325, 501] on div "ops" at bounding box center [332, 499] width 57 height 10
